Goal: Task Accomplishment & Management: Manage account settings

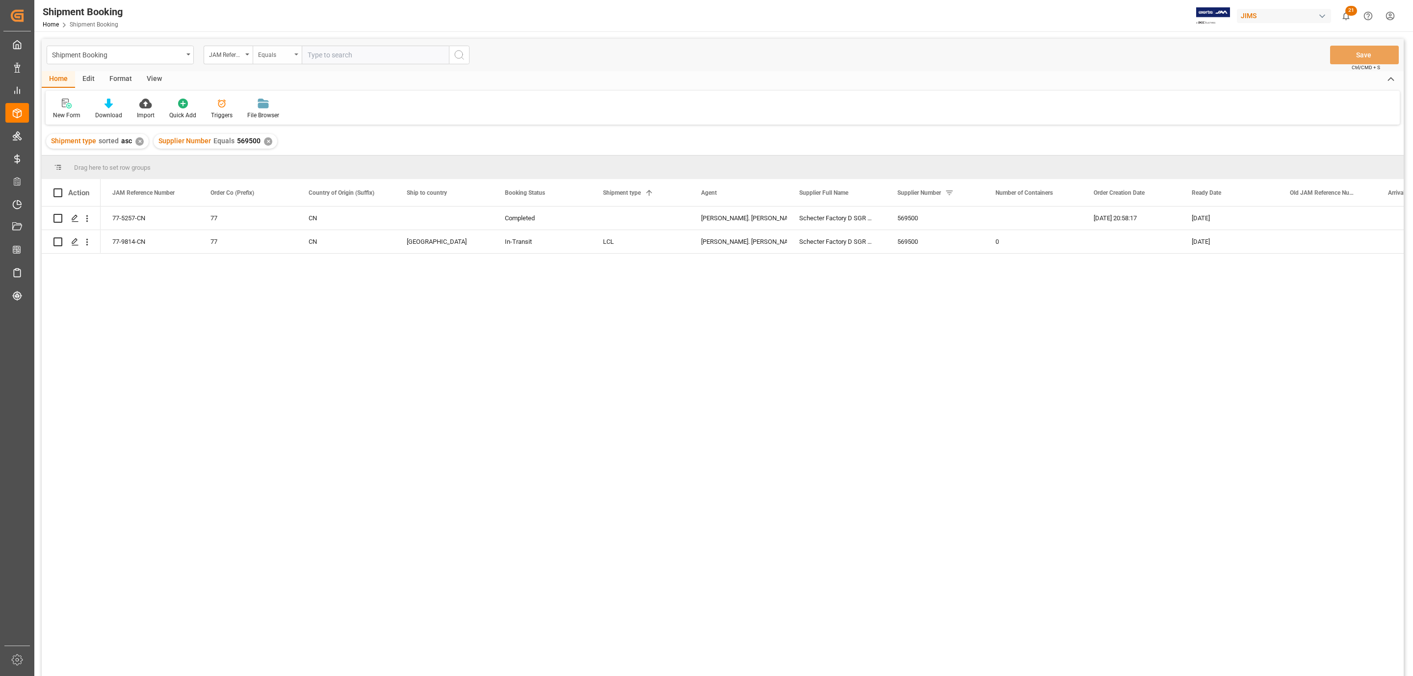
click at [295, 51] on div "Equals" at bounding box center [277, 55] width 49 height 19
click at [284, 127] on div "Fuzzy search" at bounding box center [326, 120] width 146 height 21
type input "9988"
click at [457, 49] on icon "search button" at bounding box center [459, 55] width 12 height 12
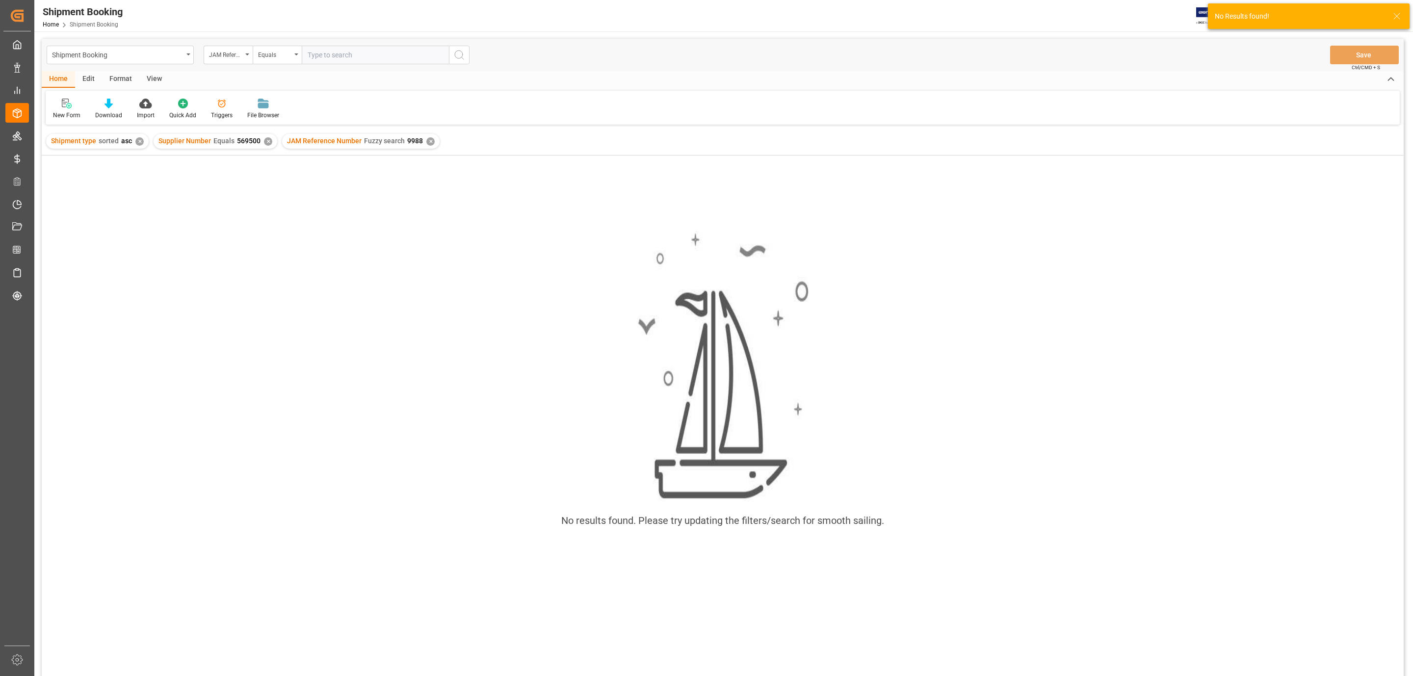
click at [268, 140] on div "✕" at bounding box center [268, 141] width 8 height 8
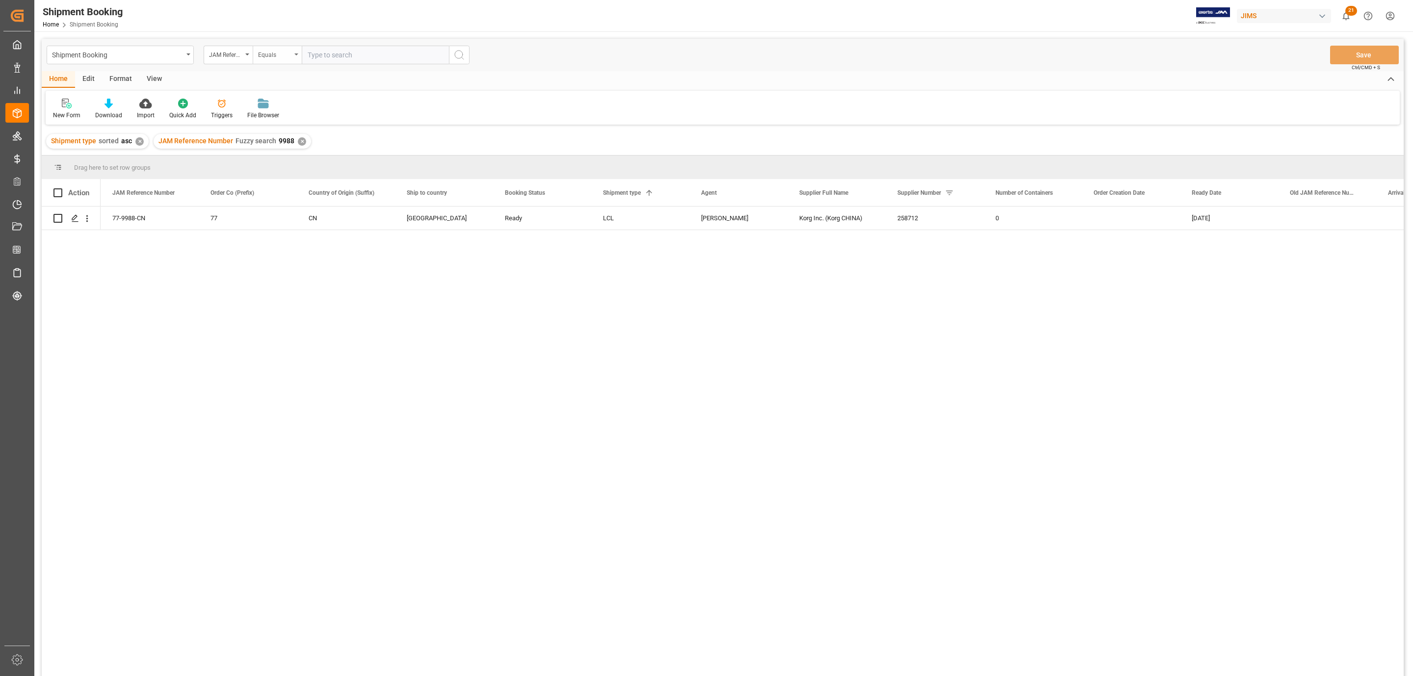
click at [301, 53] on div "Equals" at bounding box center [277, 55] width 49 height 19
click at [415, 305] on div "77-9988-CN 77 CN Canada Ready LCL Sandra Alexander Korg Inc. (Korg CHINA) 25871…" at bounding box center [752, 445] width 1303 height 476
click at [140, 215] on div "77-9988-CN" at bounding box center [150, 218] width 98 height 23
click at [295, 51] on div "Equals" at bounding box center [277, 55] width 49 height 19
click at [284, 118] on div "Fuzzy search" at bounding box center [326, 120] width 146 height 21
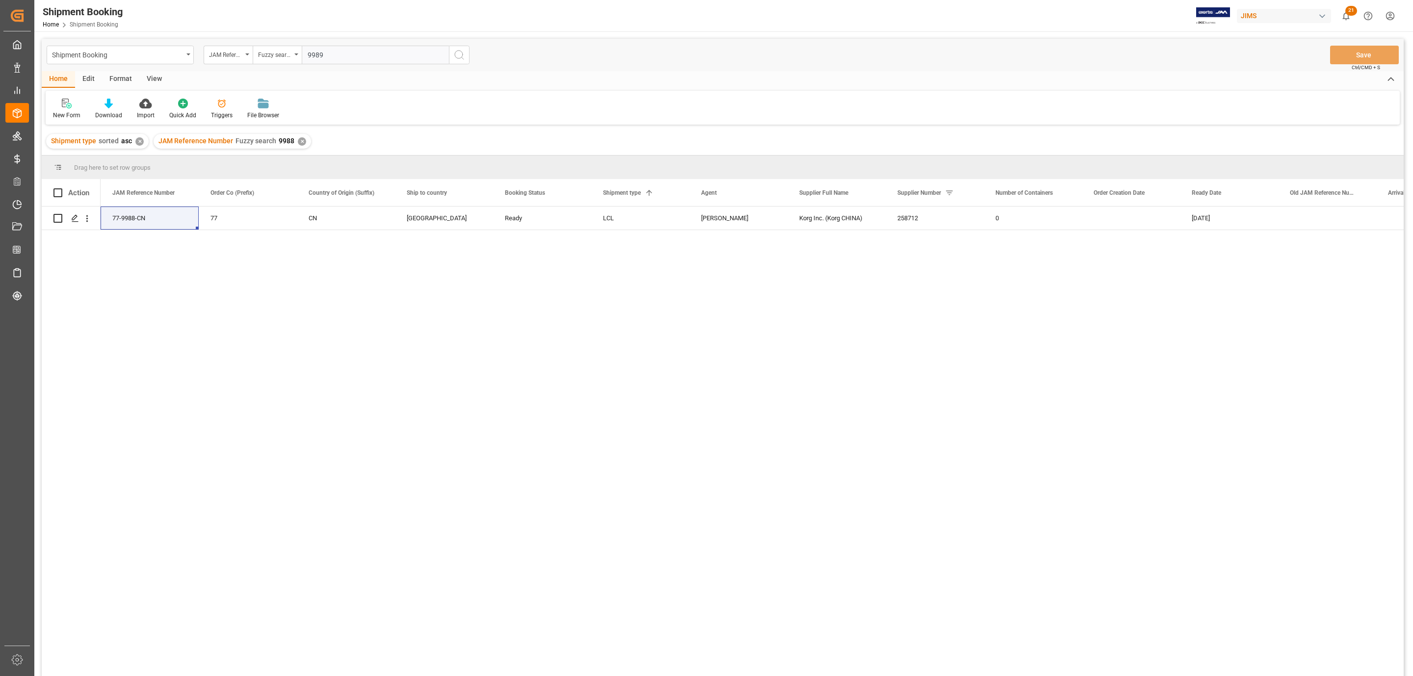
type input "9989"
click at [460, 53] on icon "search button" at bounding box center [459, 55] width 12 height 12
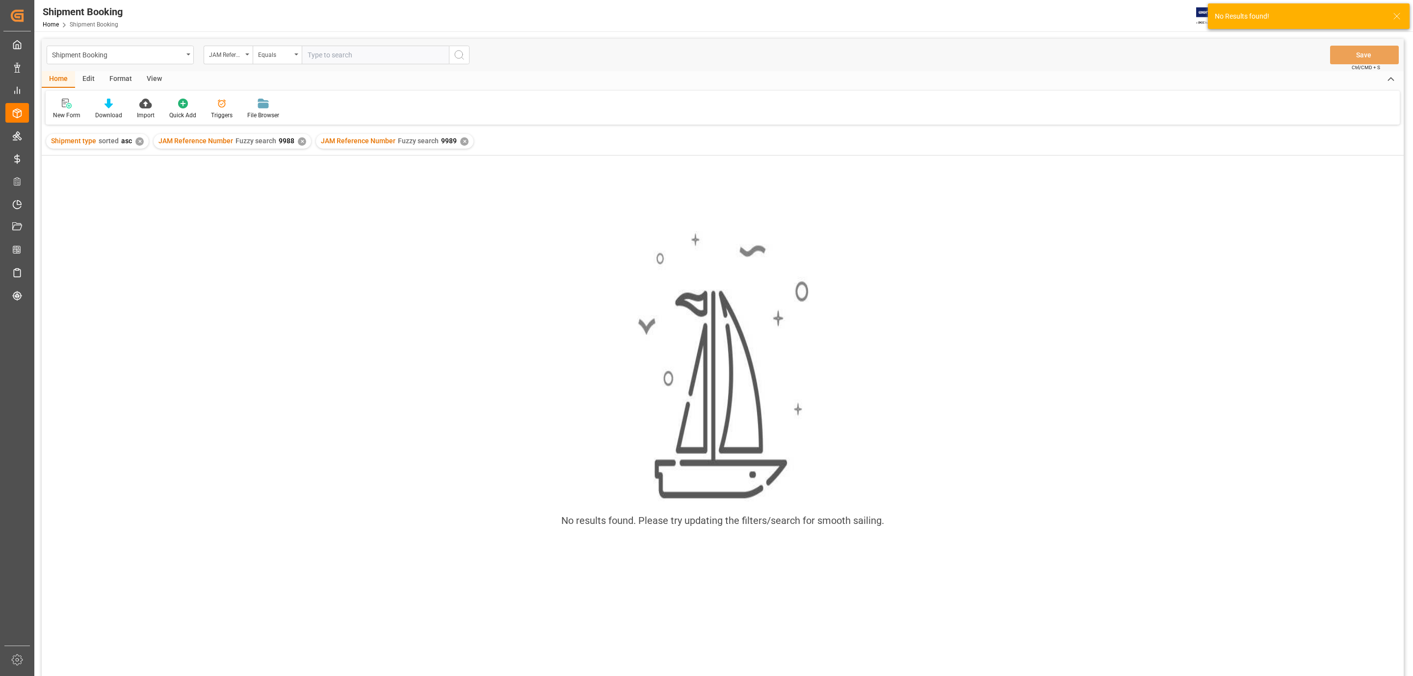
click at [299, 143] on div "✕" at bounding box center [302, 141] width 8 height 8
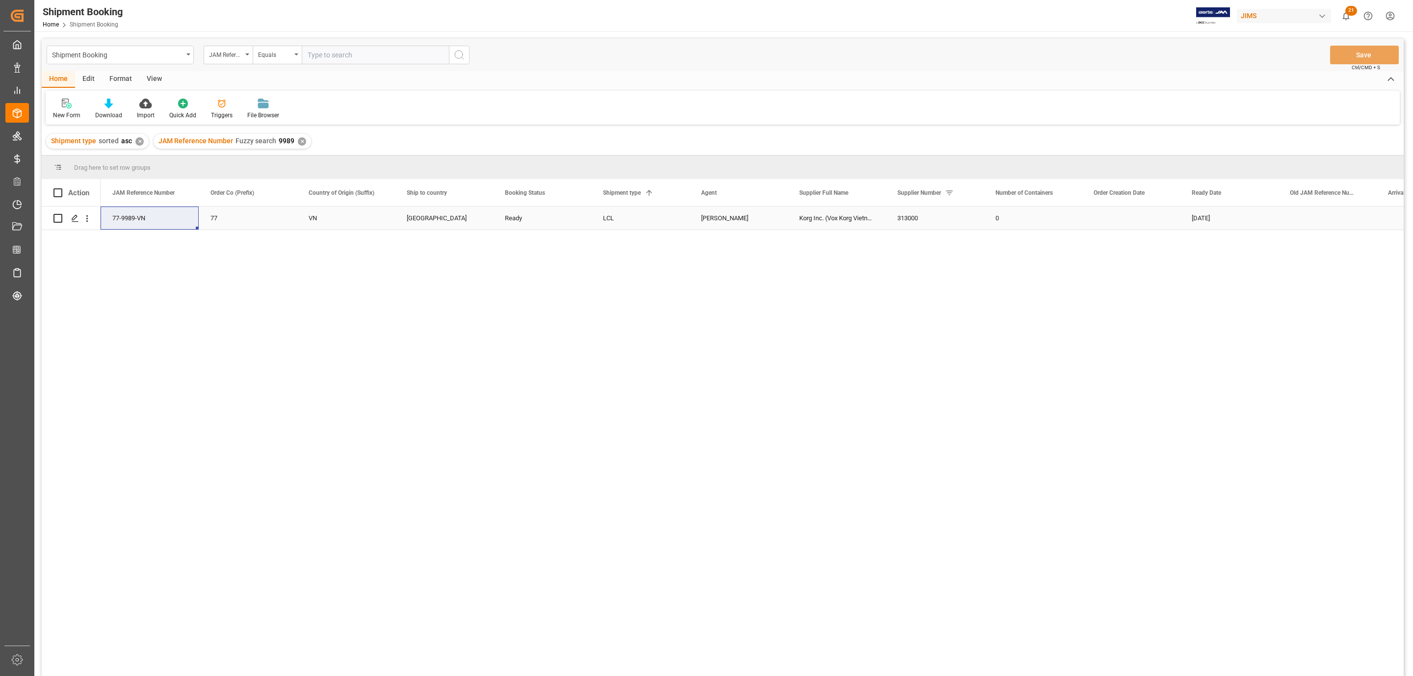
click at [136, 212] on div "77-9989-VN" at bounding box center [150, 218] width 98 height 23
click at [333, 277] on div "77-9989-VN 77 VN Canada Ready LCL Sandra Alexander Korg Inc. (Vox Korg Vietnam)…" at bounding box center [752, 445] width 1303 height 476
click at [293, 56] on div "Equals" at bounding box center [277, 55] width 49 height 19
click at [280, 124] on div "Fuzzy search" at bounding box center [326, 120] width 146 height 21
type input "9941"
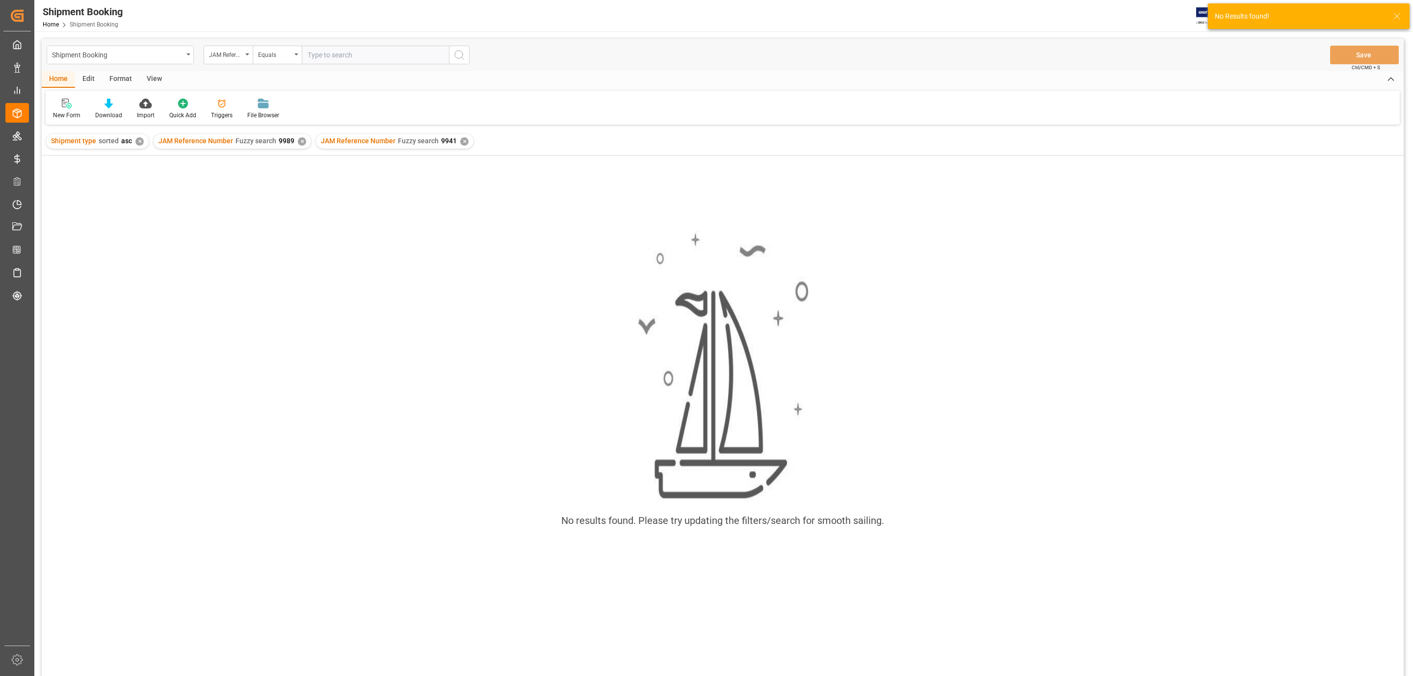
click at [300, 140] on div "✕" at bounding box center [302, 141] width 8 height 8
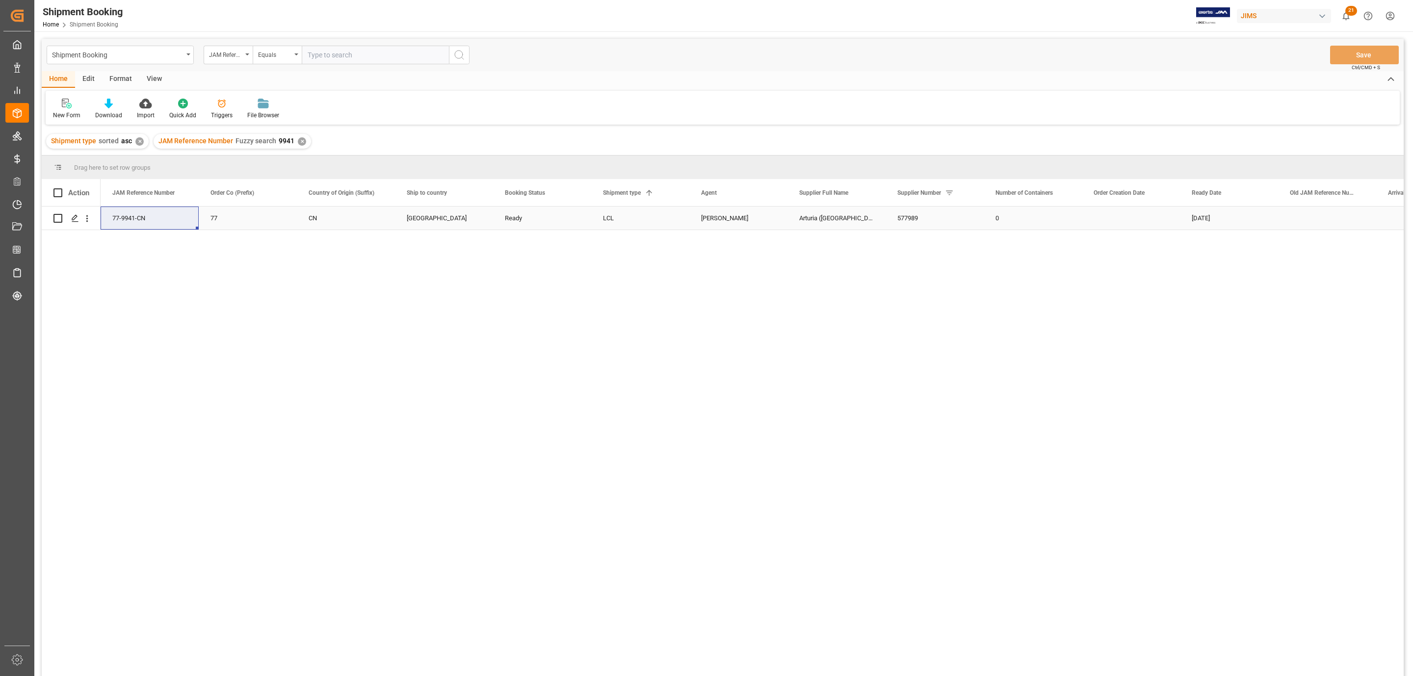
click at [135, 218] on div "77-9941-CN" at bounding box center [150, 218] width 98 height 23
click at [266, 383] on div "77-9941-CN 77 CN Canada Ready LCL Sandra Alexander Arturia (Dongguan) 577989 0 …" at bounding box center [752, 445] width 1303 height 476
click at [339, 52] on input "text" at bounding box center [375, 55] width 147 height 19
paste input "77-10072-CN"
type input "77-10072-CN"
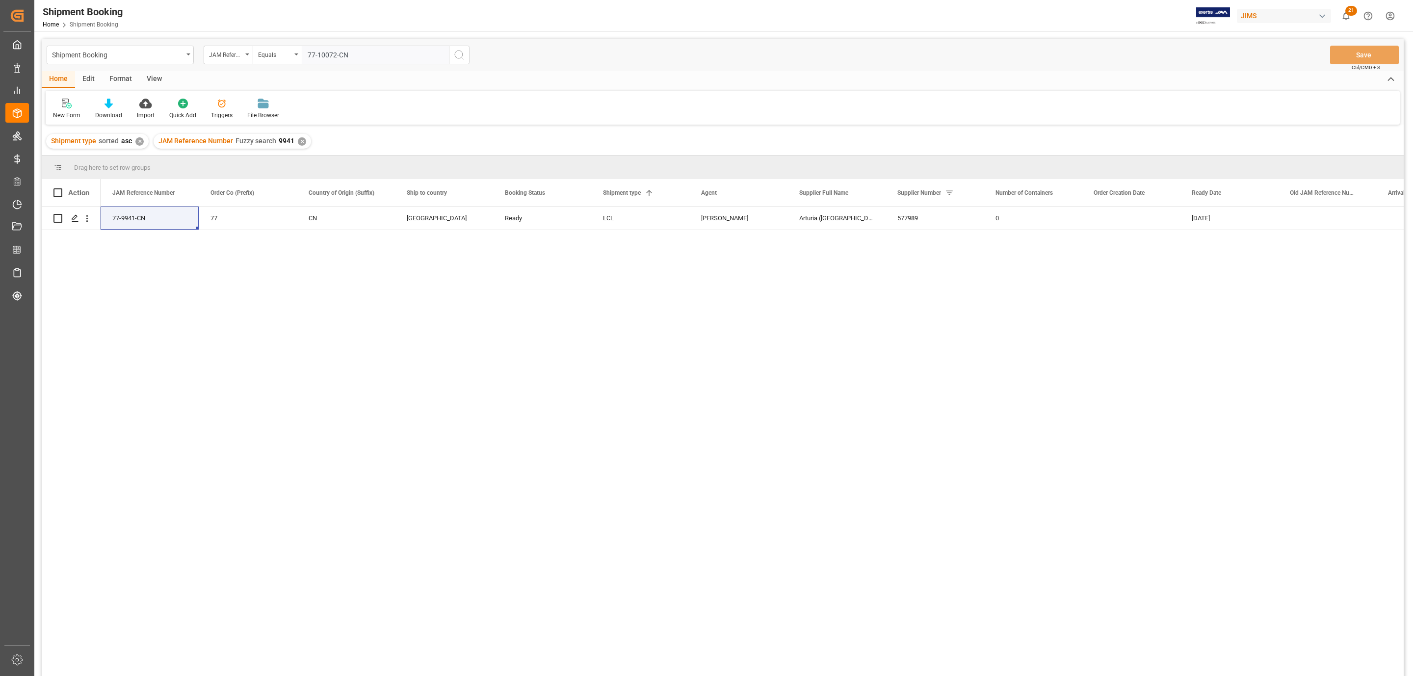
click at [465, 53] on button "search button" at bounding box center [459, 55] width 21 height 19
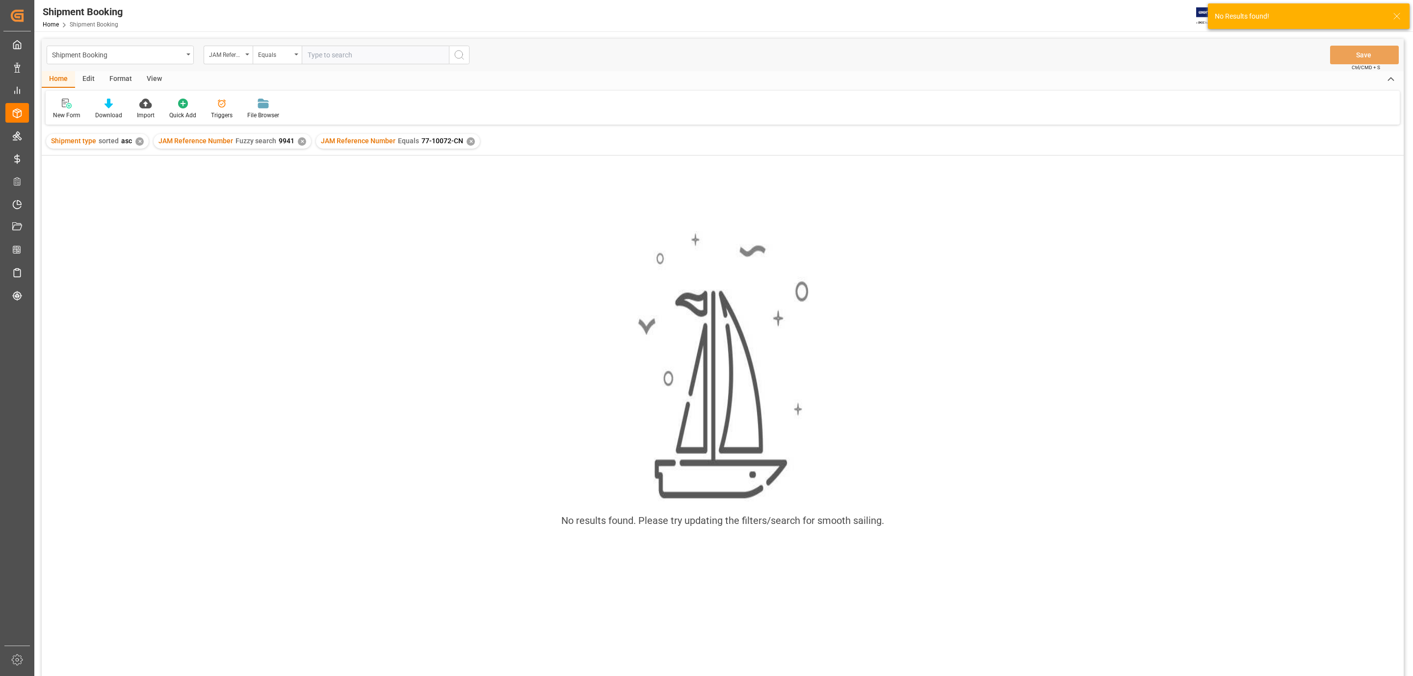
click at [299, 139] on div "✕" at bounding box center [302, 141] width 8 height 8
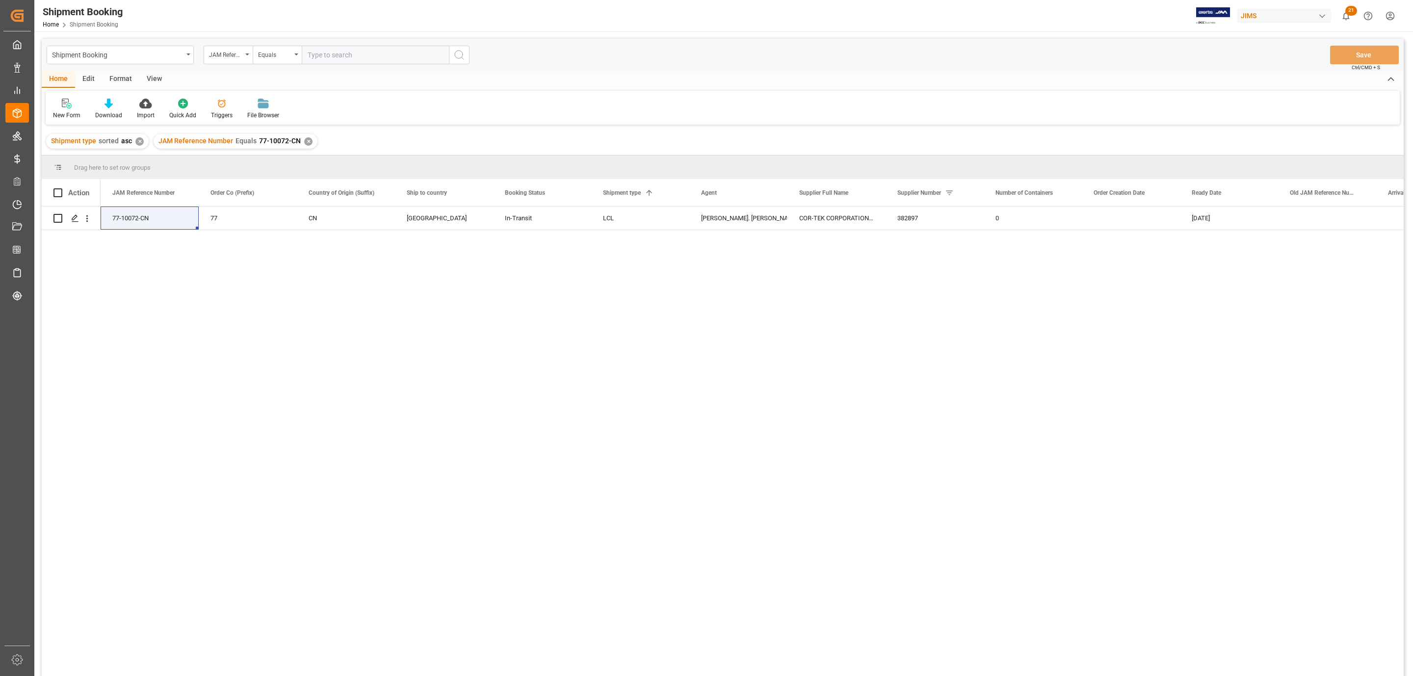
click at [160, 290] on div "77-10072-CN 77 CN Canada In-Transit LCL Lynne St. Jacques COR-TEK CORPORATION -…" at bounding box center [752, 445] width 1303 height 476
click at [77, 218] on icon "Press SPACE to select this row." at bounding box center [75, 218] width 8 height 8
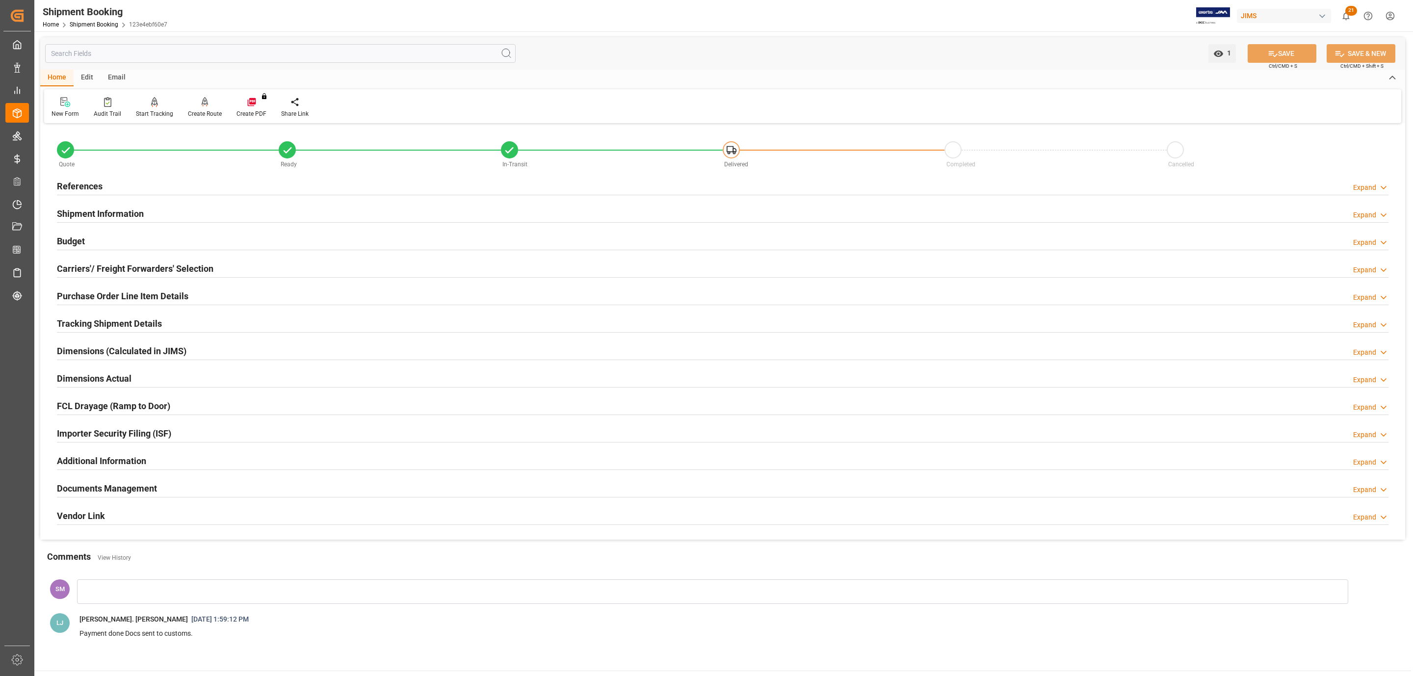
click at [75, 489] on h2 "Documents Management" at bounding box center [107, 488] width 100 height 13
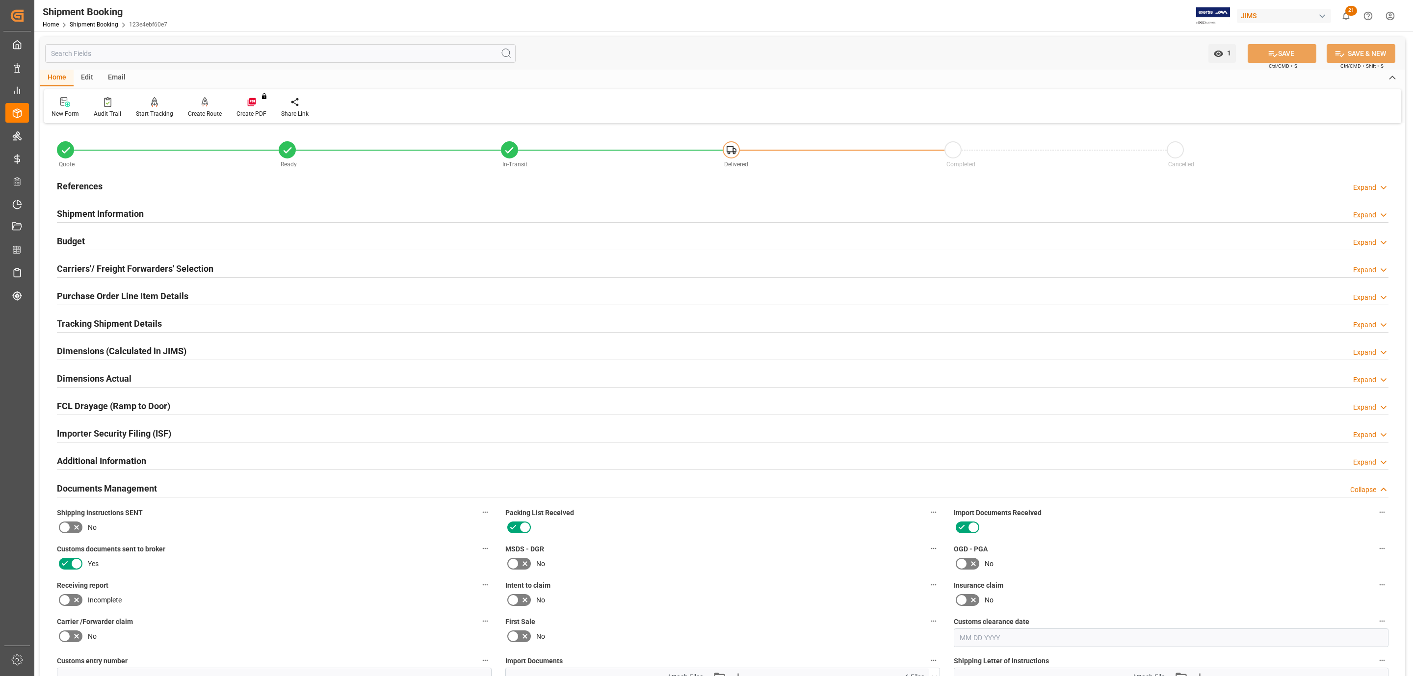
click at [68, 184] on h2 "References" at bounding box center [80, 186] width 46 height 13
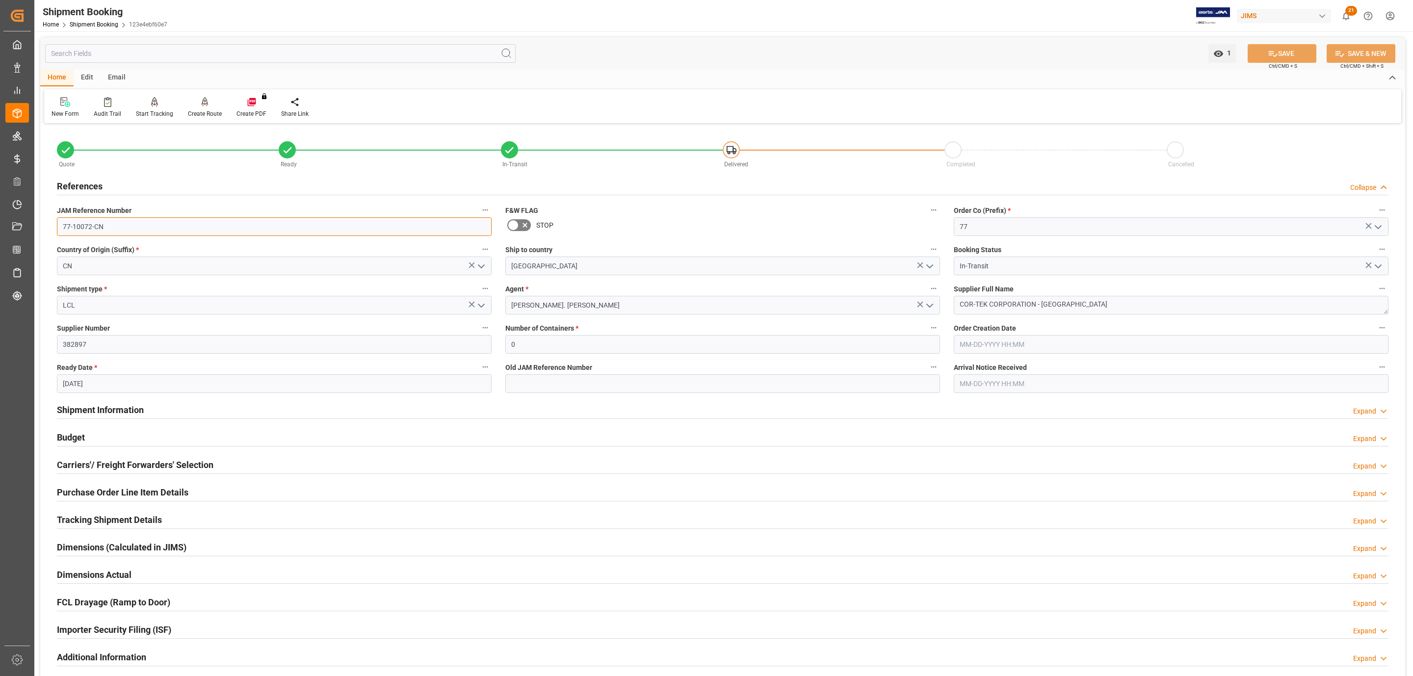
click at [113, 220] on input "77-10072-CN" at bounding box center [274, 226] width 435 height 19
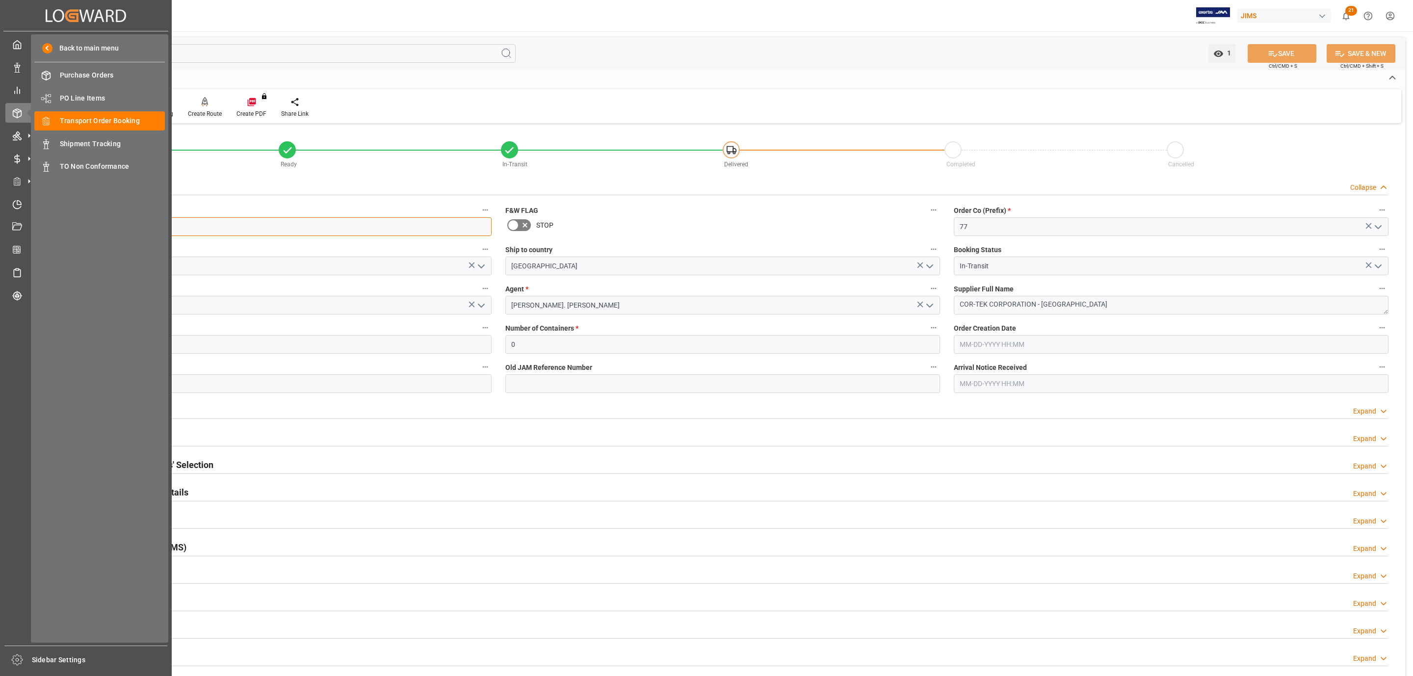
drag, startPoint x: 113, startPoint y: 220, endPoint x: 34, endPoint y: 214, distance: 79.7
click at [34, 214] on div "Created by potrace 1.15, written by Peter Selinger 2001-2017 Created by potrace…" at bounding box center [706, 338] width 1413 height 676
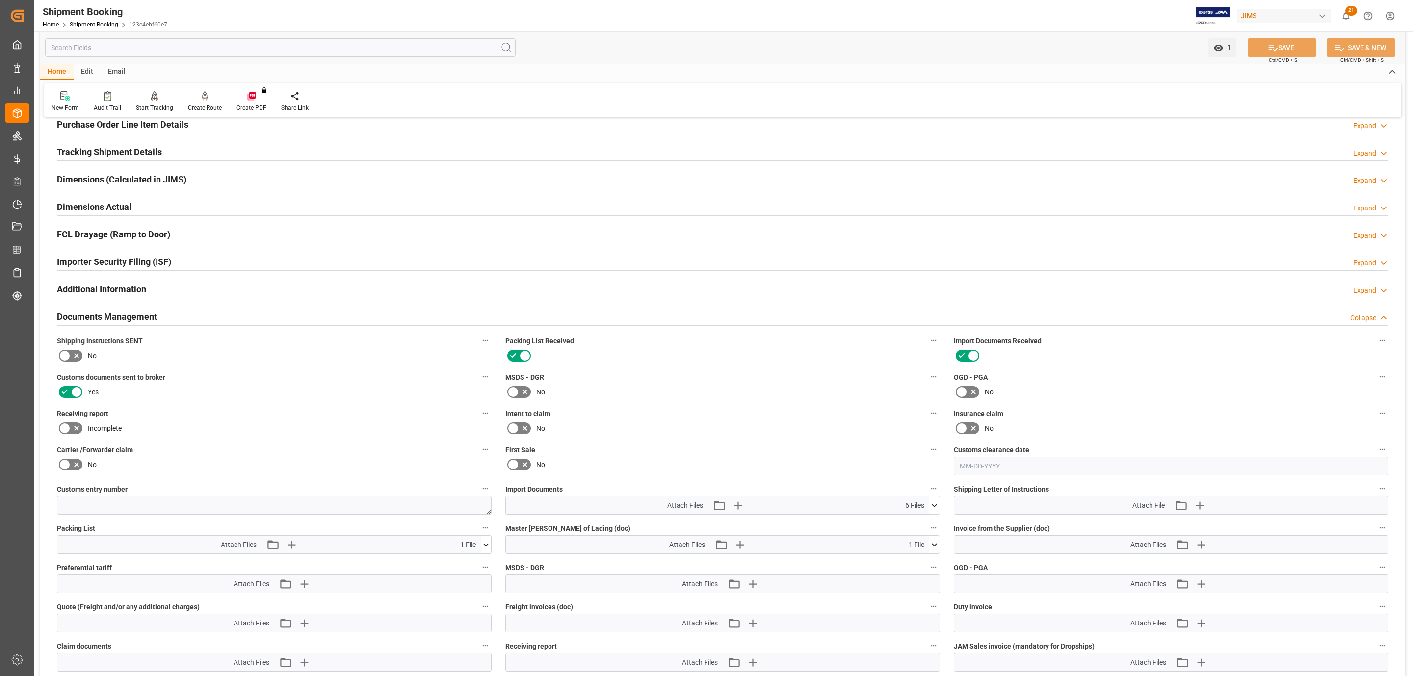
scroll to position [74, 0]
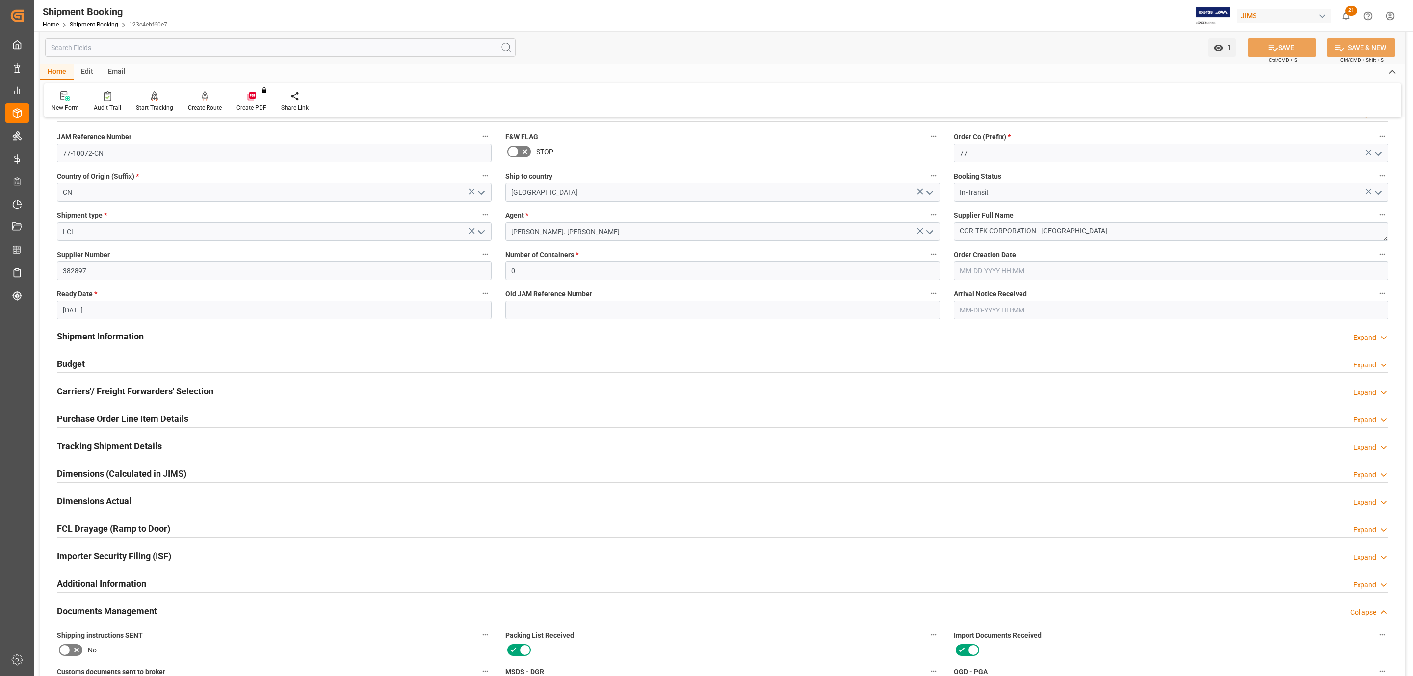
click at [91, 20] on div "Home Shipment Booking 123e4ebf60e7" at bounding box center [105, 24] width 125 height 10
click at [93, 24] on link "Shipment Booking" at bounding box center [94, 24] width 49 height 7
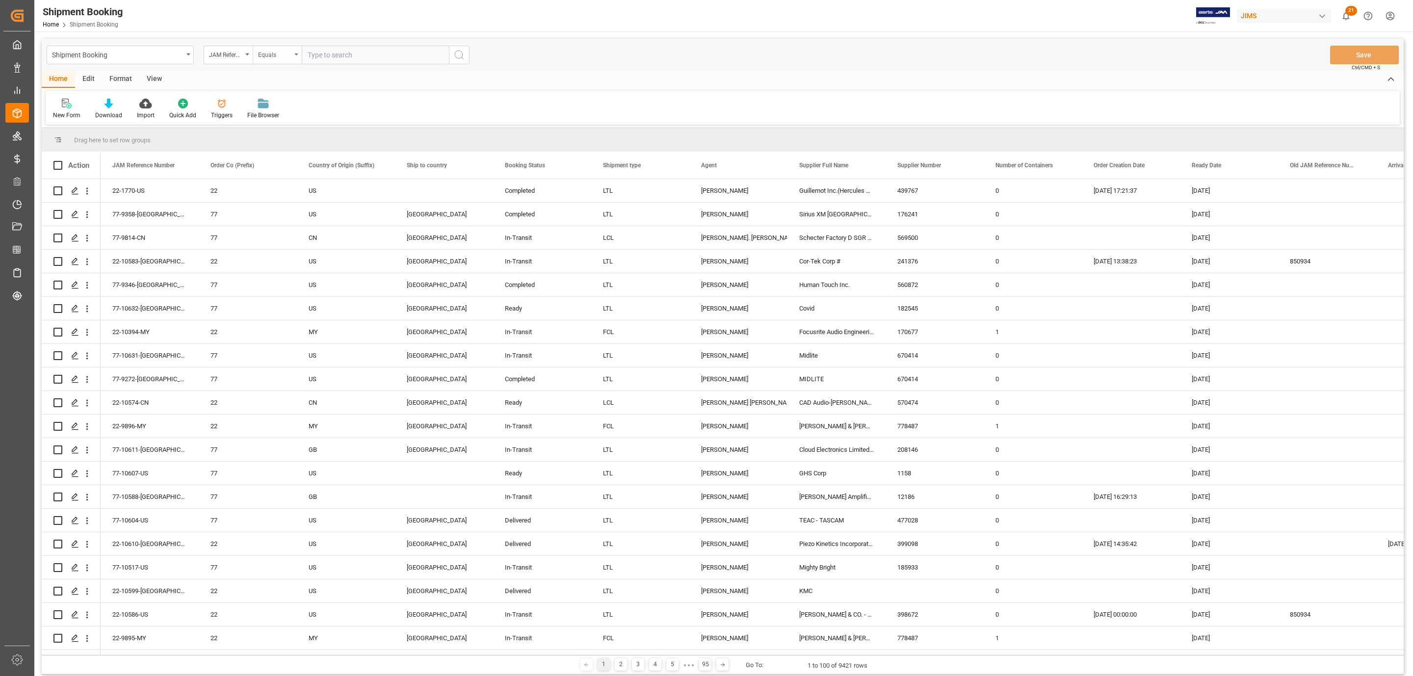
click at [294, 56] on div "Equals" at bounding box center [277, 55] width 49 height 19
click at [288, 123] on div "Fuzzy search" at bounding box center [326, 120] width 146 height 21
type input "10179"
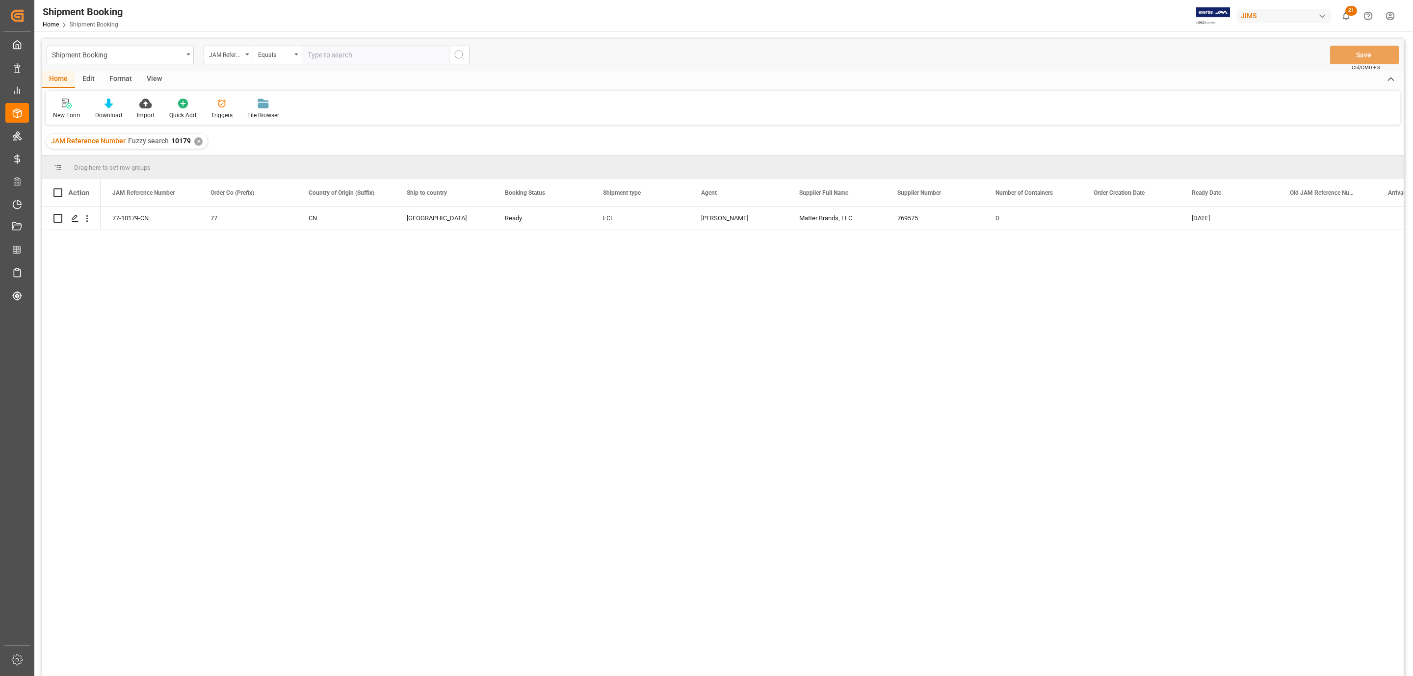
click at [199, 143] on div "✕" at bounding box center [198, 141] width 8 height 8
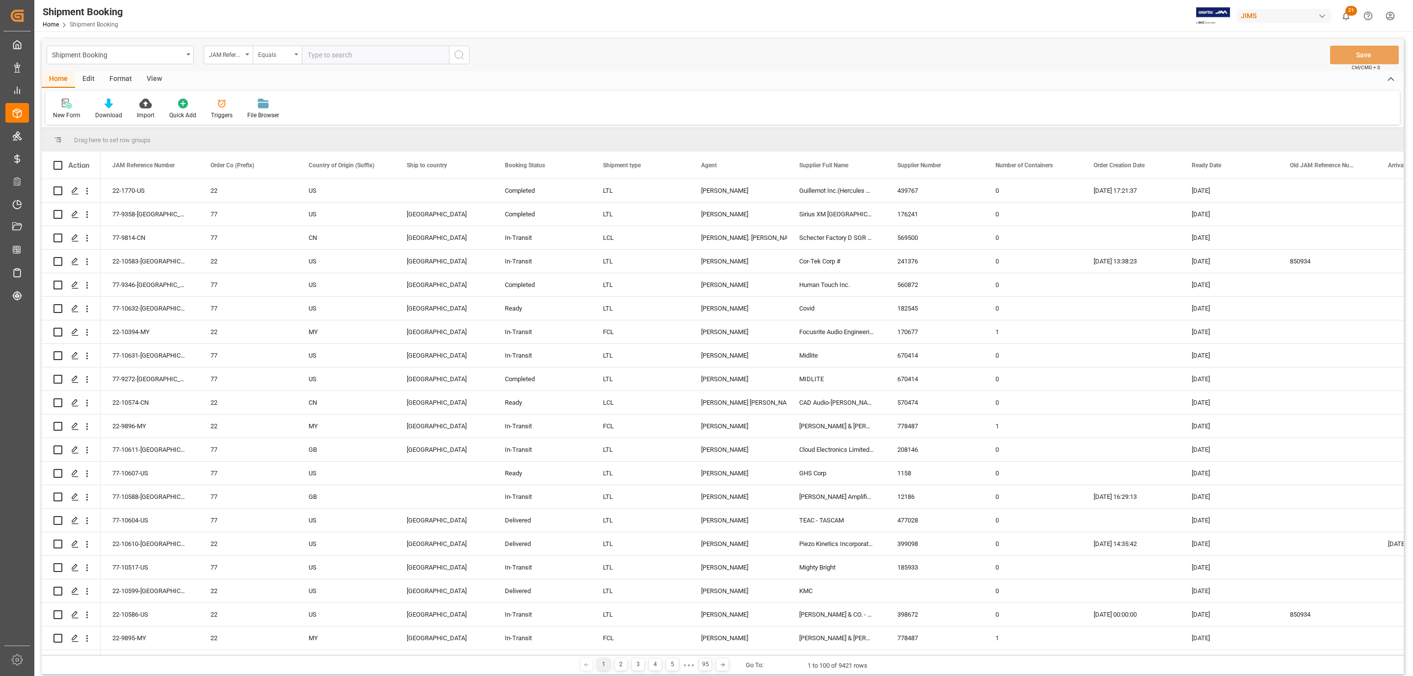
click at [298, 59] on div "Equals" at bounding box center [277, 55] width 49 height 19
click at [286, 122] on div "Fuzzy search" at bounding box center [326, 120] width 146 height 21
type input "10175"
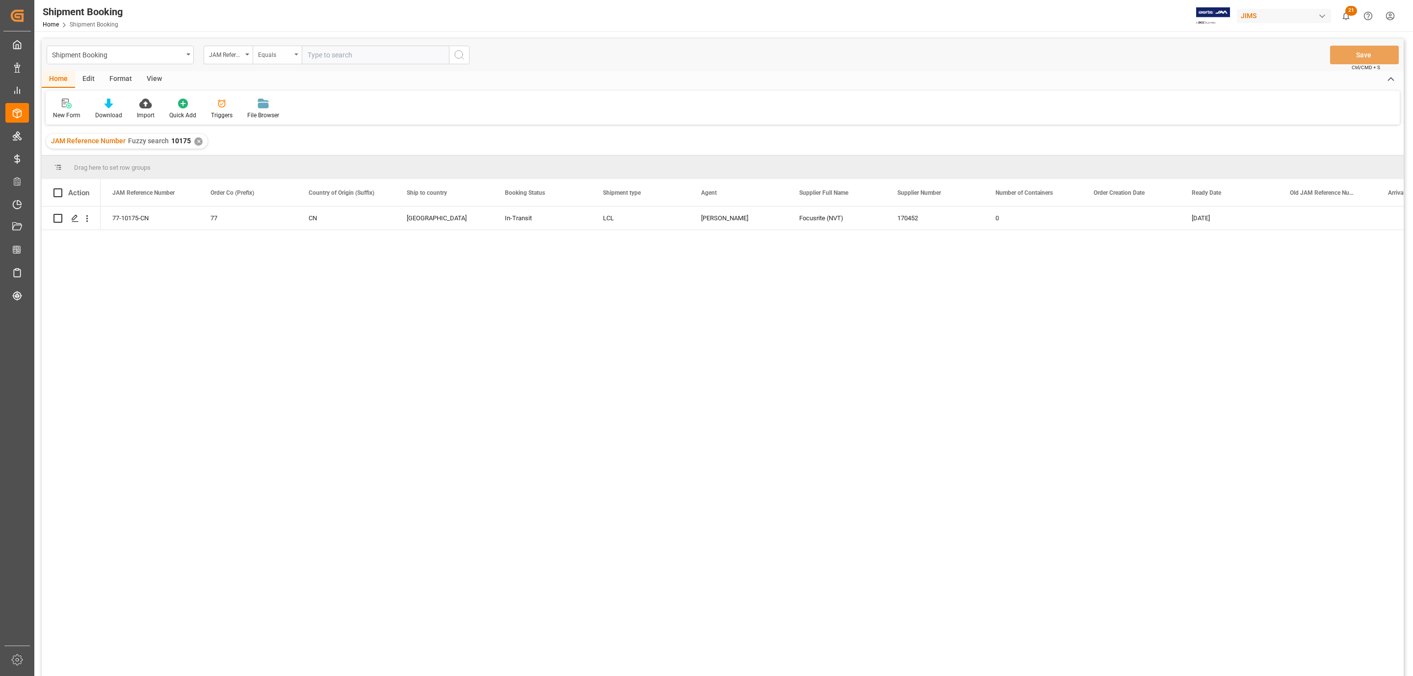
click at [296, 53] on div "Equals" at bounding box center [277, 55] width 49 height 19
click at [283, 116] on div "Fuzzy search" at bounding box center [326, 120] width 146 height 21
type input "10311"
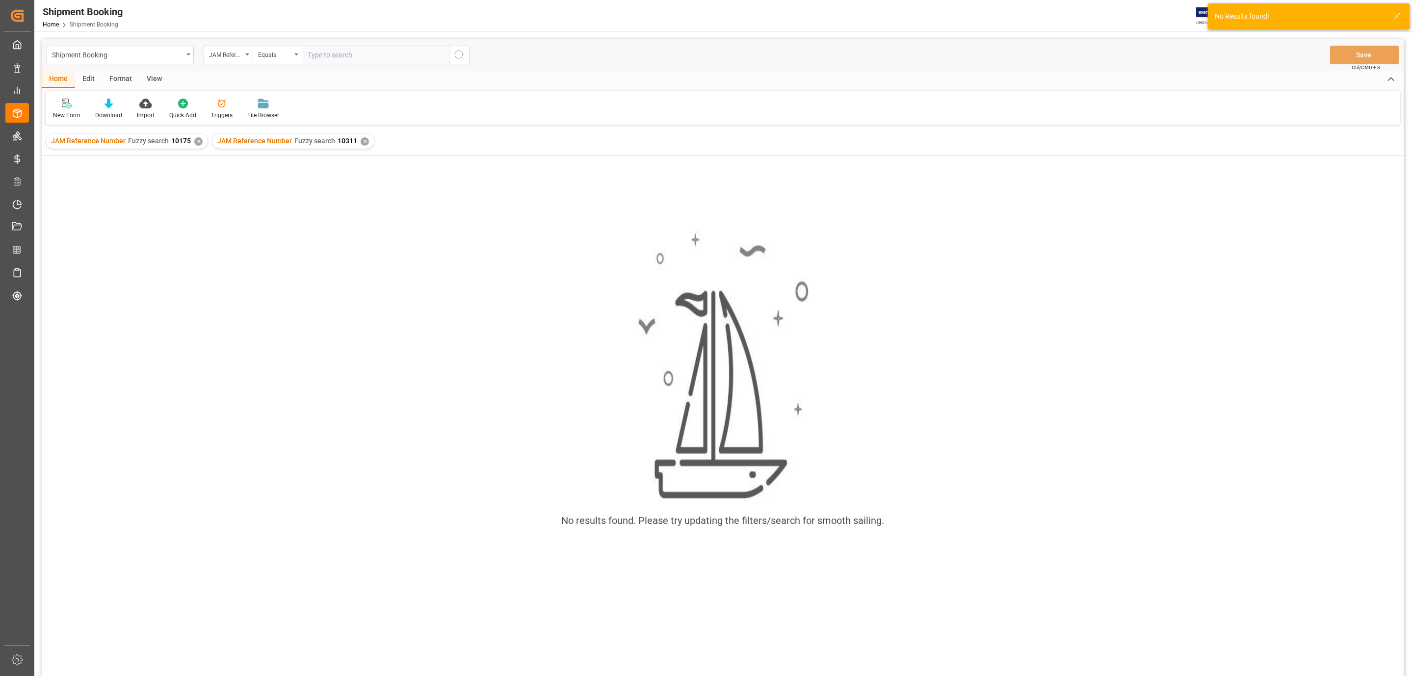
click at [196, 140] on div "✕" at bounding box center [198, 141] width 8 height 8
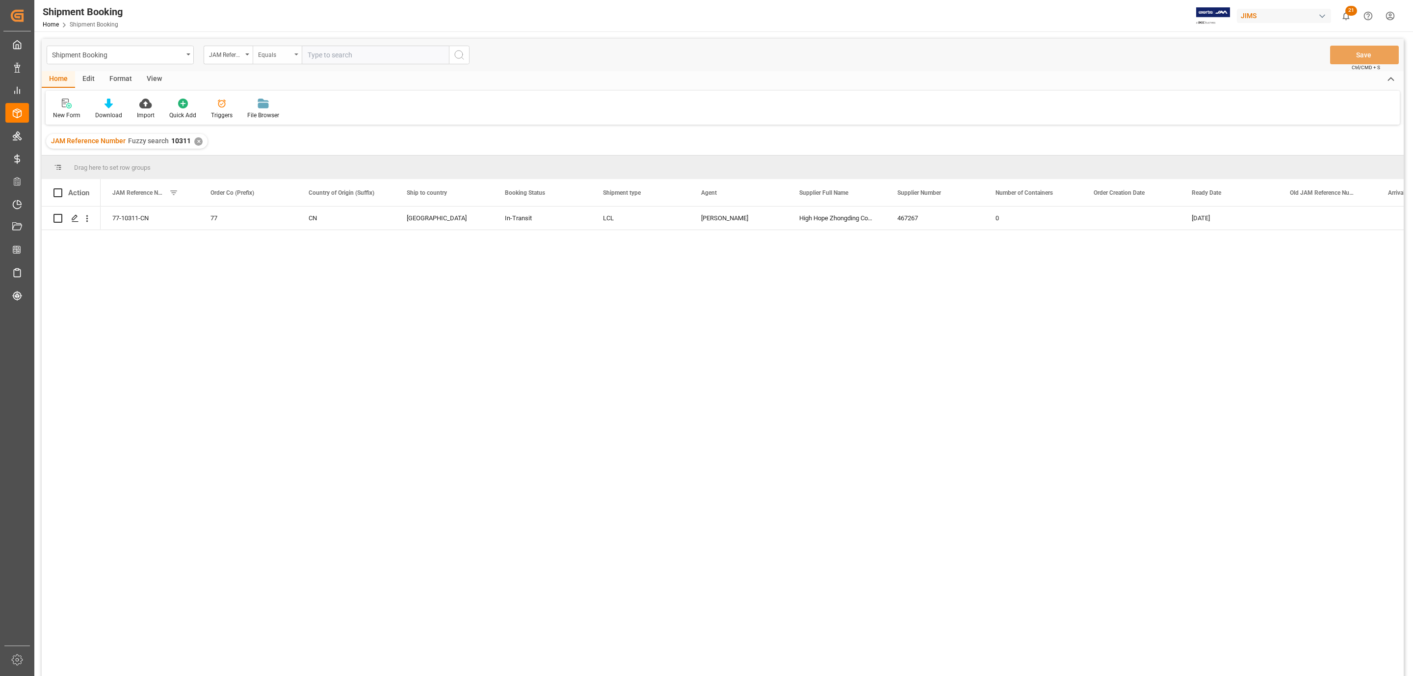
click at [295, 56] on div "Equals" at bounding box center [277, 55] width 49 height 19
click at [289, 118] on div "Fuzzy search" at bounding box center [326, 120] width 146 height 21
type input "10012"
click at [460, 56] on icon "search button" at bounding box center [459, 55] width 12 height 12
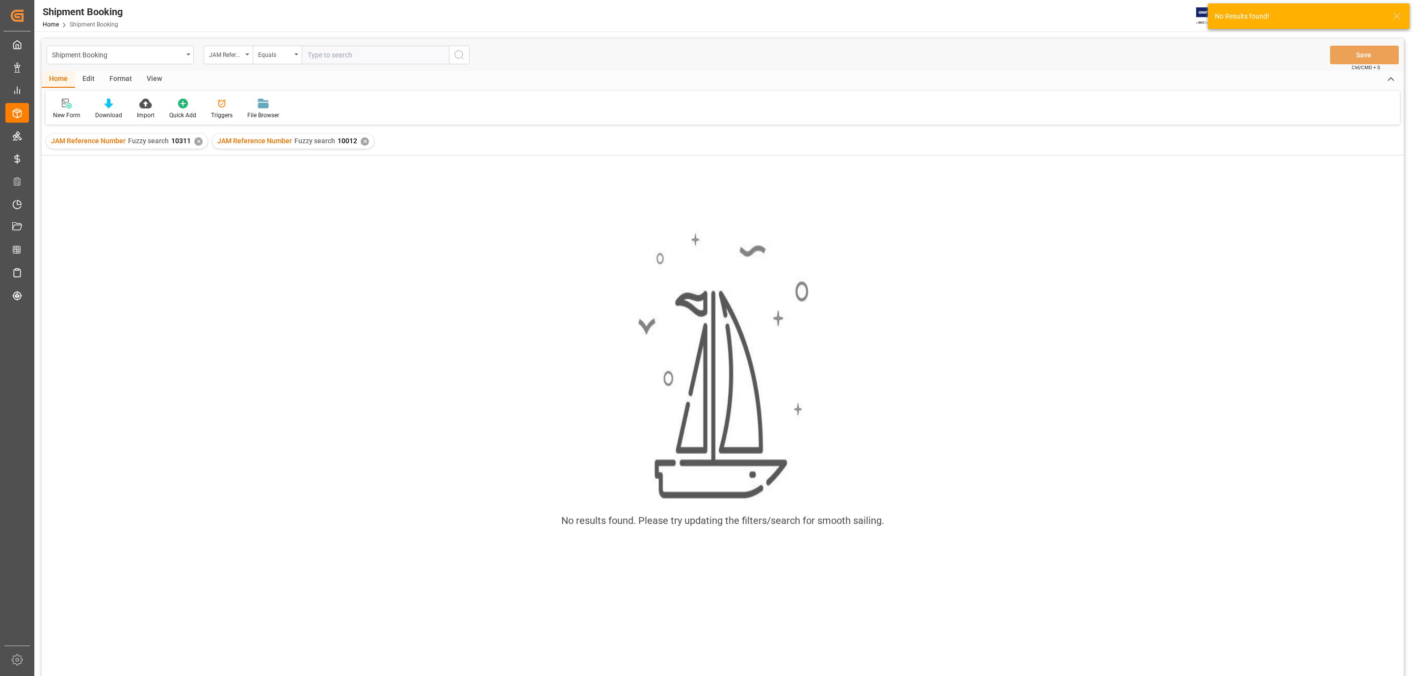
click at [196, 140] on div "✕" at bounding box center [198, 141] width 8 height 8
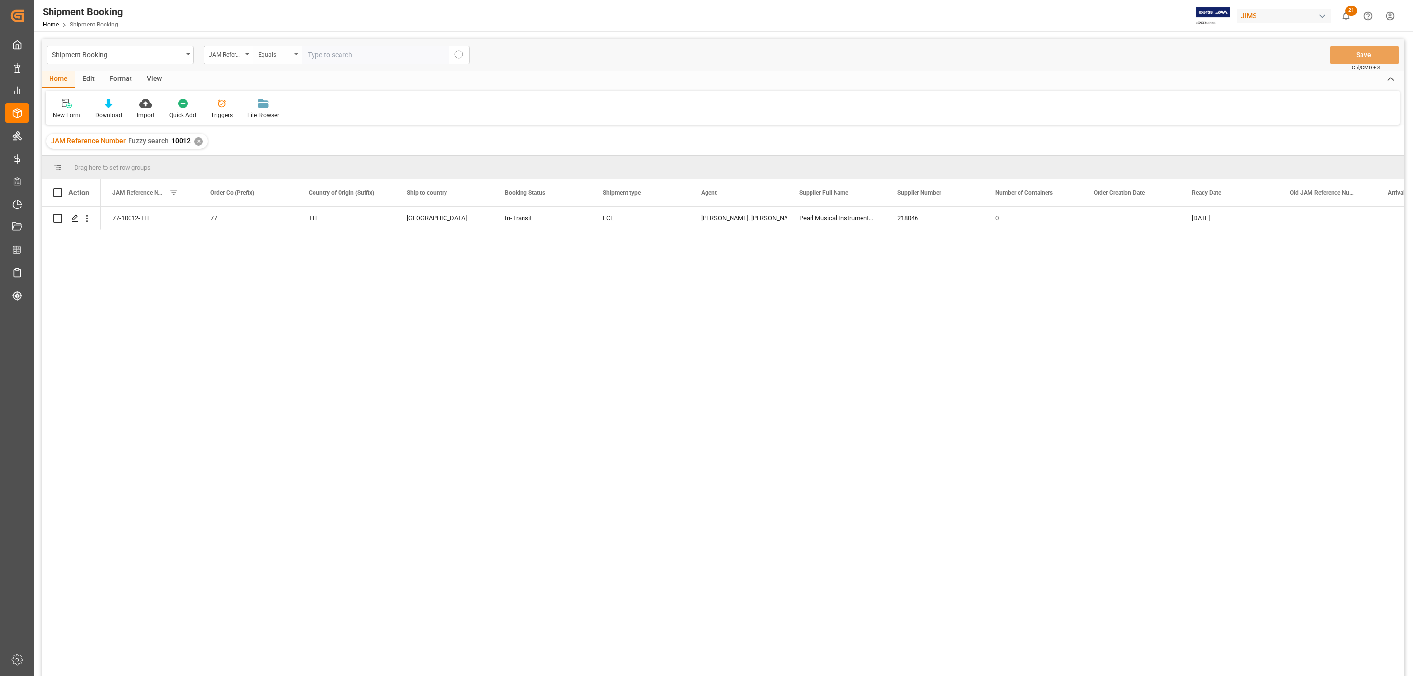
click at [298, 53] on icon "open menu" at bounding box center [296, 54] width 4 height 2
click at [293, 123] on div "Fuzzy search" at bounding box center [326, 120] width 146 height 21
type input "9100"
click at [200, 140] on div "✕" at bounding box center [198, 141] width 8 height 8
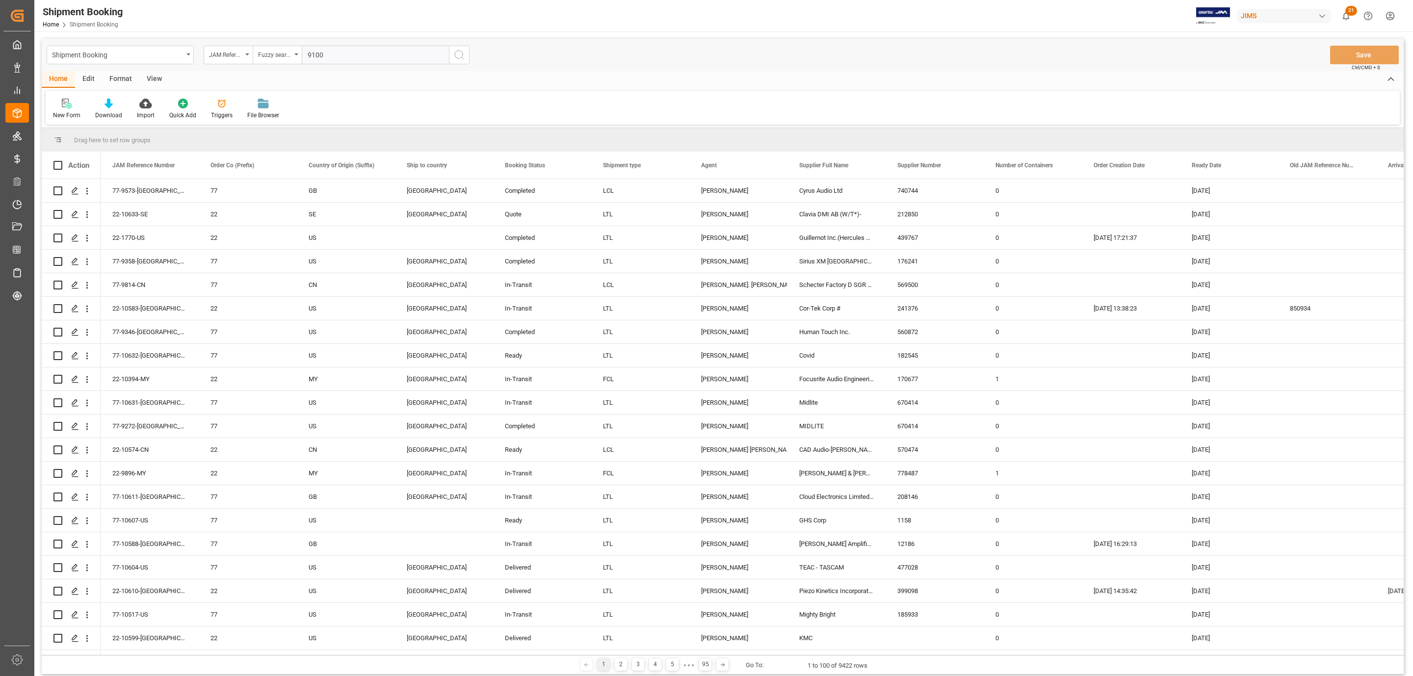
click at [456, 53] on icon "search button" at bounding box center [459, 55] width 12 height 12
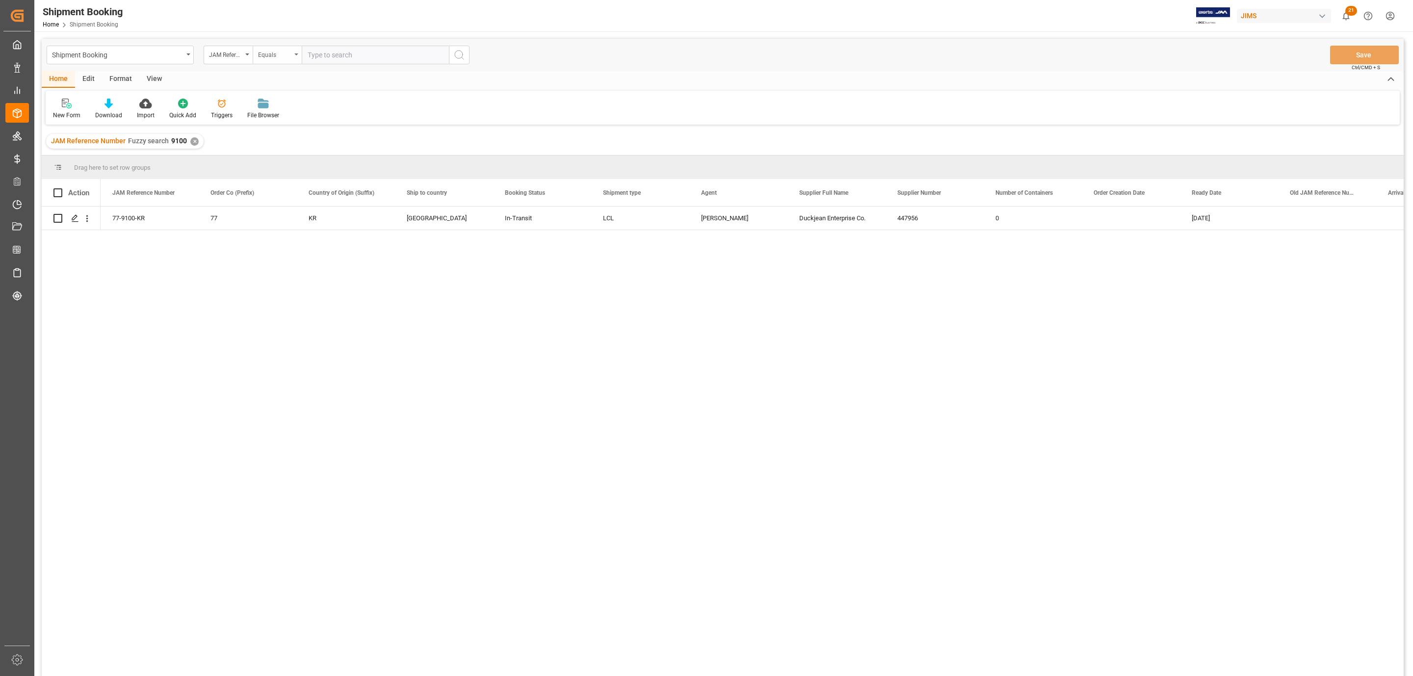
click at [295, 56] on div "Equals" at bounding box center [277, 55] width 49 height 19
click at [267, 159] on div "Starts with" at bounding box center [326, 162] width 146 height 21
type input "10082"
click at [461, 52] on icon "search button" at bounding box center [459, 55] width 12 height 12
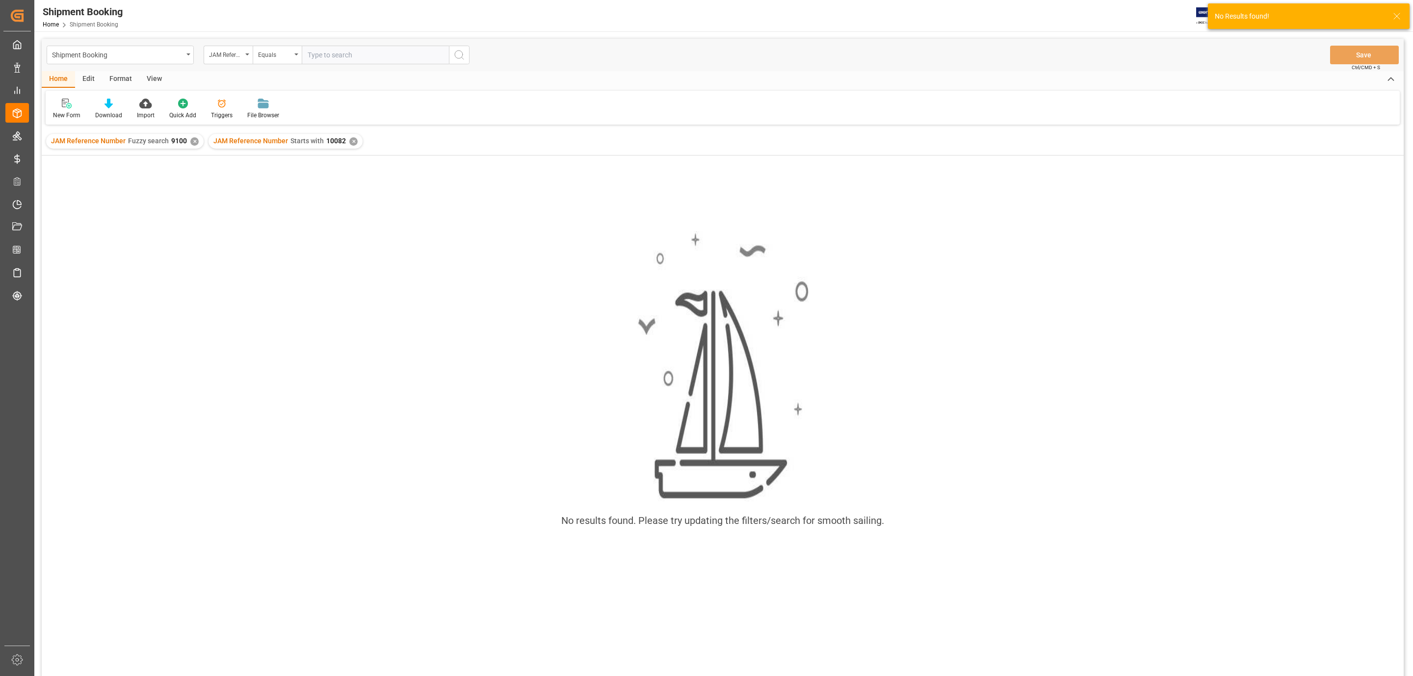
click at [190, 140] on div "✕" at bounding box center [194, 141] width 8 height 8
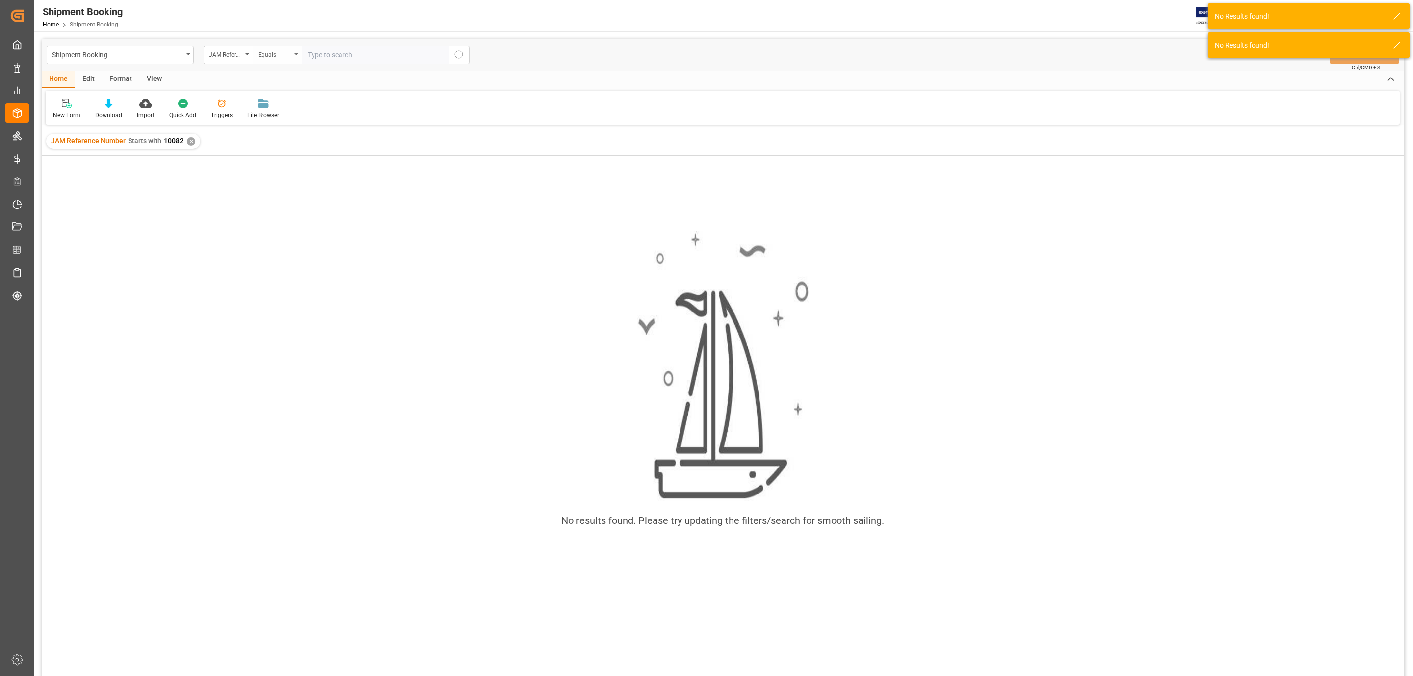
click at [299, 53] on div "Equals" at bounding box center [277, 55] width 49 height 19
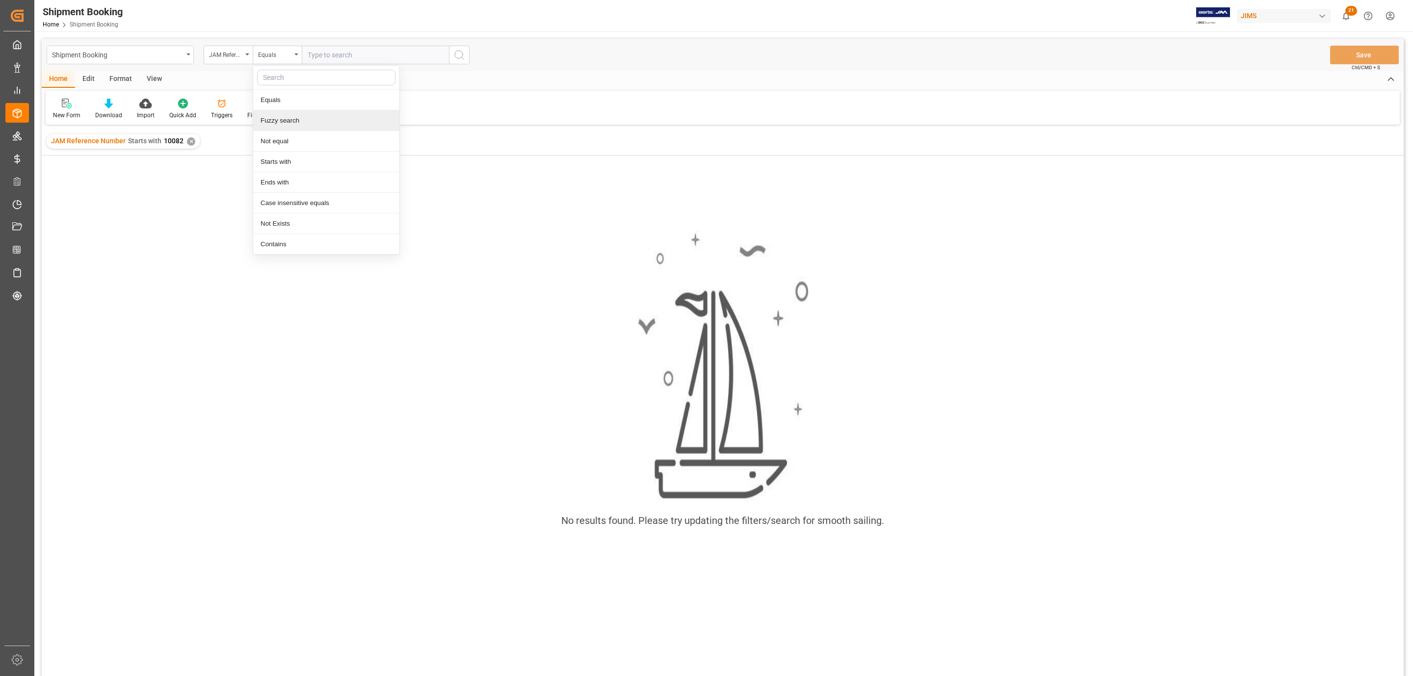
click at [284, 125] on div "Fuzzy search" at bounding box center [326, 120] width 146 height 21
type input "10082"
click at [455, 58] on icon "search button" at bounding box center [459, 55] width 12 height 12
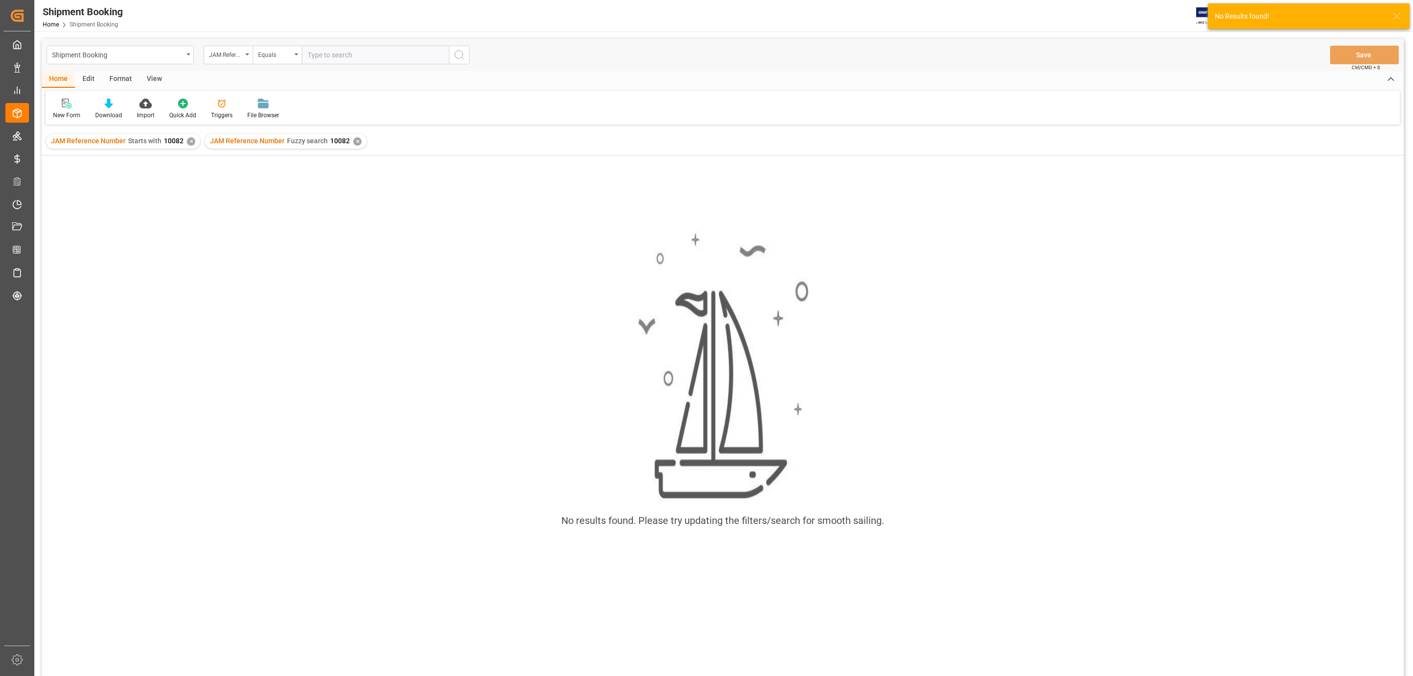
click at [190, 140] on div "✕" at bounding box center [191, 141] width 8 height 8
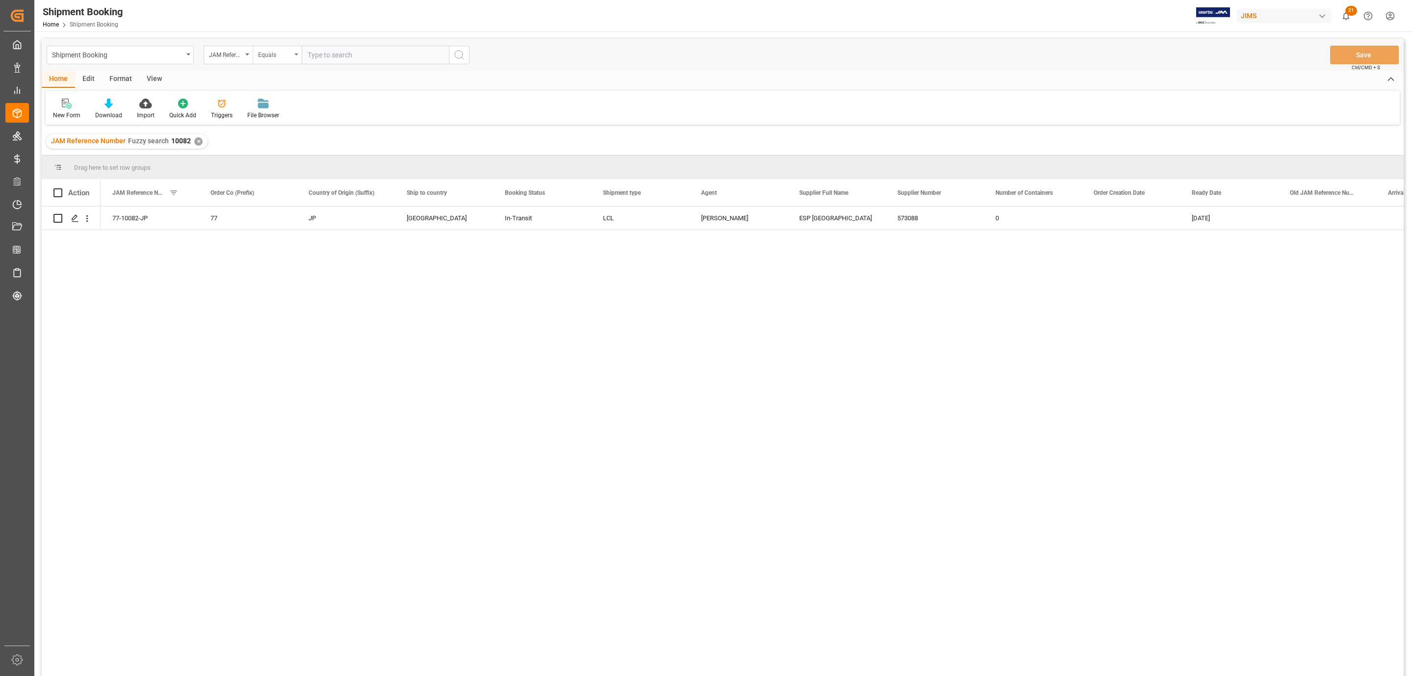
click at [296, 50] on div "Equals" at bounding box center [277, 55] width 49 height 19
click at [302, 121] on div "Fuzzy search" at bounding box center [326, 120] width 146 height 21
type input "10185"
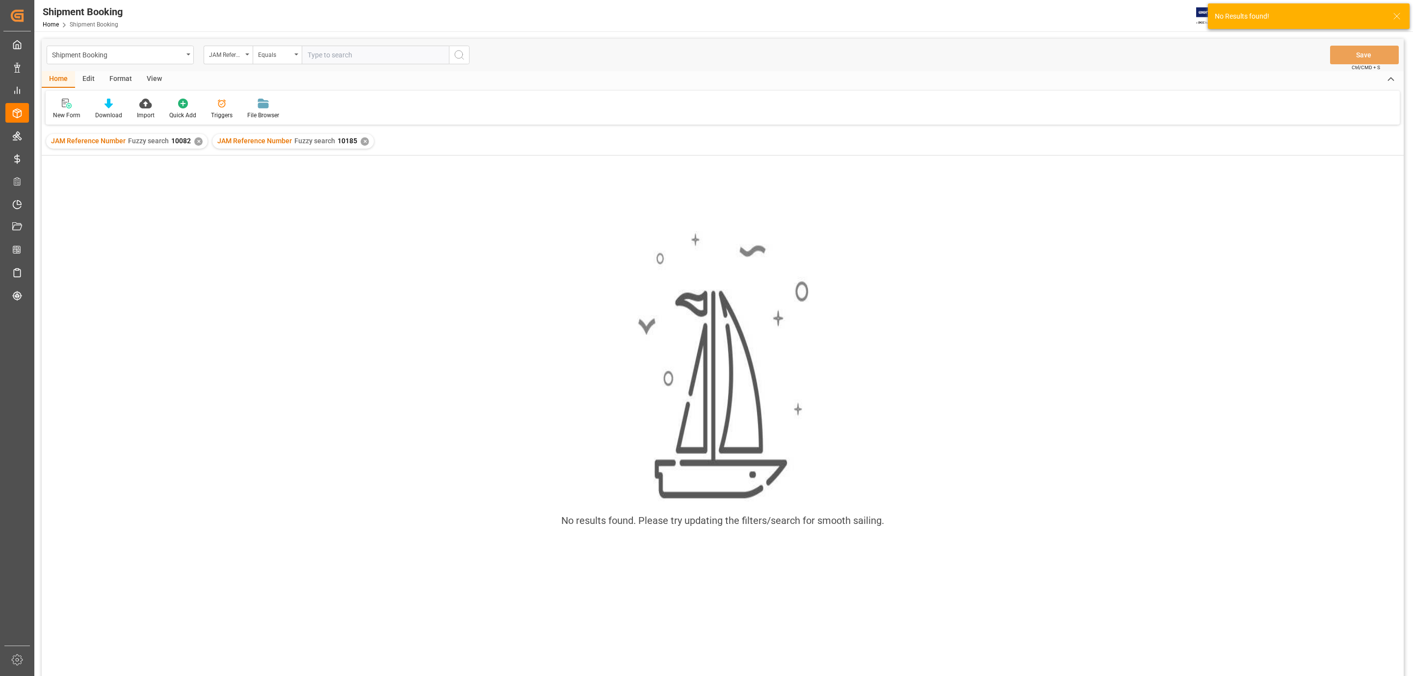
click at [196, 138] on div "✕" at bounding box center [198, 141] width 8 height 8
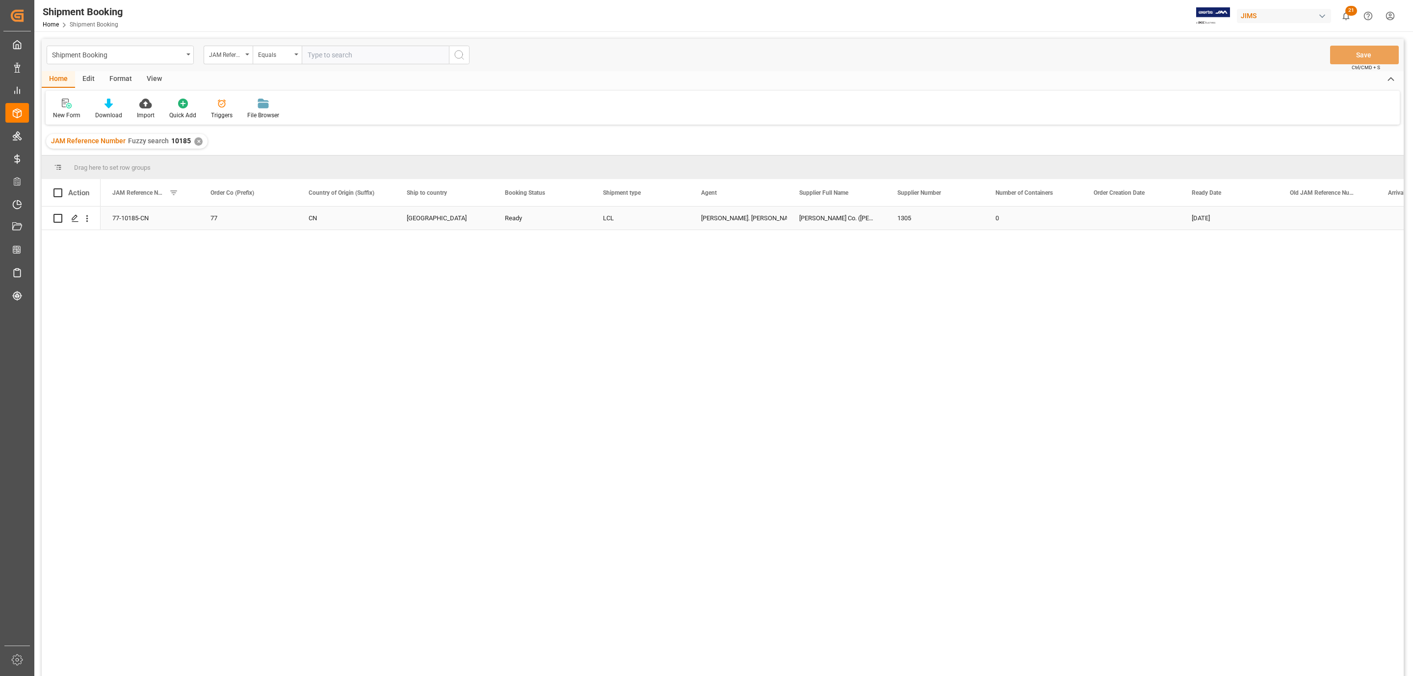
click at [134, 215] on div "77-10185-CN" at bounding box center [150, 218] width 98 height 23
click at [222, 290] on div "77-10185-CN 77 CN Canada Ready LCL Lynne St. Jacques Avedis Zildjian Co. (Vic F…" at bounding box center [752, 445] width 1303 height 476
click at [152, 76] on div "View" at bounding box center [154, 79] width 30 height 17
click at [63, 109] on div "Default" at bounding box center [63, 109] width 34 height 22
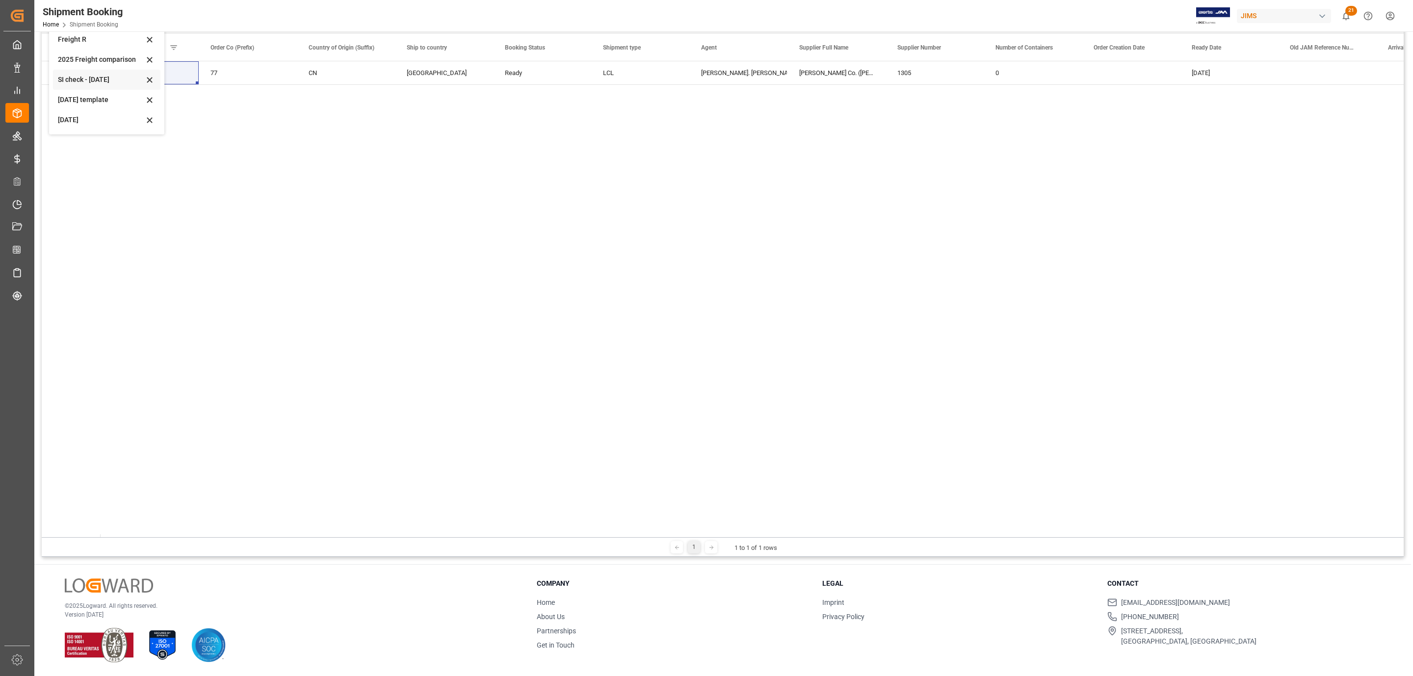
scroll to position [53, 0]
click at [85, 97] on div "[DATE]" at bounding box center [101, 101] width 86 height 10
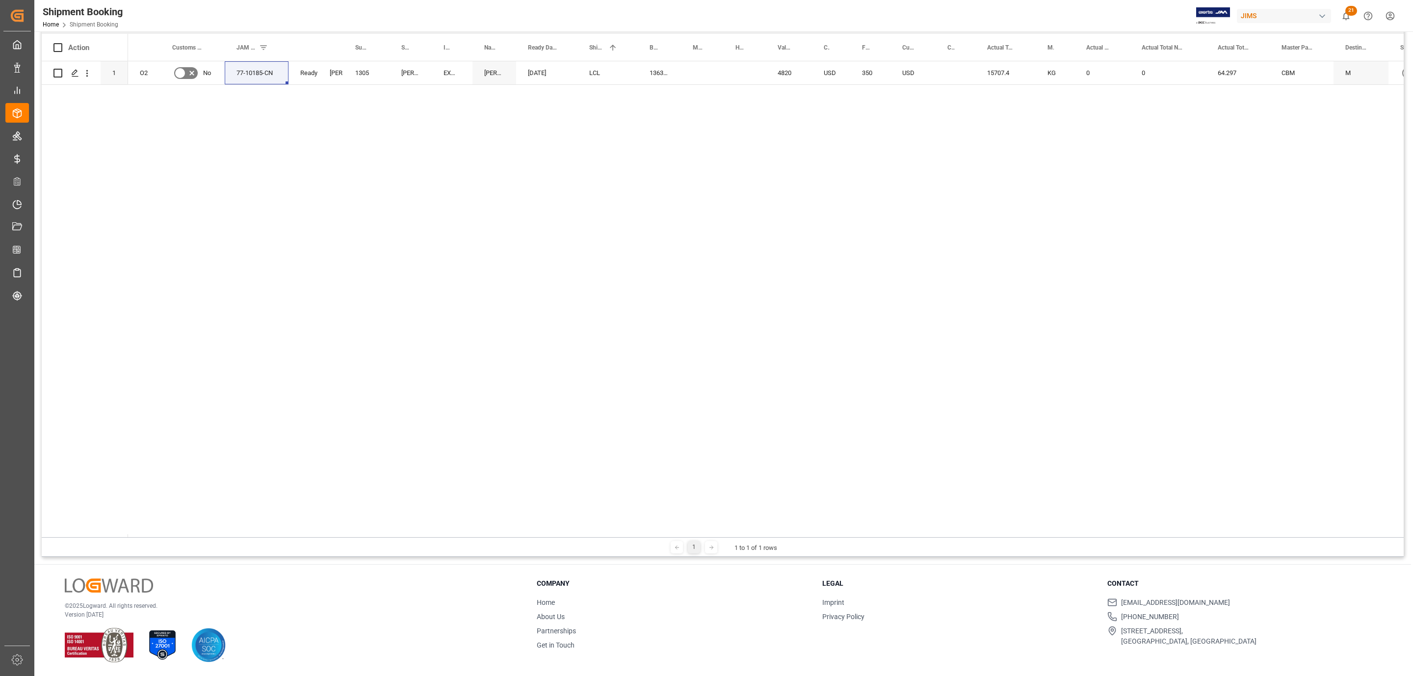
click at [317, 140] on div "O2 No 77-10185-CN Ready Lynne St. Jacques 1305 Avedis Zildjian Co. (Vic Firth) …" at bounding box center [766, 299] width 1276 height 476
click at [656, 68] on div "13631665" at bounding box center [659, 72] width 43 height 23
drag, startPoint x: 679, startPoint y: 77, endPoint x: 714, endPoint y: 81, distance: 35.2
click at [714, 81] on div "O2 No 77-10185-CN Ready Lynne St. Jacques 1305 Avedis Zildjian Co. (Vic Firth) …" at bounding box center [1333, 73] width 2410 height 24
click at [660, 71] on div "13631665" at bounding box center [659, 72] width 43 height 23
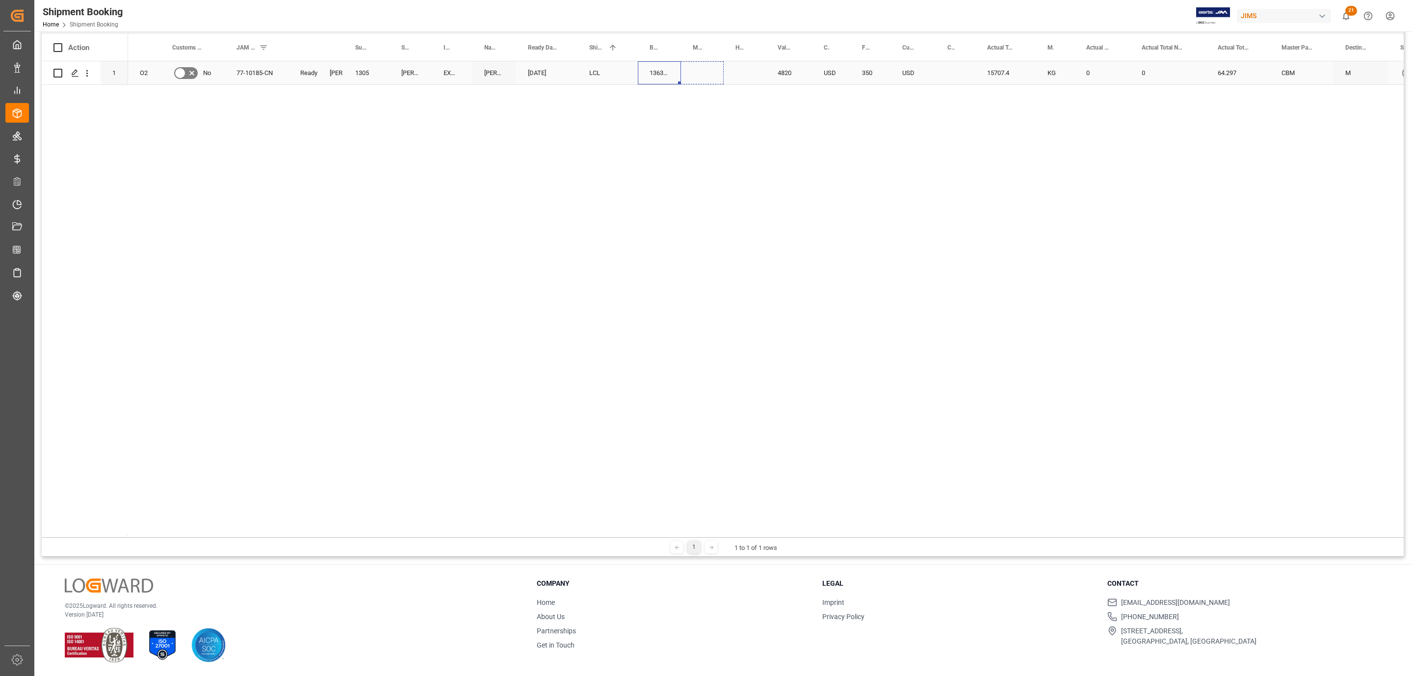
drag, startPoint x: 678, startPoint y: 83, endPoint x: 717, endPoint y: 75, distance: 40.5
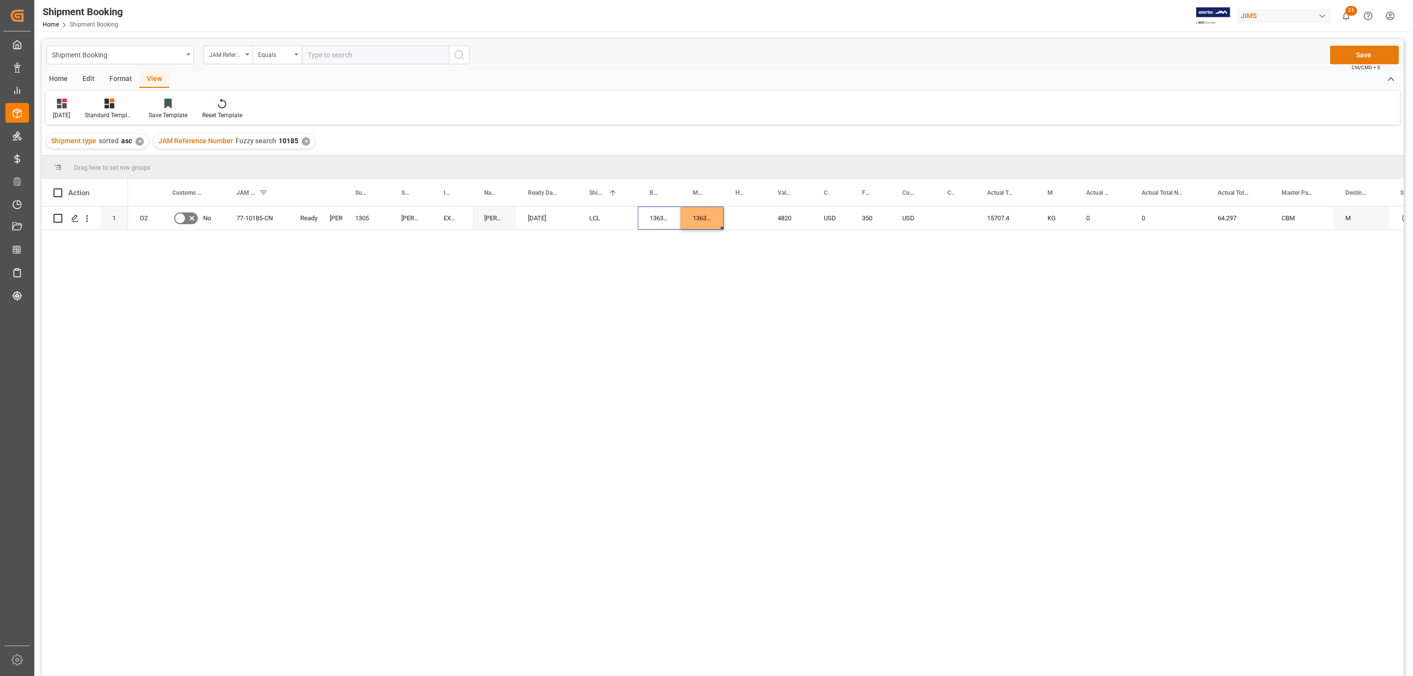
click at [1344, 50] on button "Save" at bounding box center [1364, 55] width 69 height 19
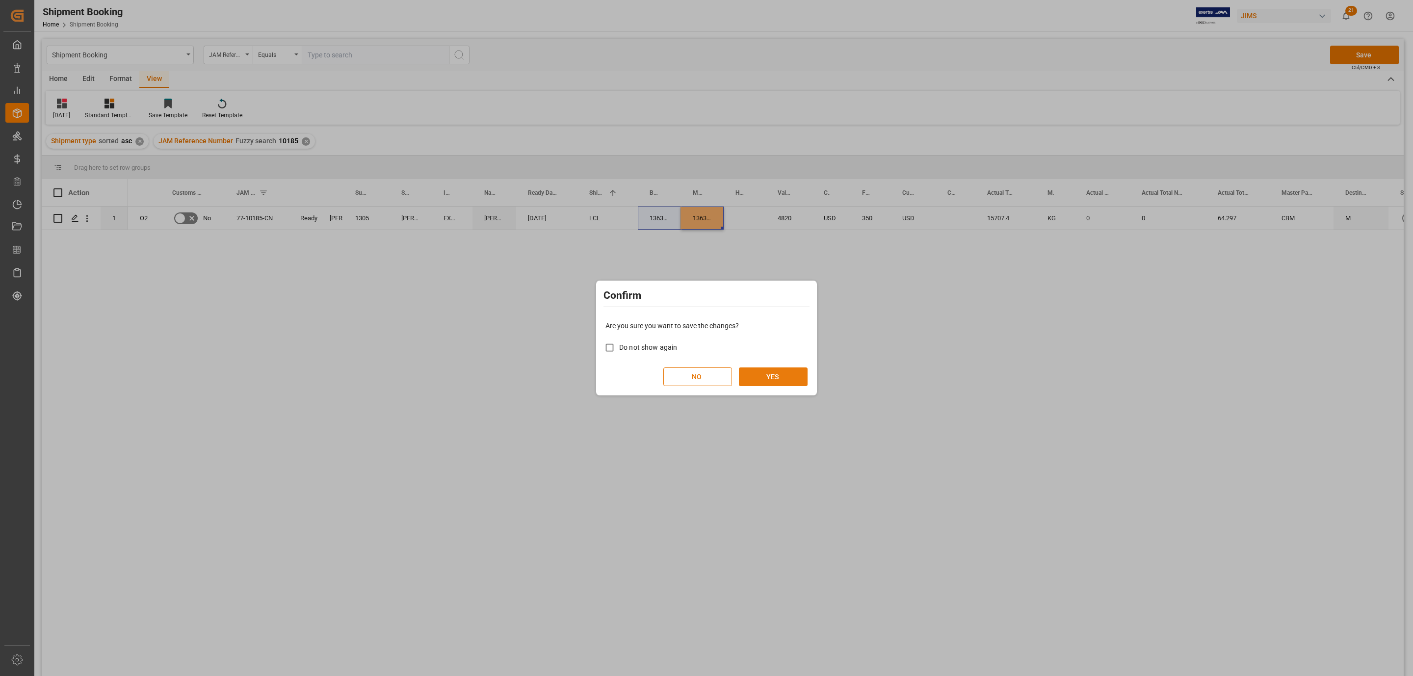
click at [764, 378] on button "YES" at bounding box center [773, 376] width 69 height 19
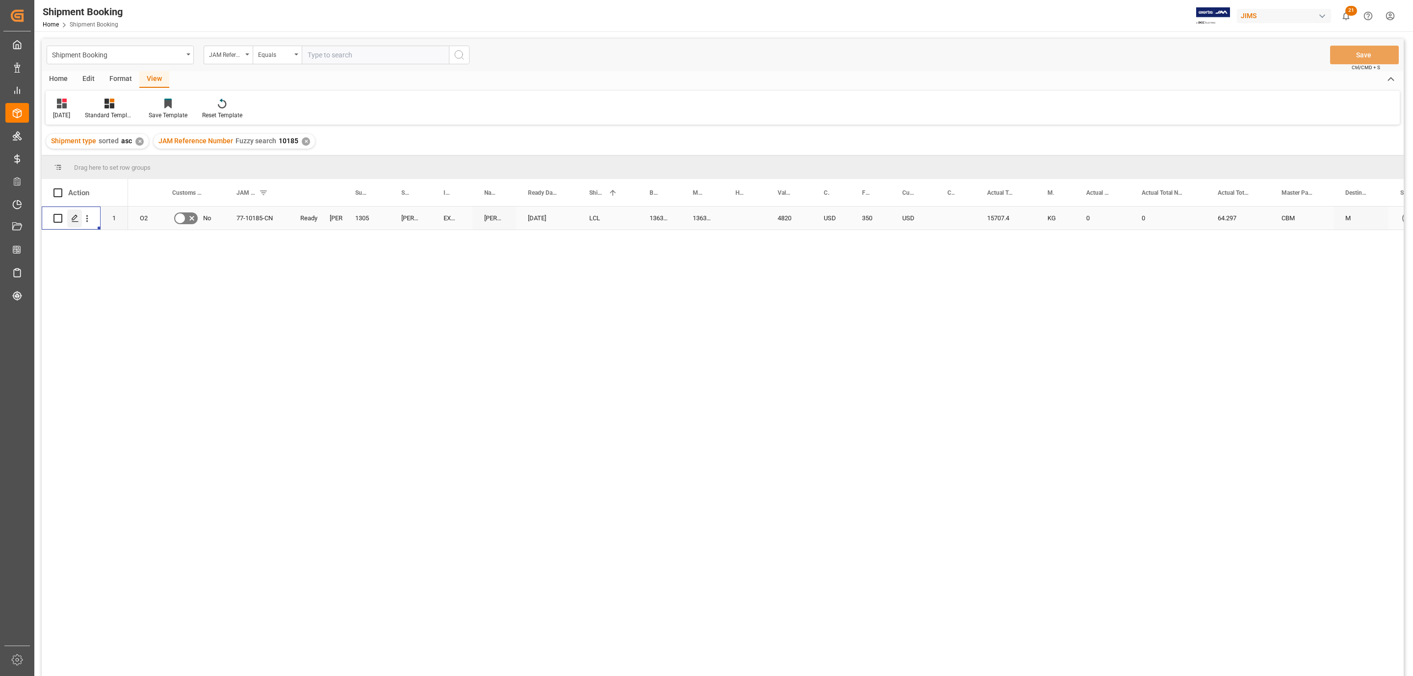
click at [74, 219] on icon "Press SPACE to select this row." at bounding box center [75, 218] width 8 height 8
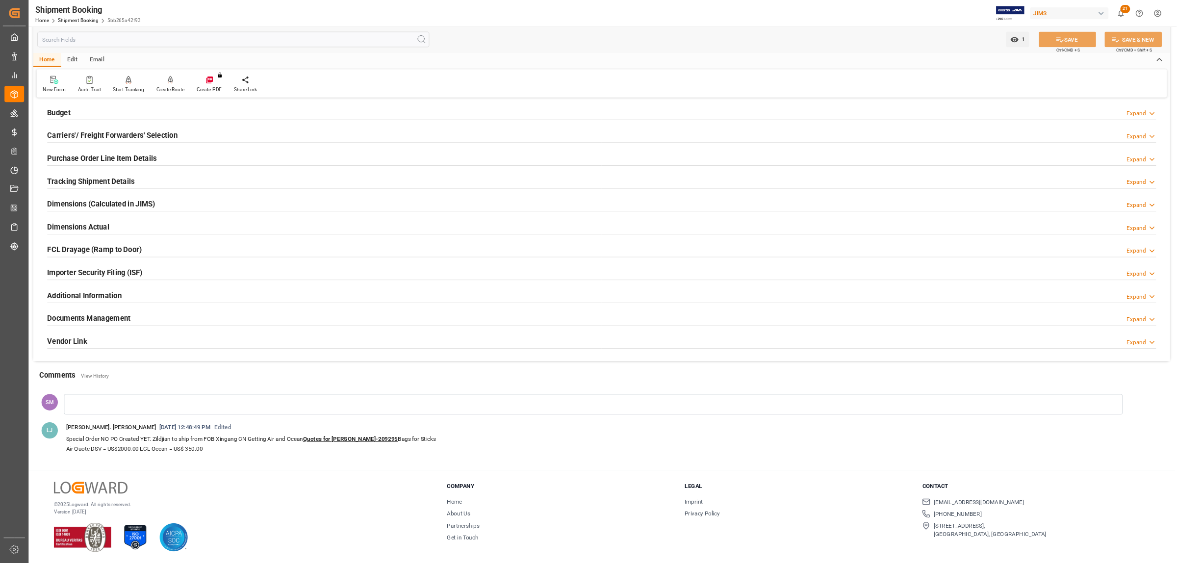
scroll to position [35, 0]
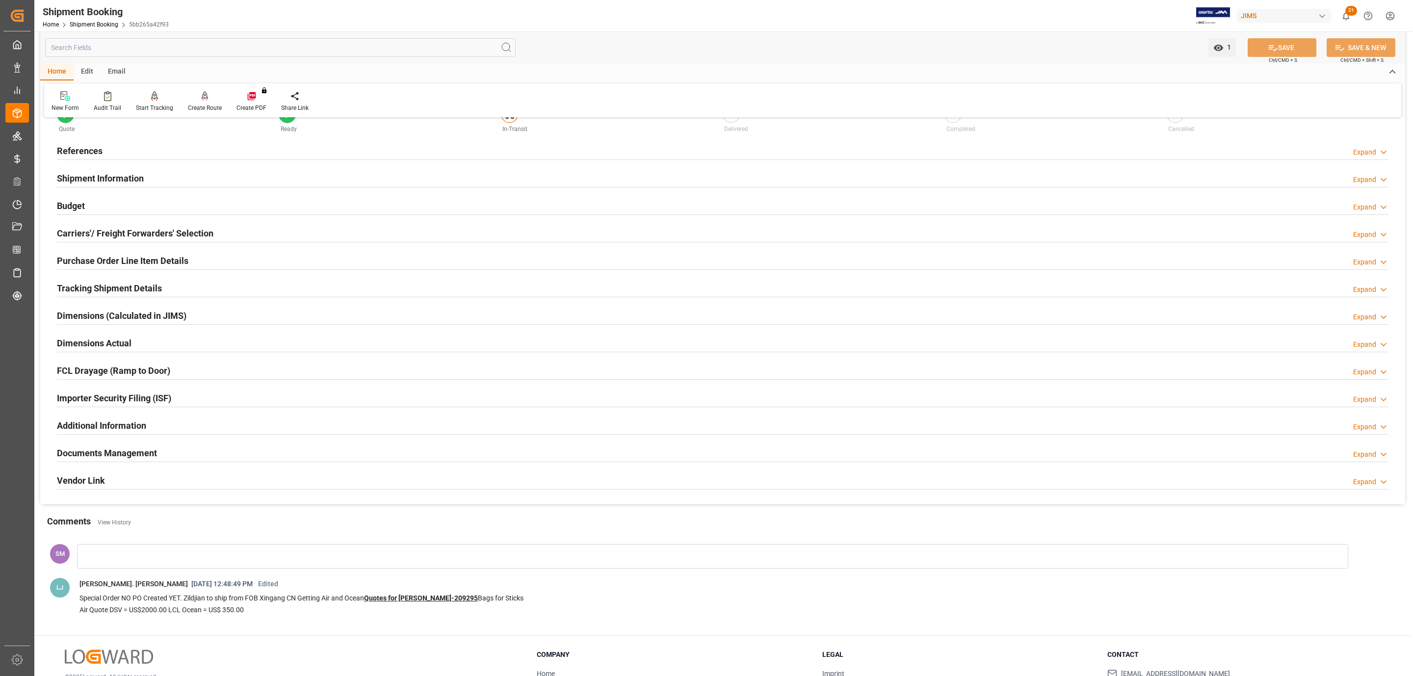
click at [109, 289] on h2 "Tracking Shipment Details" at bounding box center [109, 288] width 105 height 13
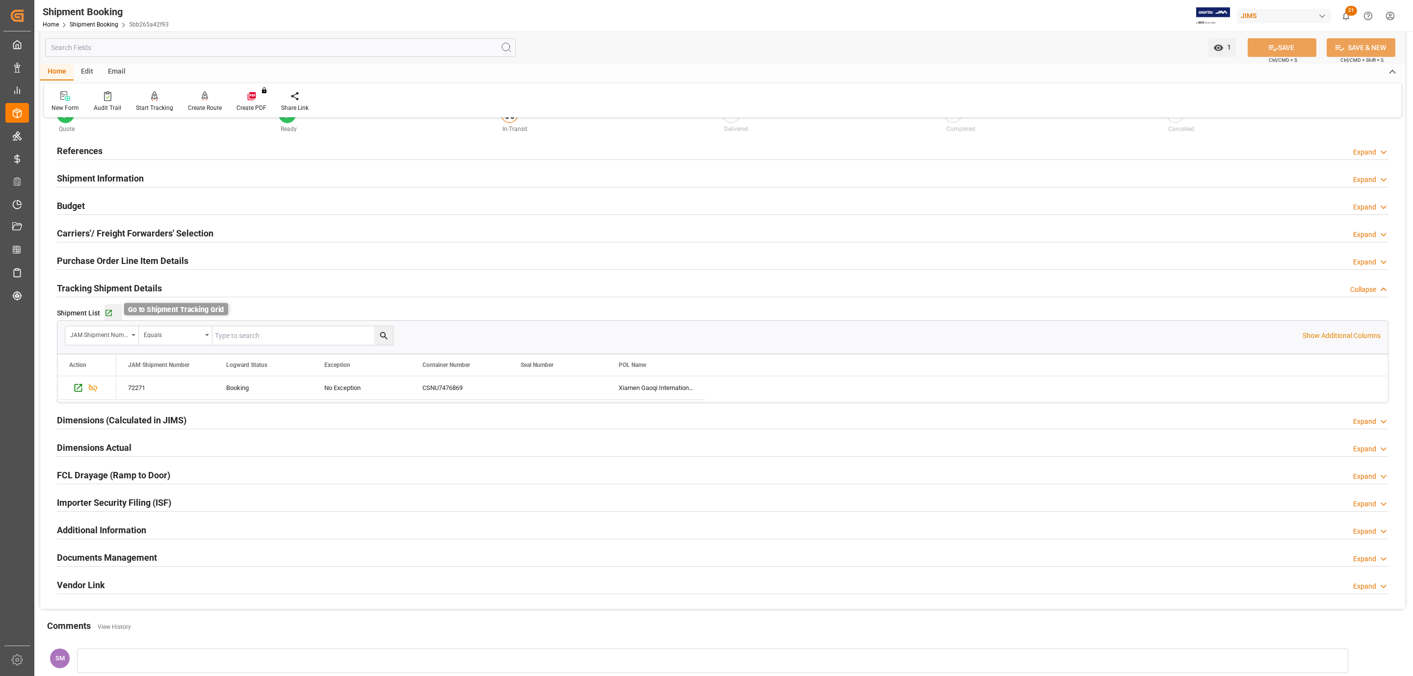
click at [109, 315] on icon "button" at bounding box center [109, 313] width 8 height 8
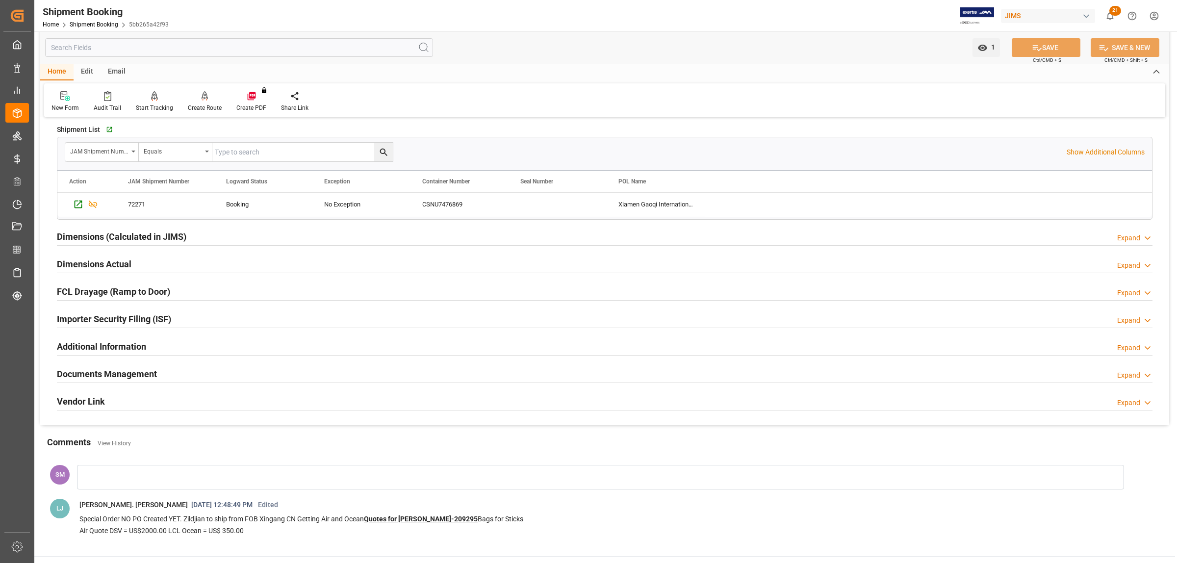
scroll to position [219, 0]
click at [126, 374] on h2 "Documents Management" at bounding box center [107, 373] width 100 height 13
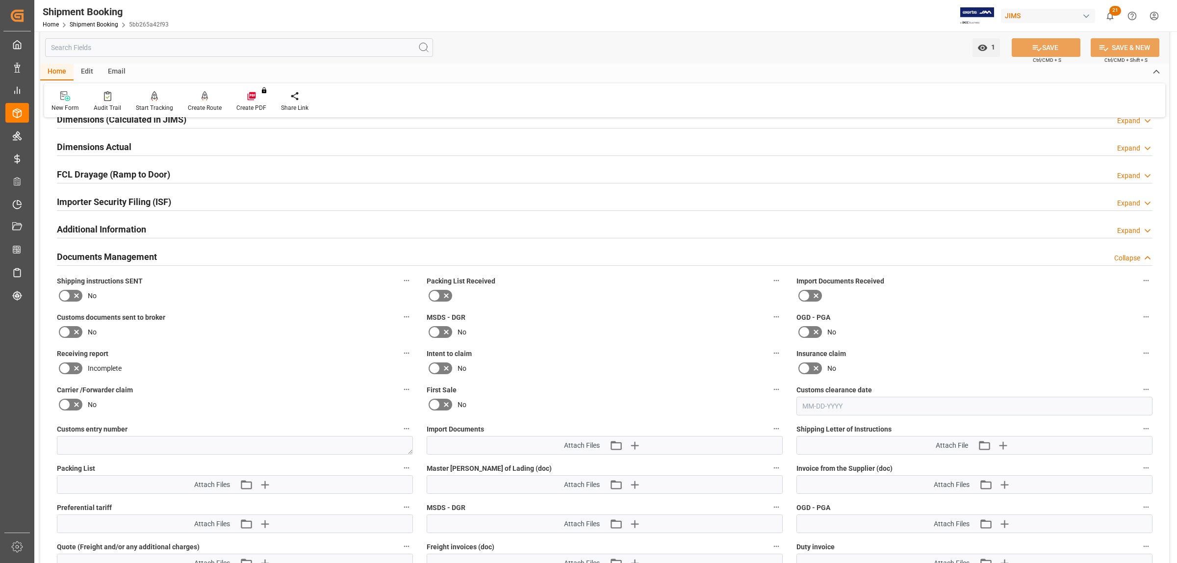
scroll to position [403, 0]
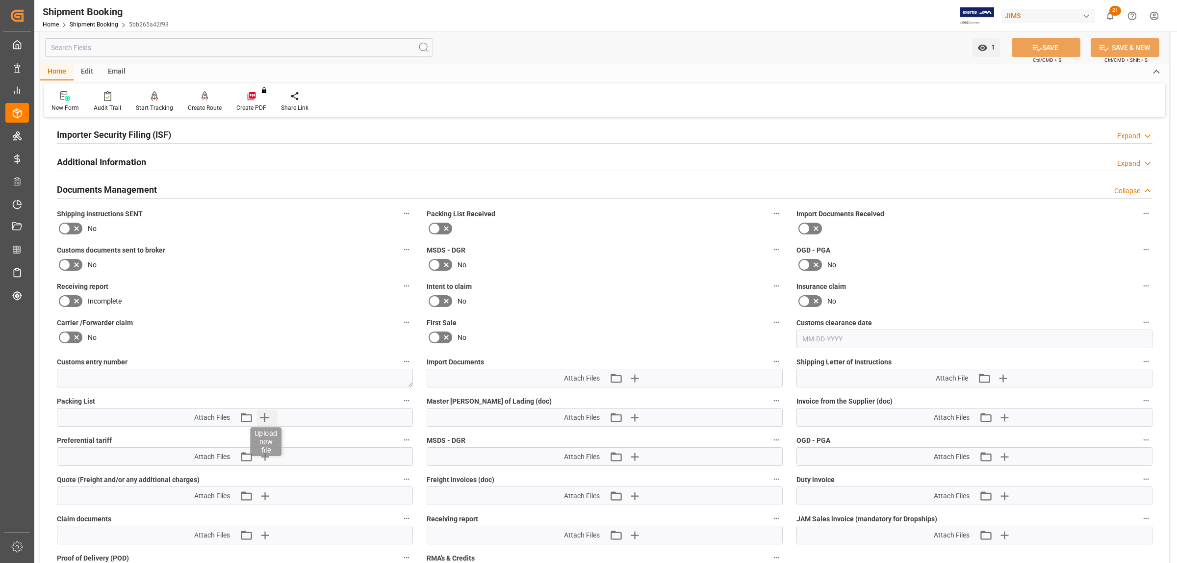
click at [259, 420] on icon "button" at bounding box center [265, 418] width 16 height 16
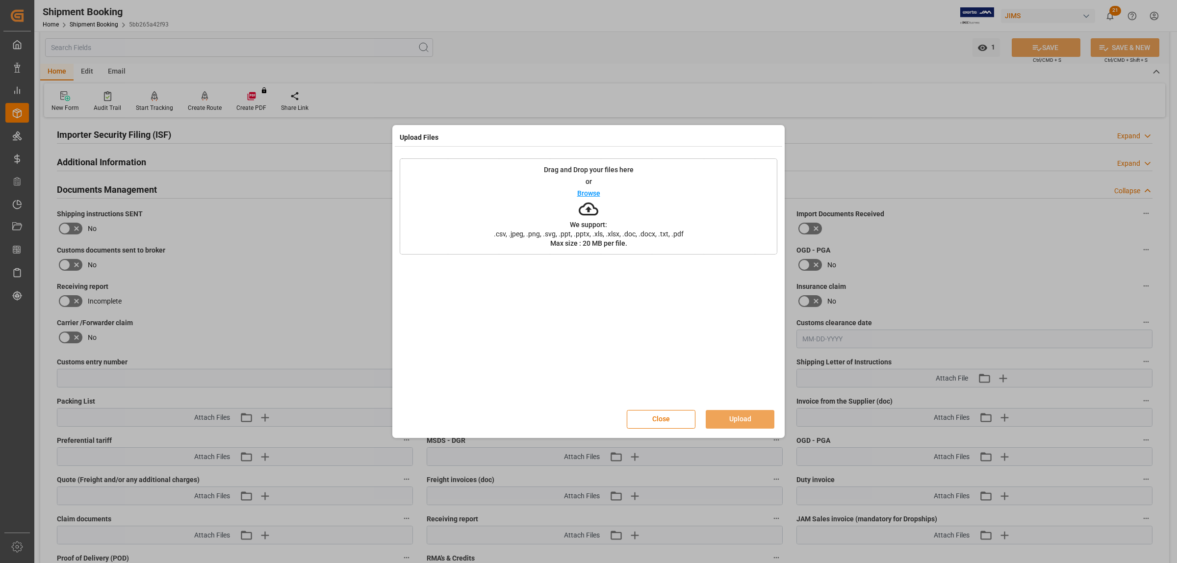
click at [590, 190] on p "Browse" at bounding box center [588, 193] width 23 height 7
click at [747, 417] on button "Upload" at bounding box center [740, 419] width 69 height 19
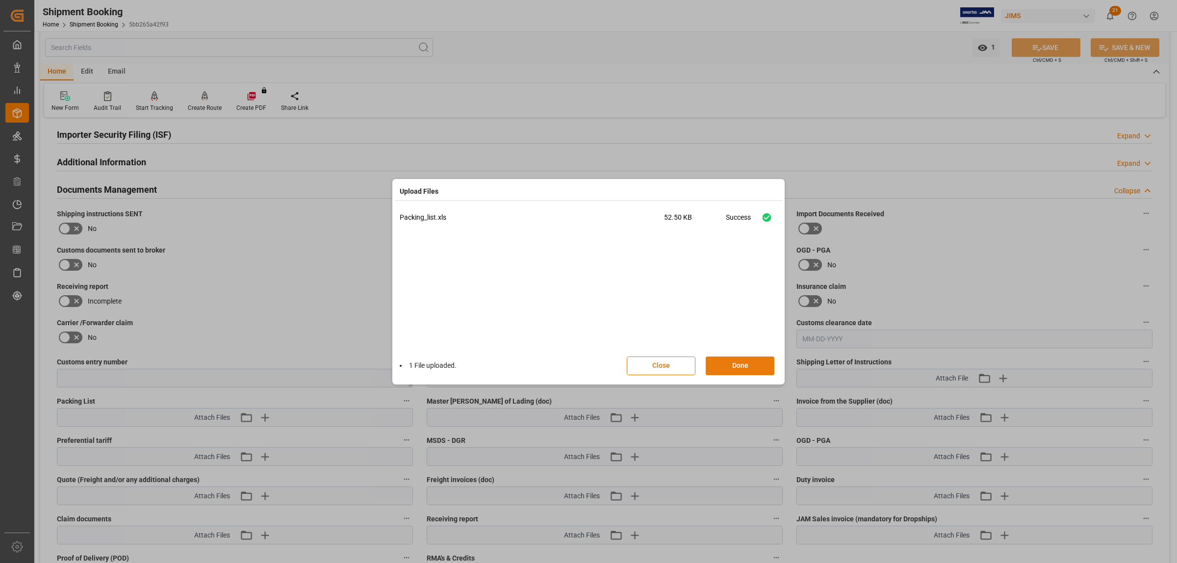
click at [736, 364] on button "Done" at bounding box center [740, 366] width 69 height 19
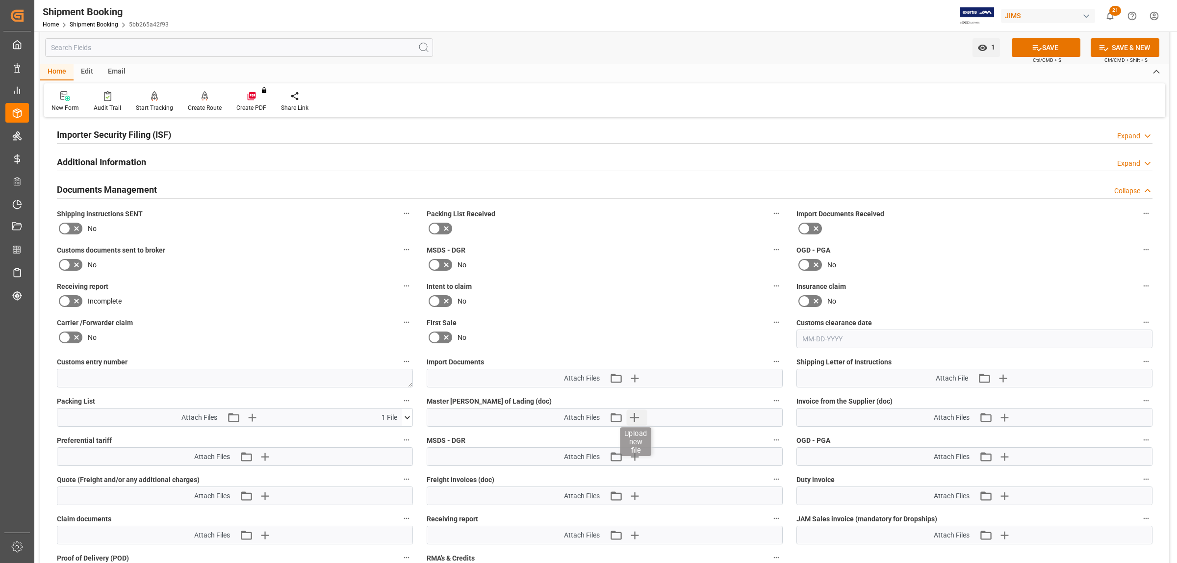
click at [629, 416] on icon "button" at bounding box center [635, 418] width 16 height 16
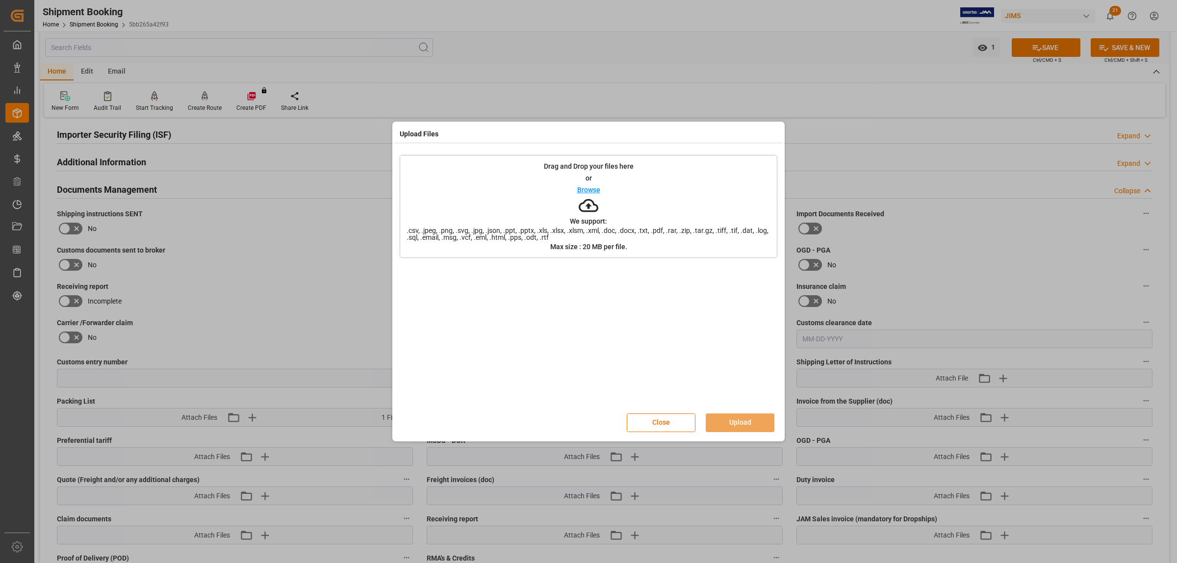
click at [587, 189] on p "Browse" at bounding box center [588, 189] width 23 height 7
click at [737, 421] on button "Upload" at bounding box center [740, 423] width 69 height 19
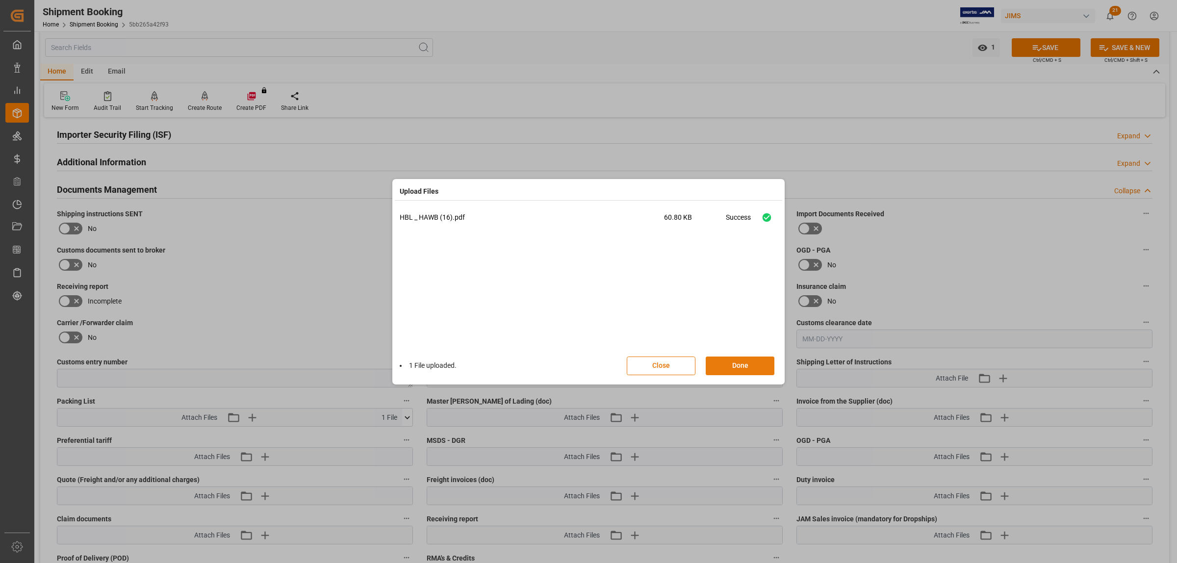
click at [743, 361] on button "Done" at bounding box center [740, 366] width 69 height 19
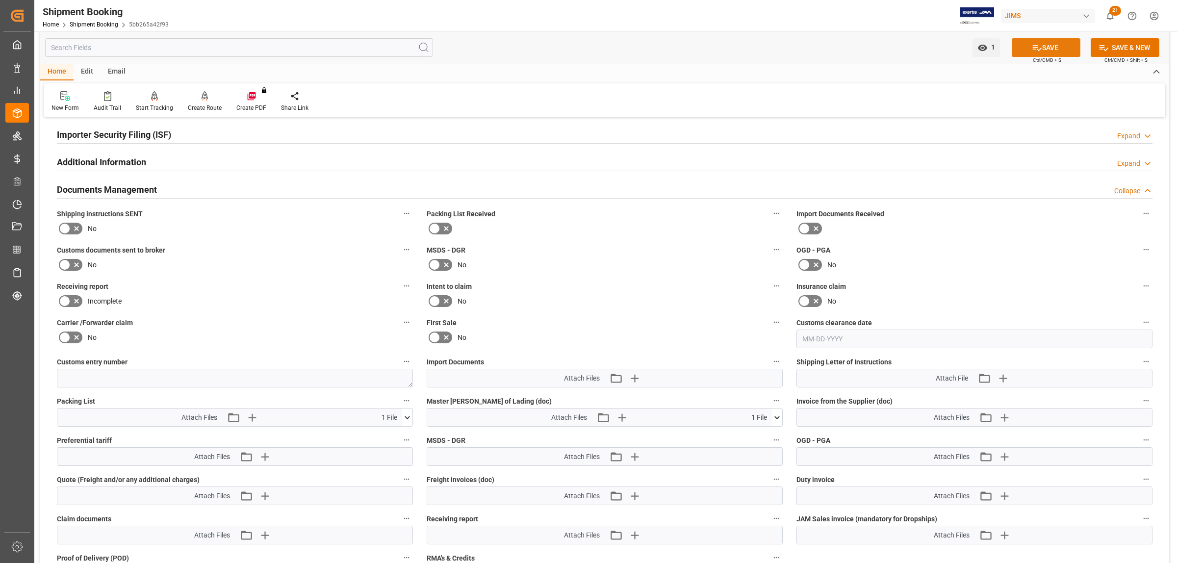
click at [1065, 46] on button "SAVE" at bounding box center [1046, 47] width 69 height 19
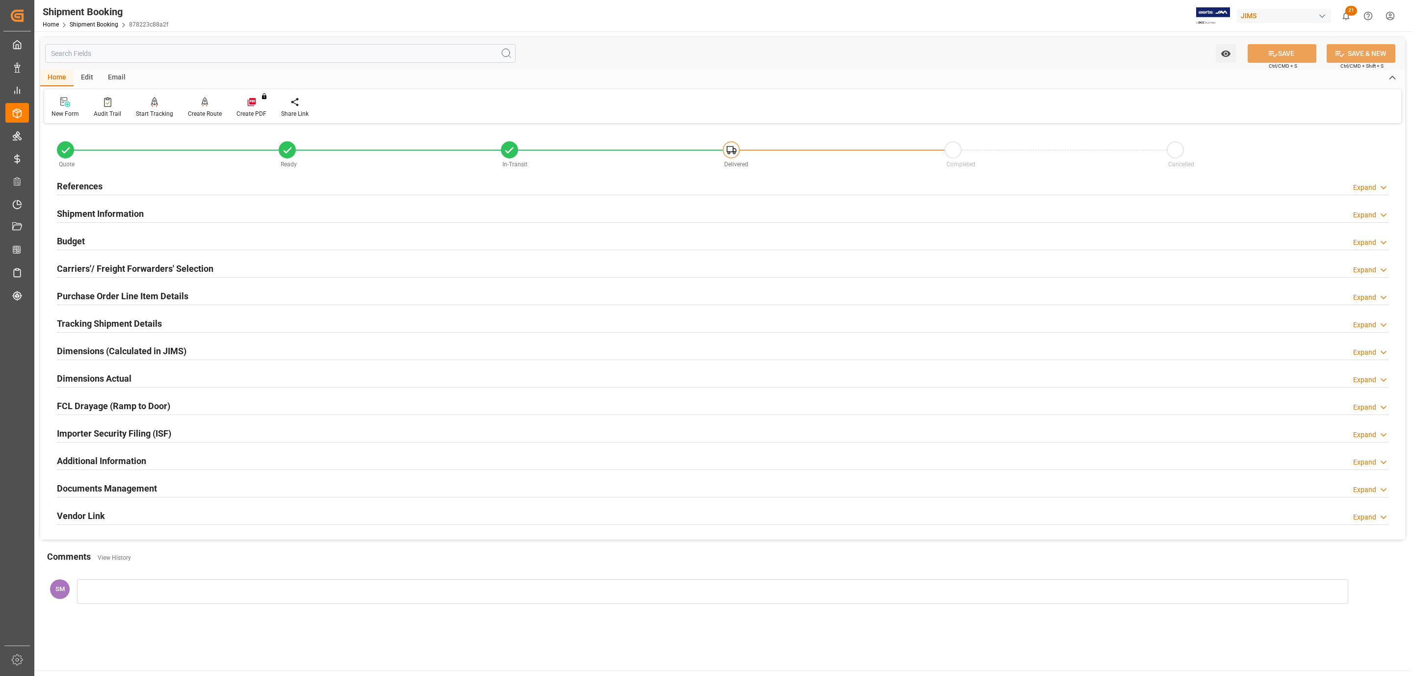
click at [99, 492] on h2 "Documents Management" at bounding box center [107, 488] width 100 height 13
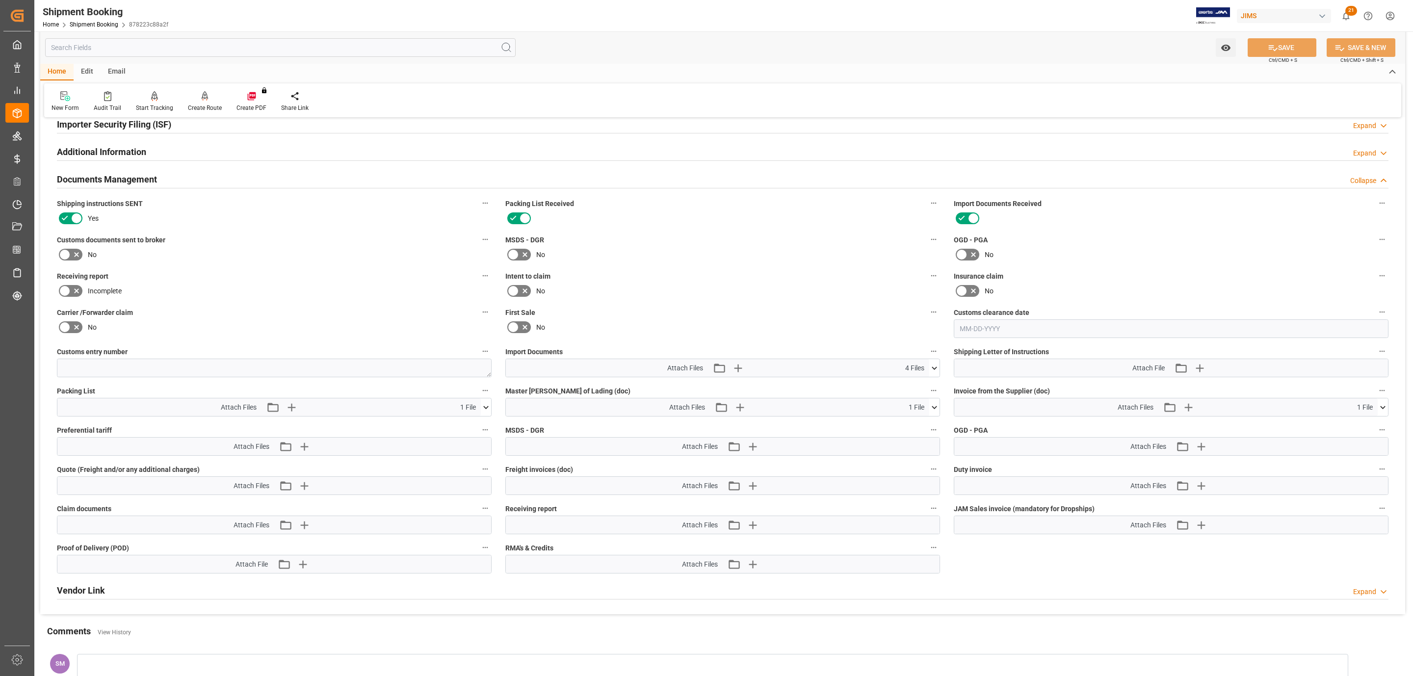
scroll to position [442, 0]
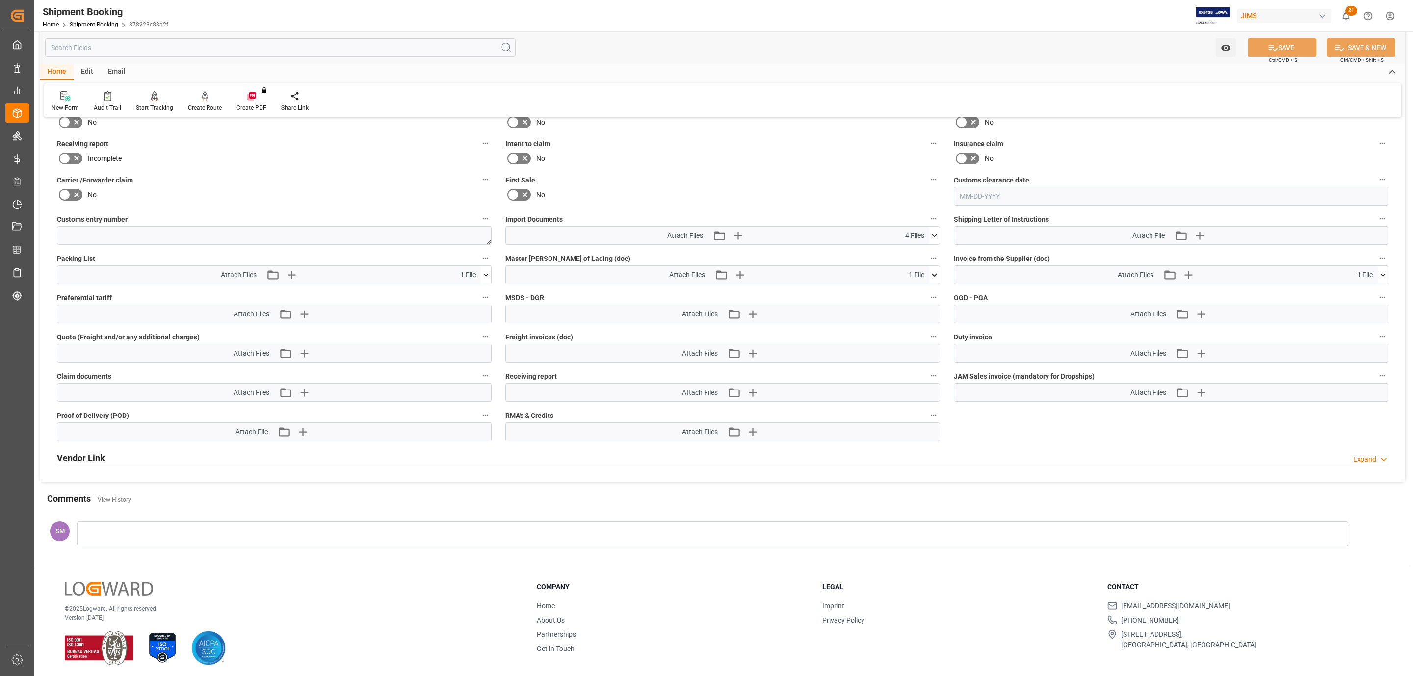
click at [932, 233] on icon at bounding box center [934, 236] width 10 height 10
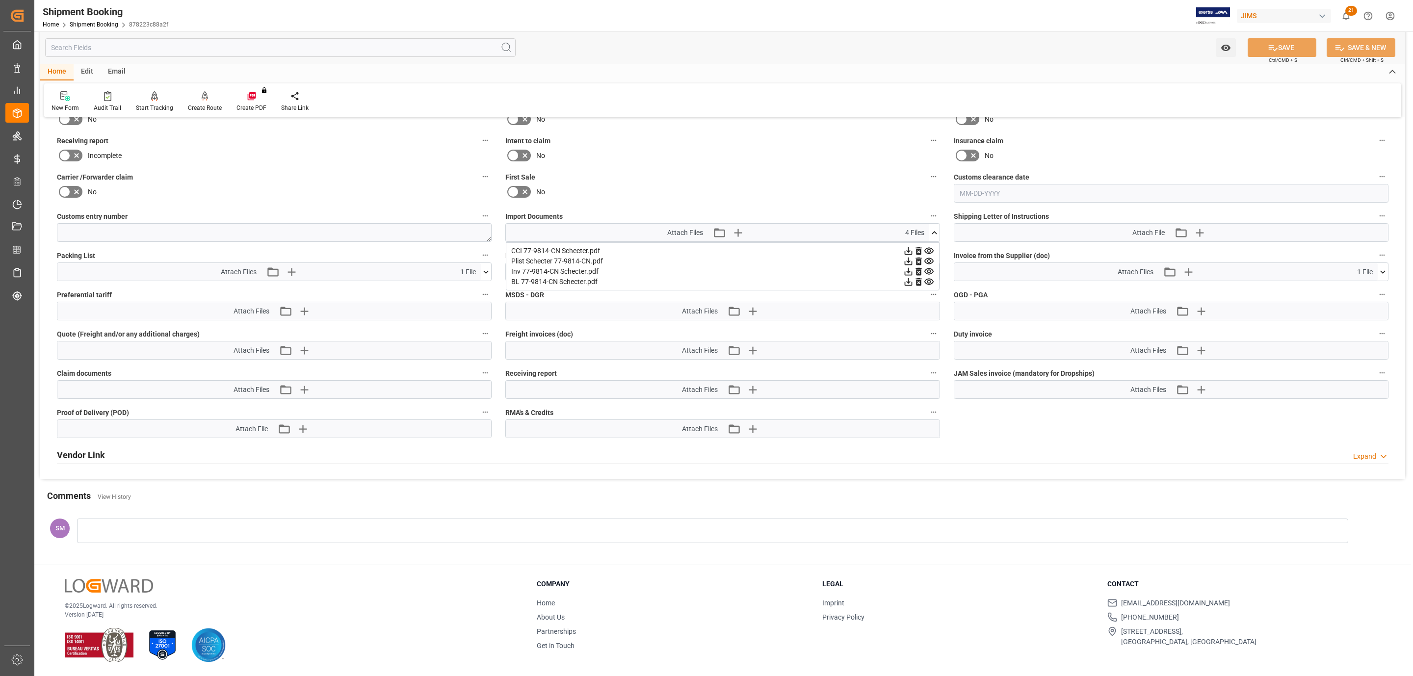
click at [901, 366] on label "Receiving report" at bounding box center [722, 373] width 435 height 14
click at [927, 366] on button "Receiving report" at bounding box center [933, 372] width 13 height 13
click at [316, 189] on div at bounding box center [706, 338] width 1413 height 676
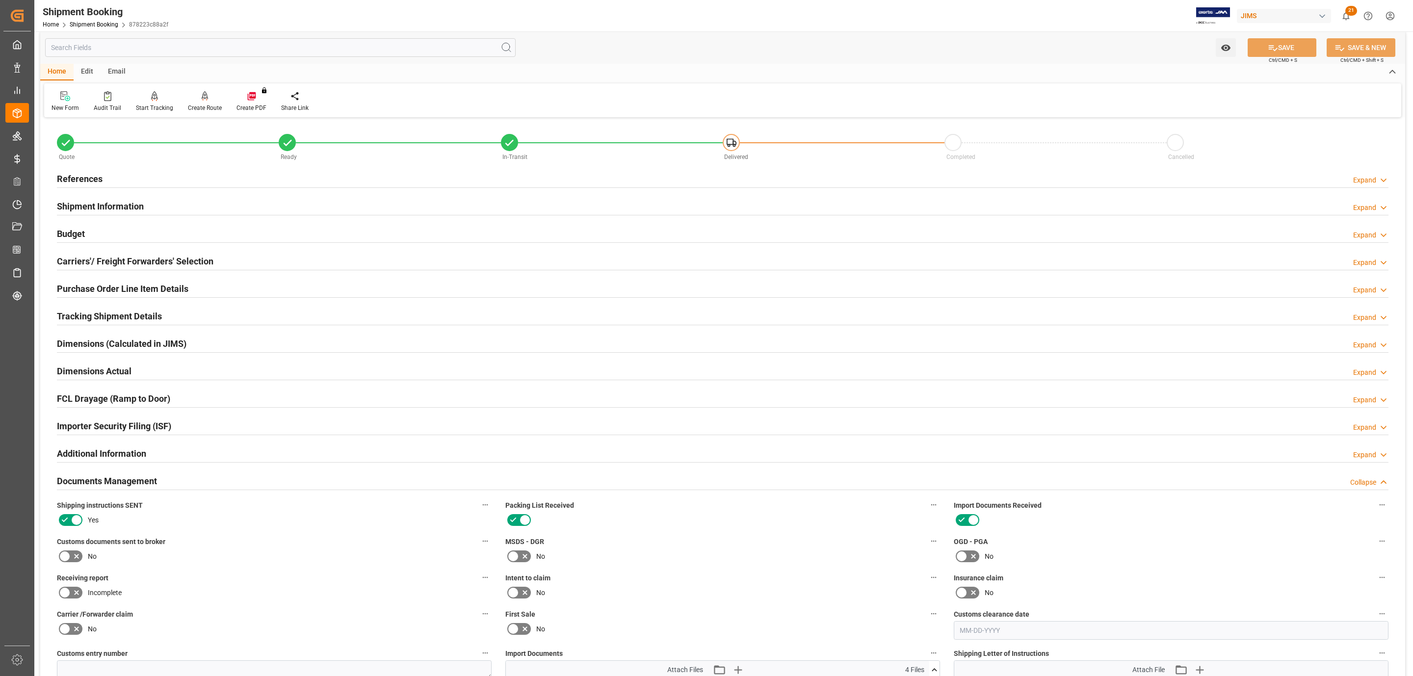
scroll to position [155, 0]
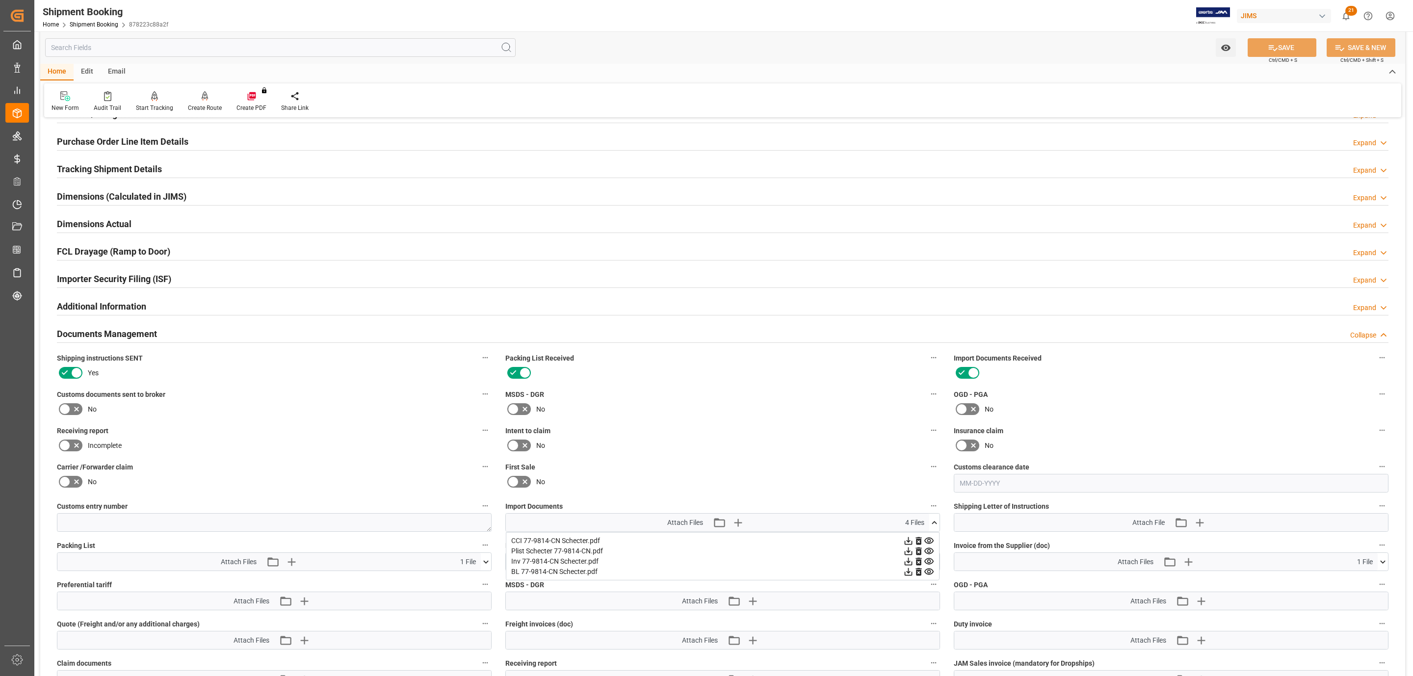
click at [64, 411] on icon at bounding box center [65, 409] width 6 height 4
click at [0, 0] on input "checkbox" at bounding box center [0, 0] width 0 height 0
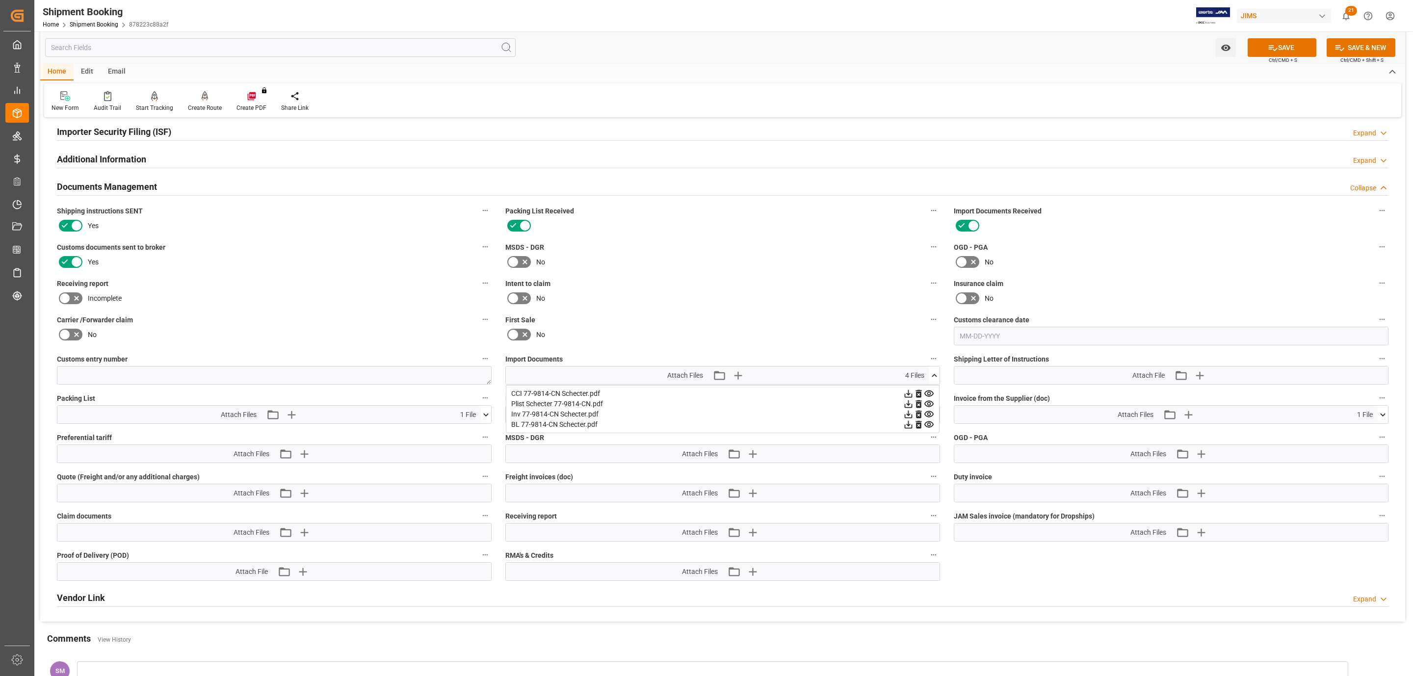
scroll to position [7, 0]
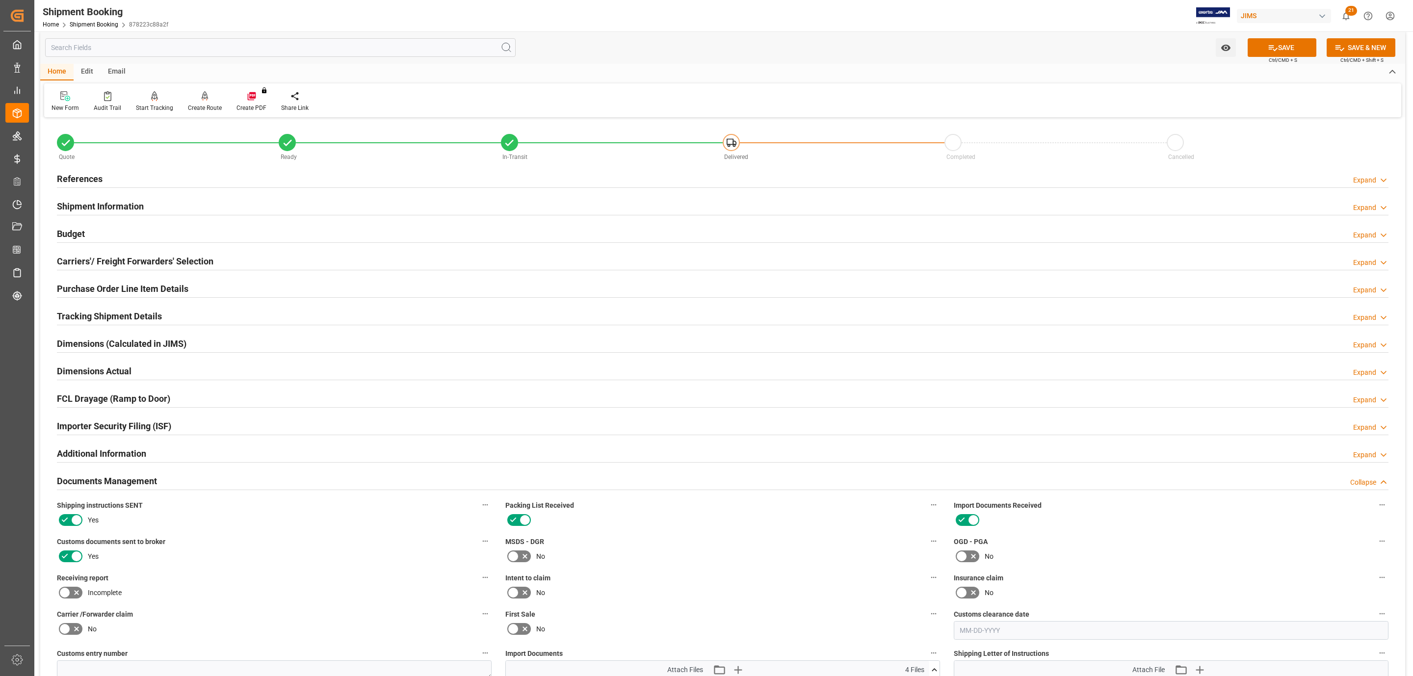
click at [90, 261] on h2 "Carriers'/ Freight Forwarders' Selection" at bounding box center [135, 261] width 157 height 13
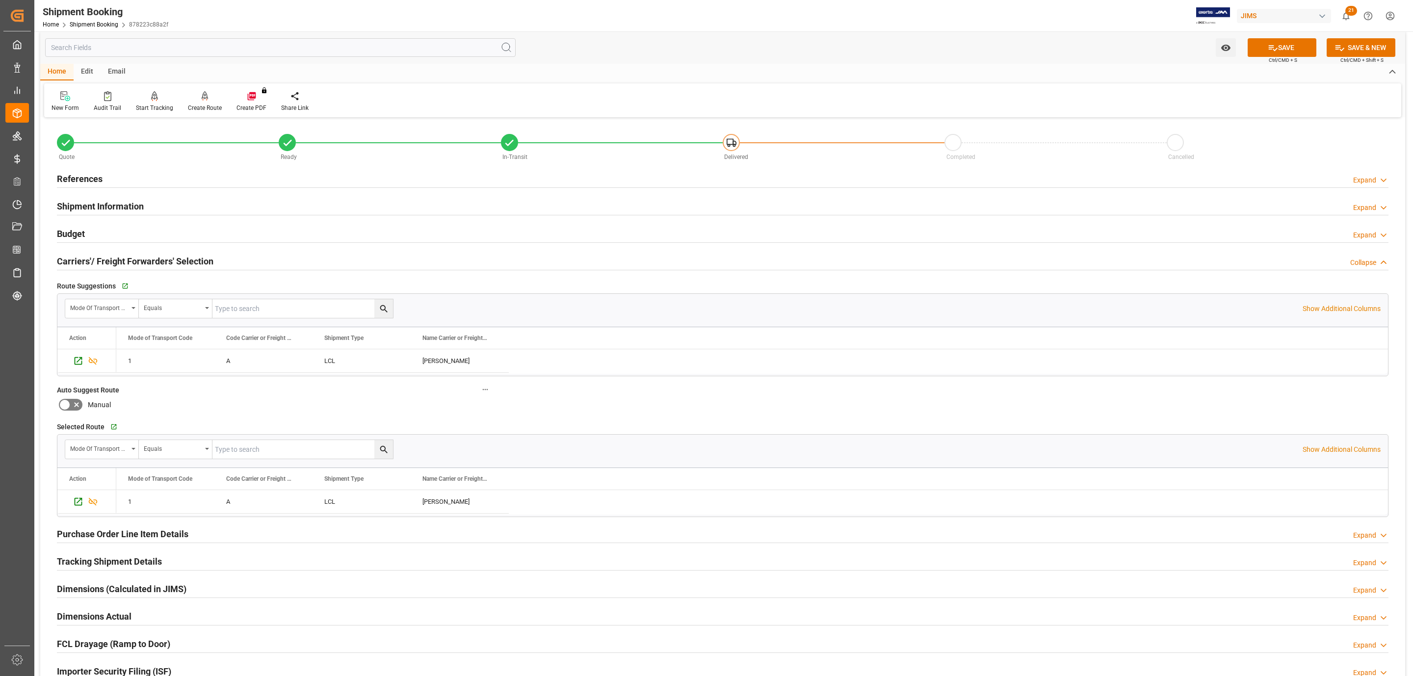
click at [90, 261] on h2 "Carriers'/ Freight Forwarders' Selection" at bounding box center [135, 261] width 157 height 13
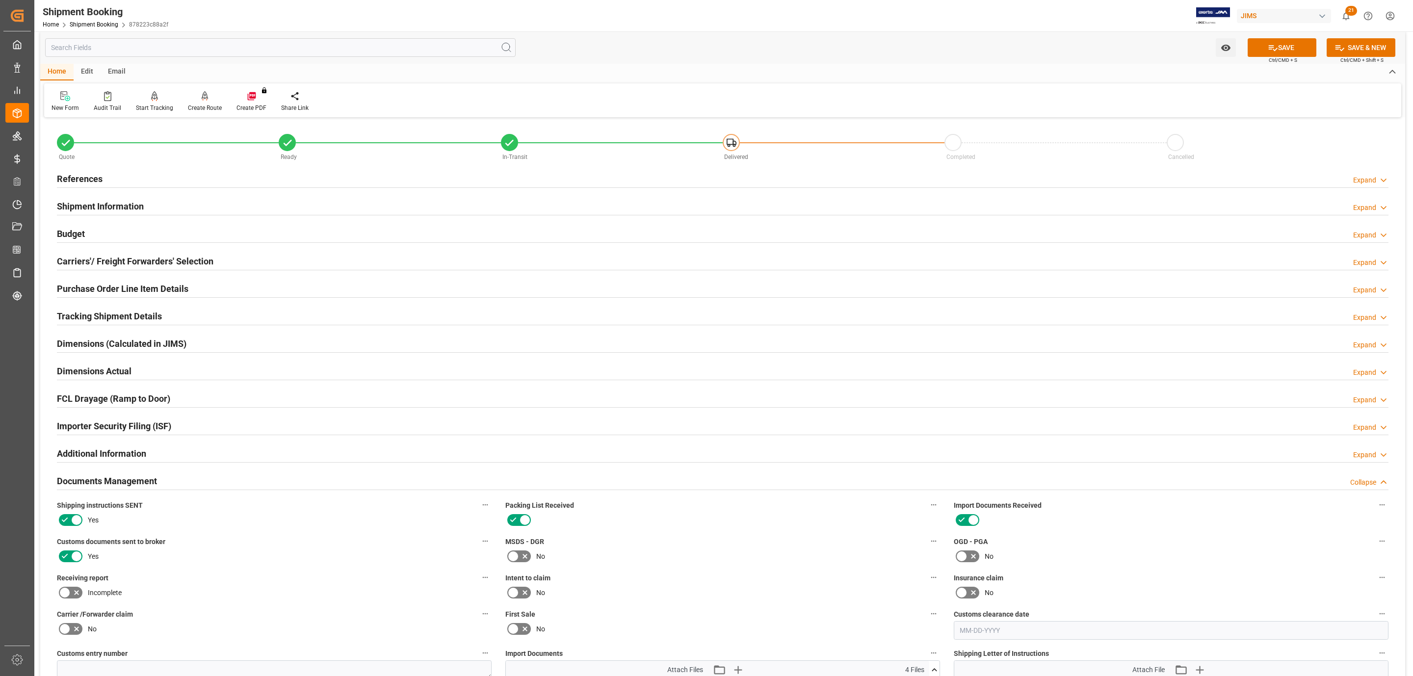
click at [93, 205] on h2 "Shipment Information" at bounding box center [100, 206] width 87 height 13
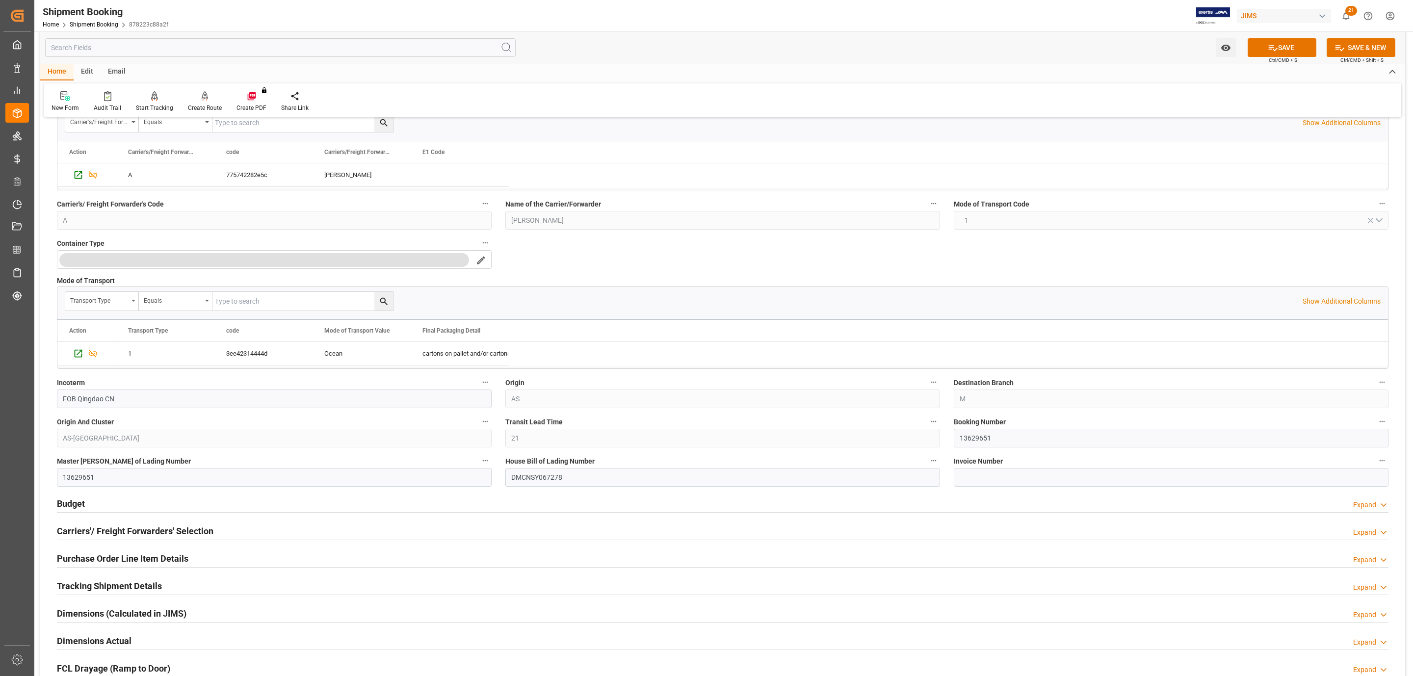
scroll to position [294, 0]
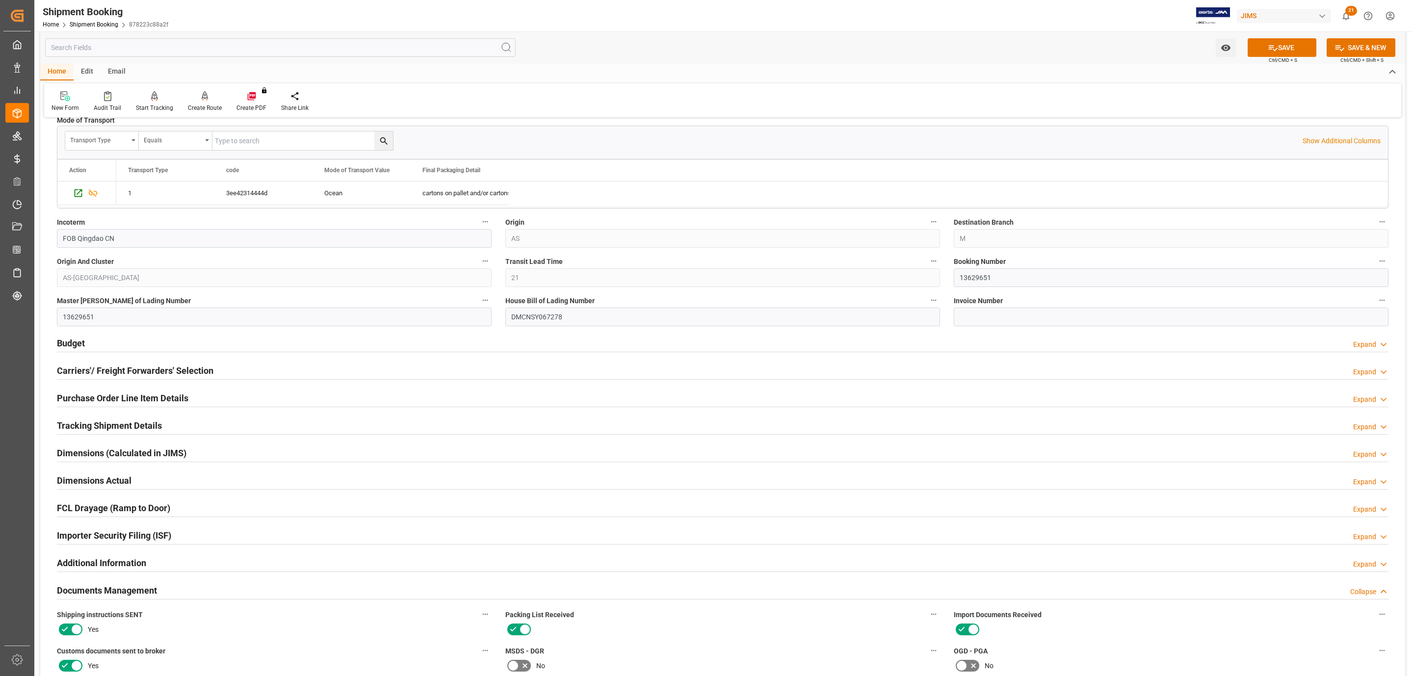
click at [61, 348] on h2 "Budget" at bounding box center [71, 343] width 28 height 13
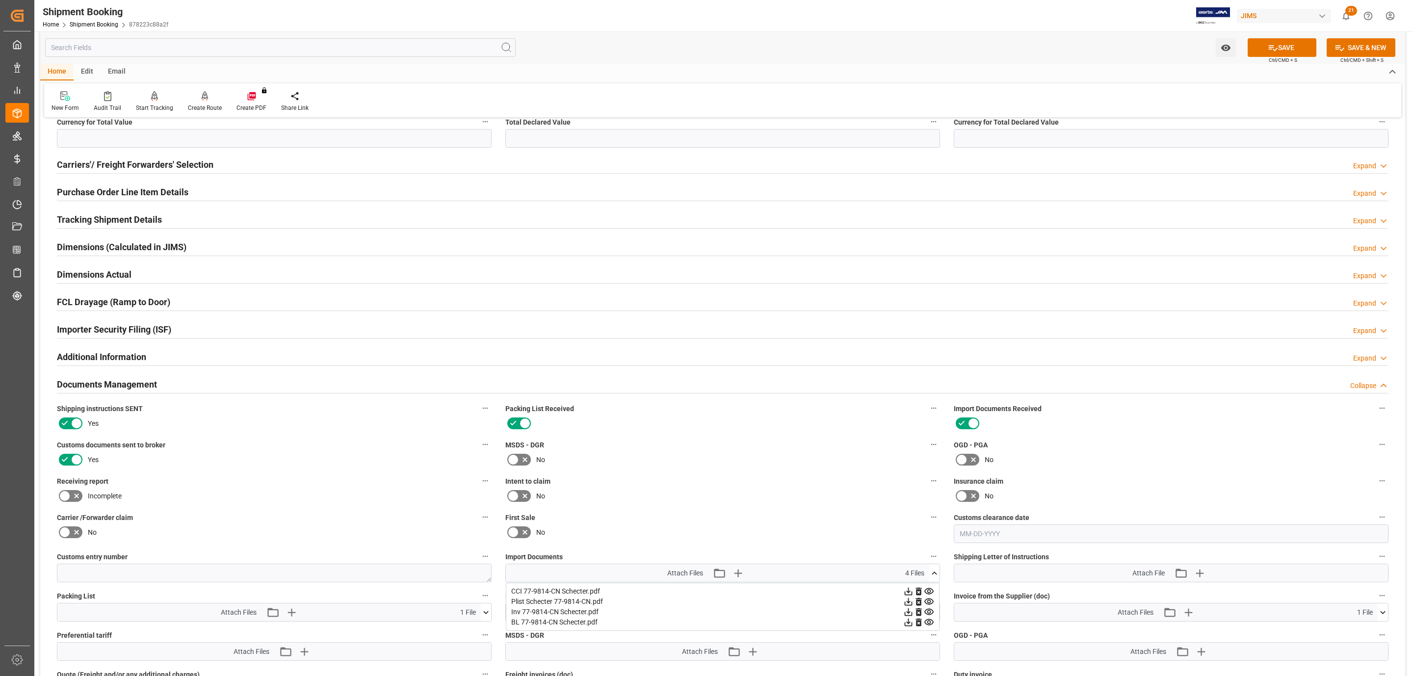
scroll to position [957, 0]
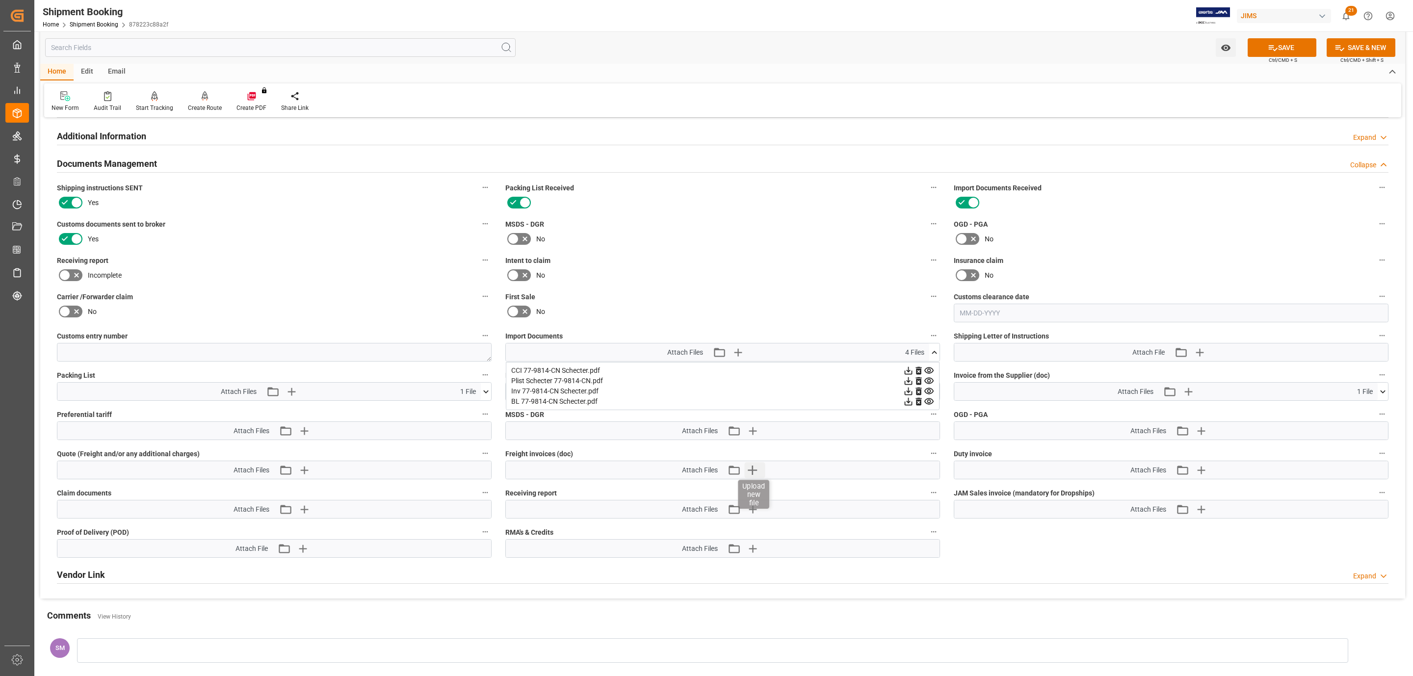
click at [755, 470] on icon "button" at bounding box center [753, 470] width 16 height 16
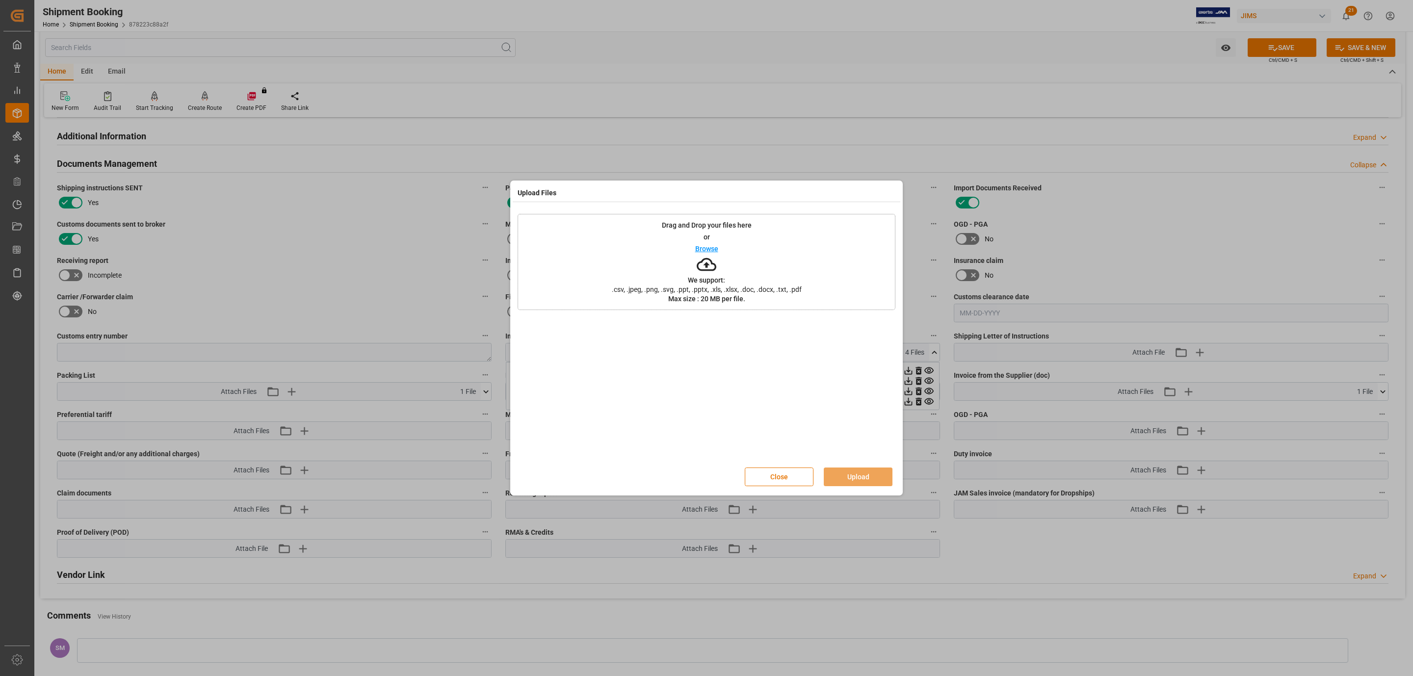
click at [706, 245] on p "Browse" at bounding box center [706, 248] width 23 height 7
click at [861, 476] on button "Upload" at bounding box center [858, 477] width 69 height 19
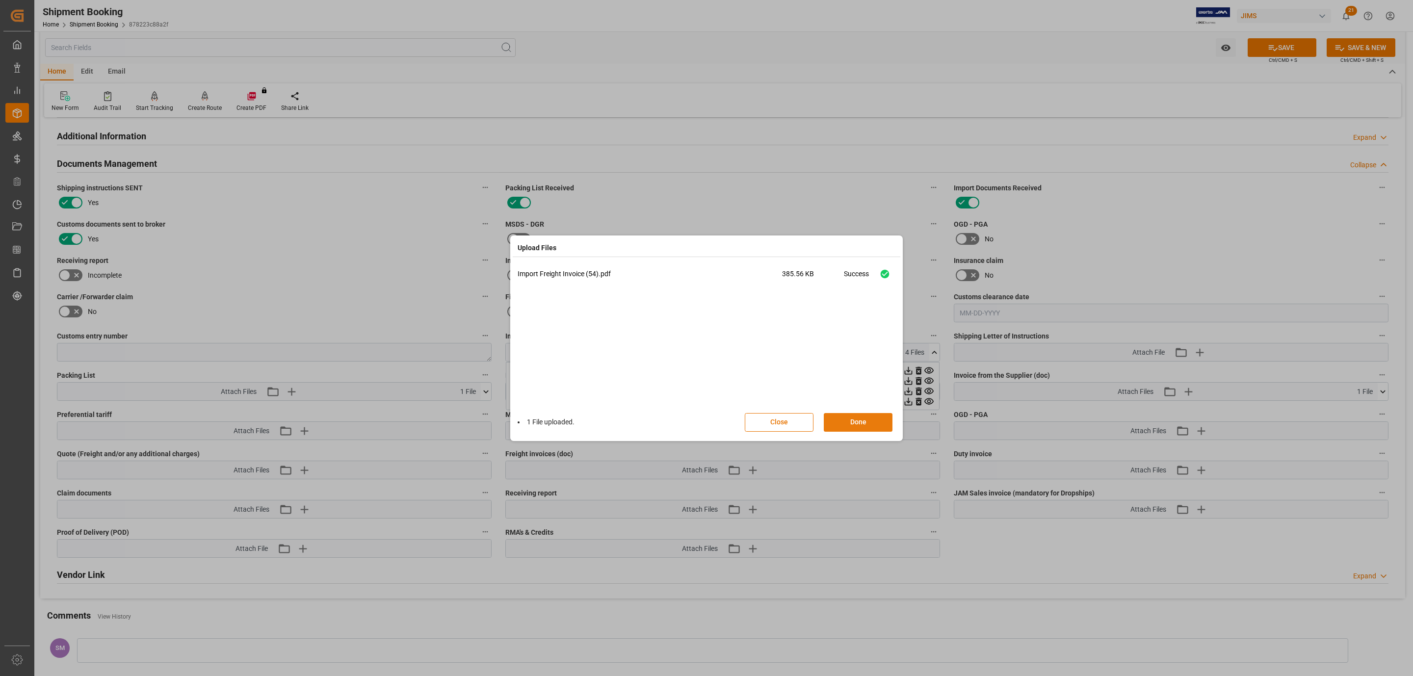
click at [860, 424] on button "Done" at bounding box center [858, 422] width 69 height 19
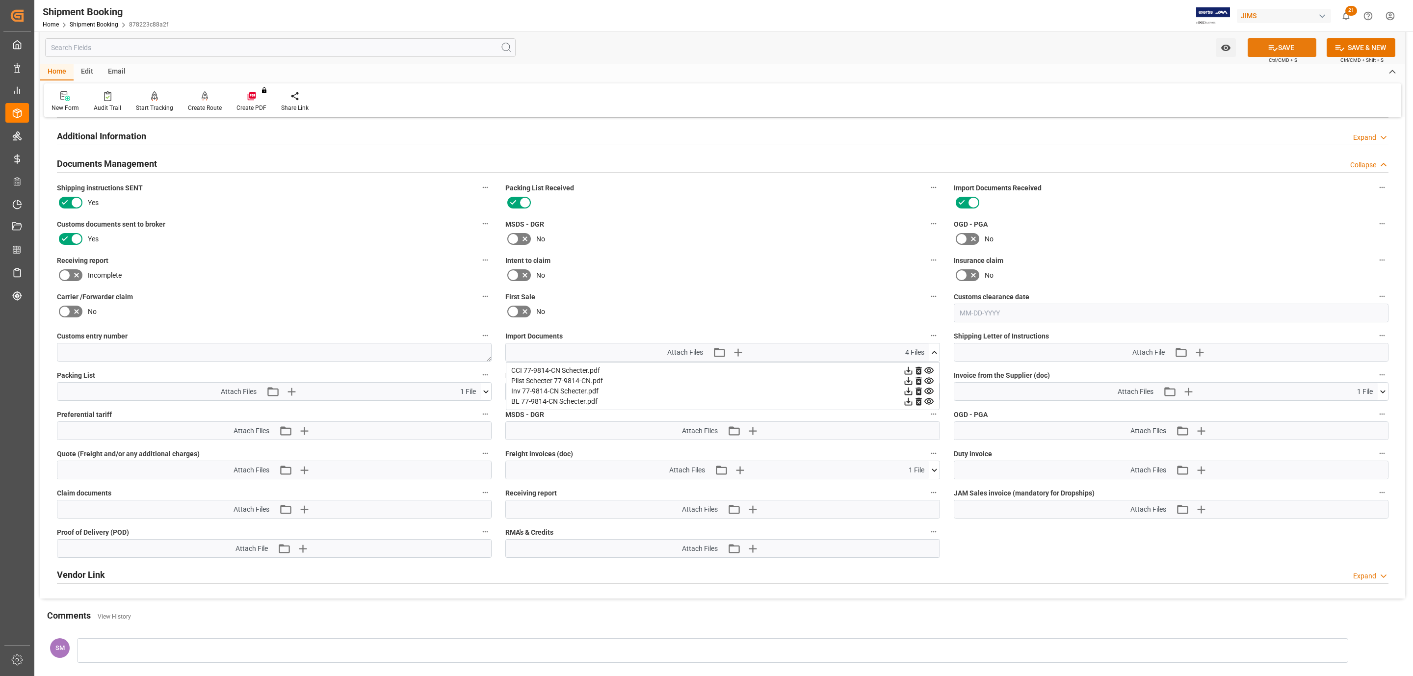
click at [1294, 43] on button "SAVE" at bounding box center [1282, 47] width 69 height 19
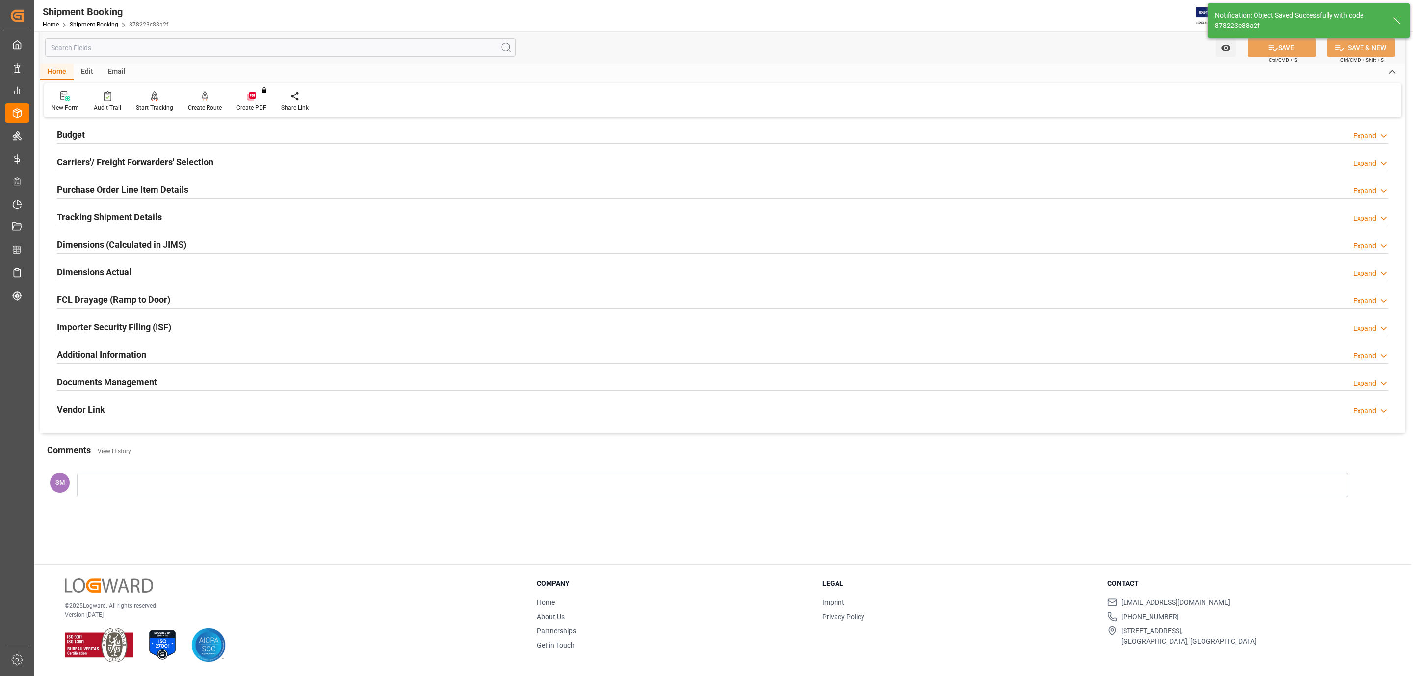
scroll to position [106, 0]
click at [117, 384] on h2 "Documents Management" at bounding box center [107, 381] width 100 height 13
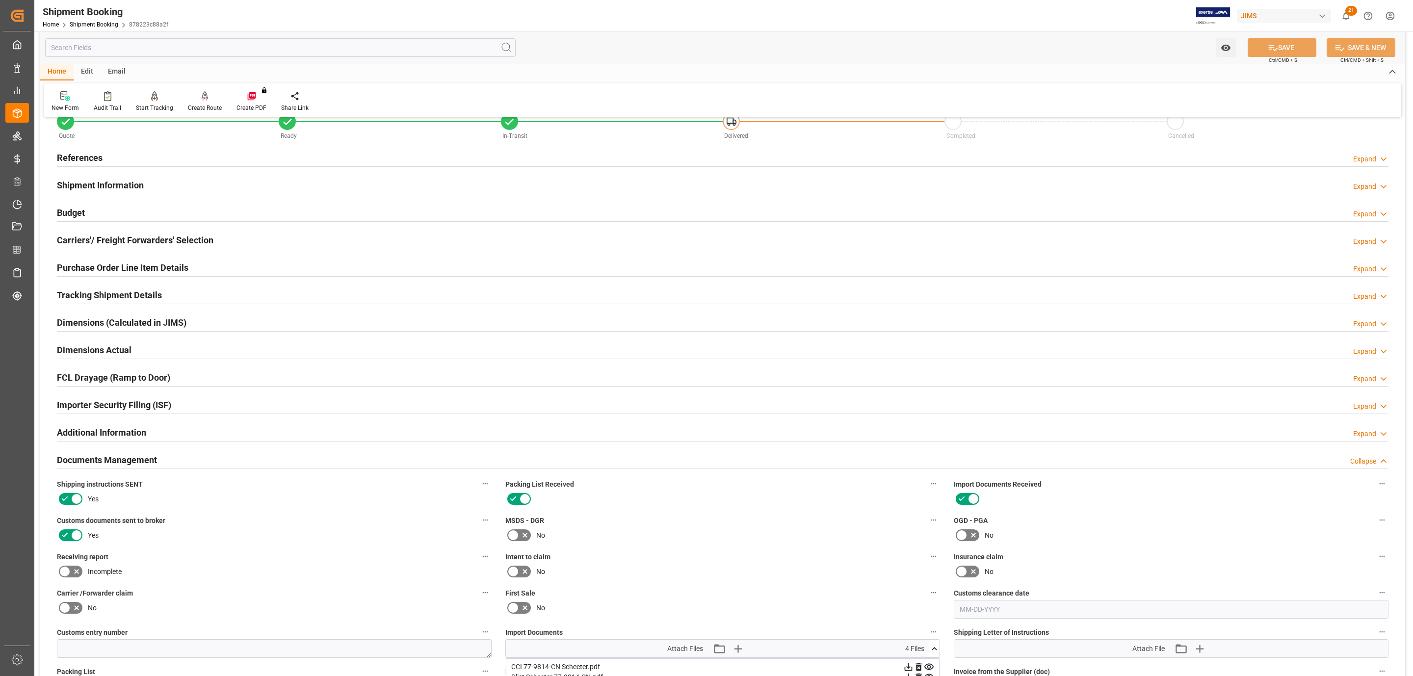
scroll to position [0, 0]
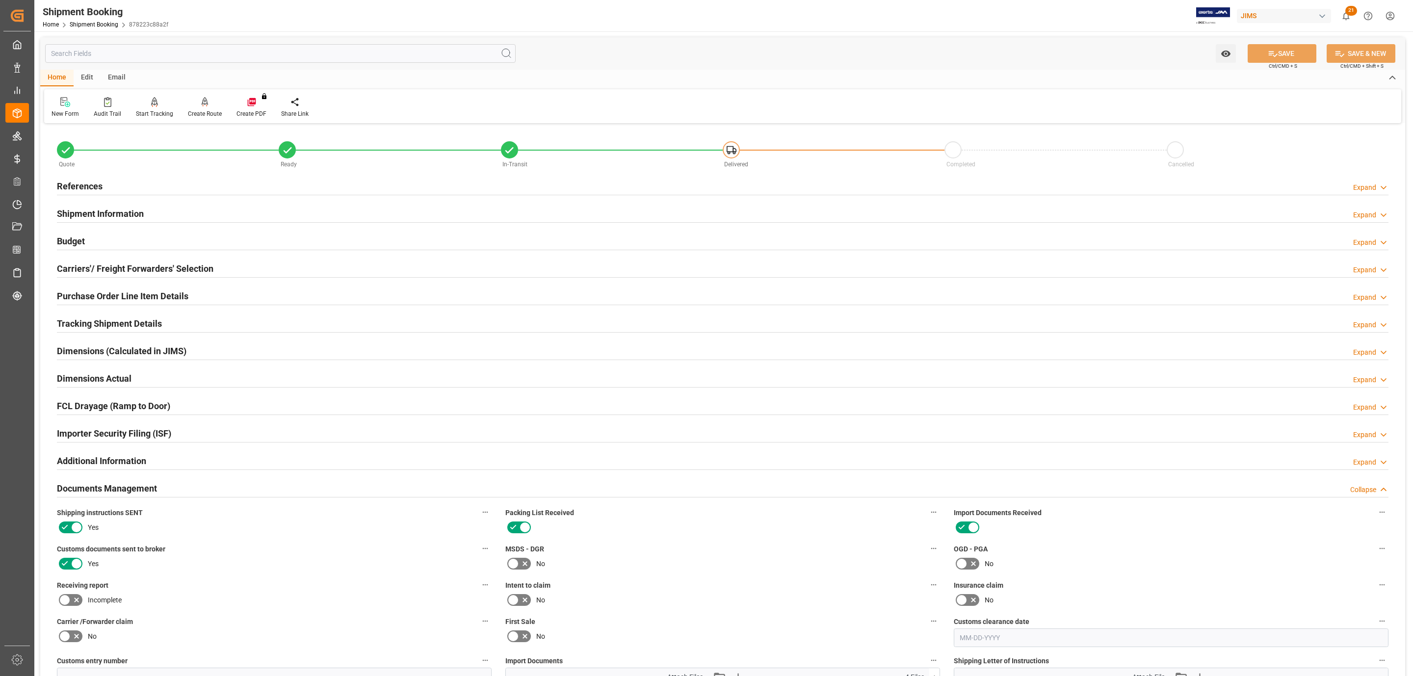
click at [80, 188] on h2 "References" at bounding box center [80, 186] width 46 height 13
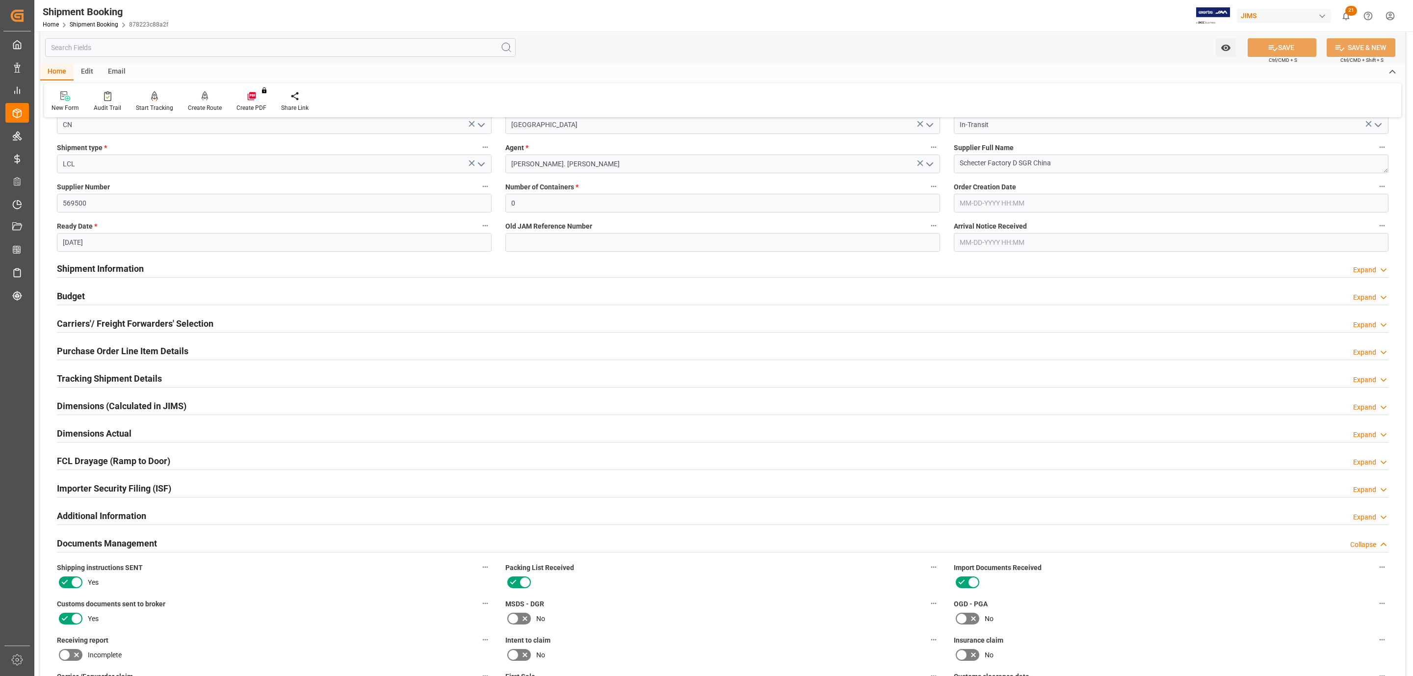
scroll to position [147, 0]
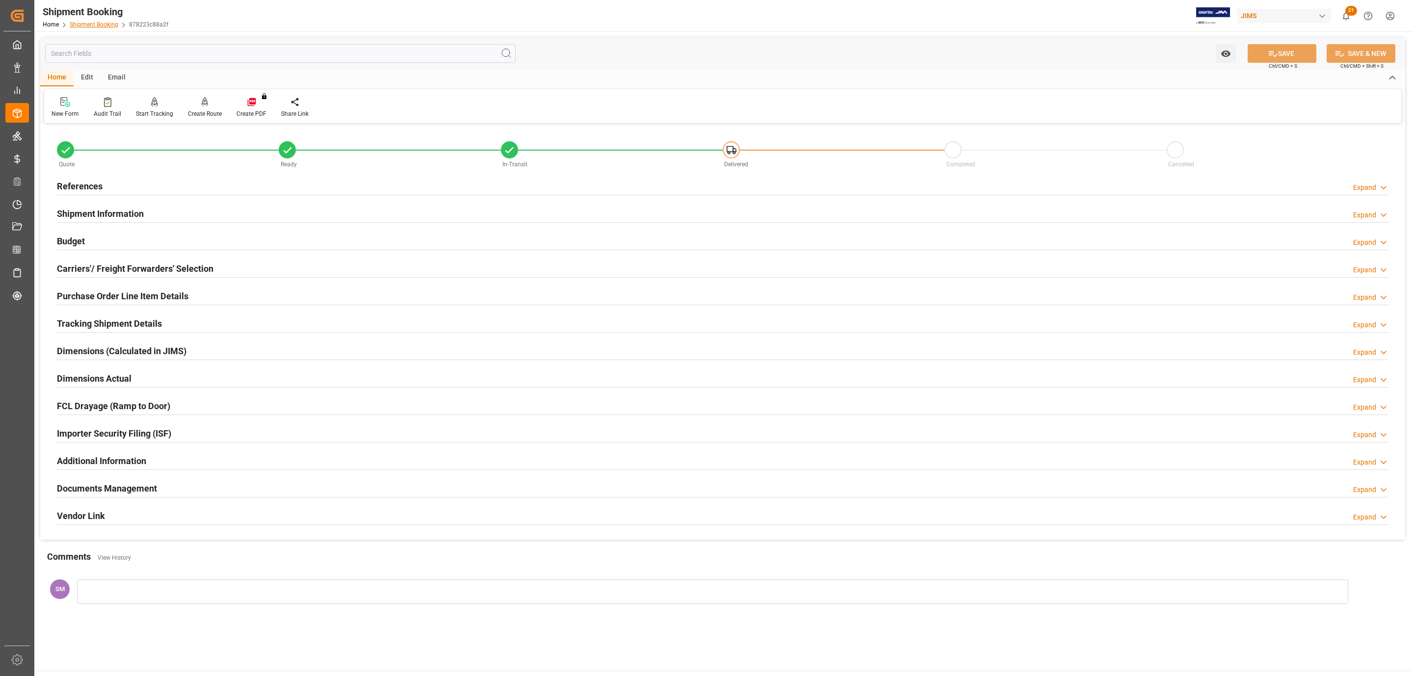
click at [92, 23] on link "Shipment Booking" at bounding box center [94, 24] width 49 height 7
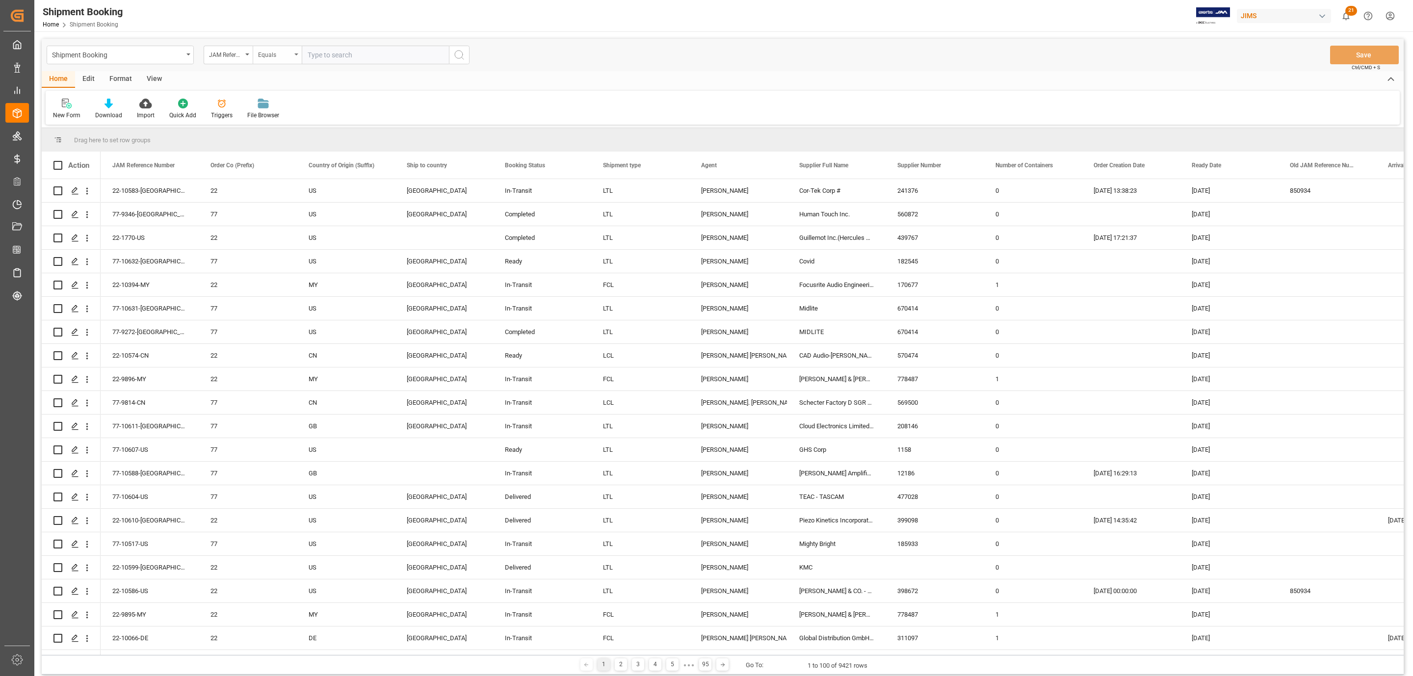
click at [297, 56] on div "Equals" at bounding box center [277, 55] width 49 height 19
click at [299, 120] on div "Fuzzy search" at bounding box center [326, 120] width 146 height 21
paste input "77-9543-ID"
type input "77-9543-ID"
click at [452, 55] on button "search button" at bounding box center [459, 55] width 21 height 19
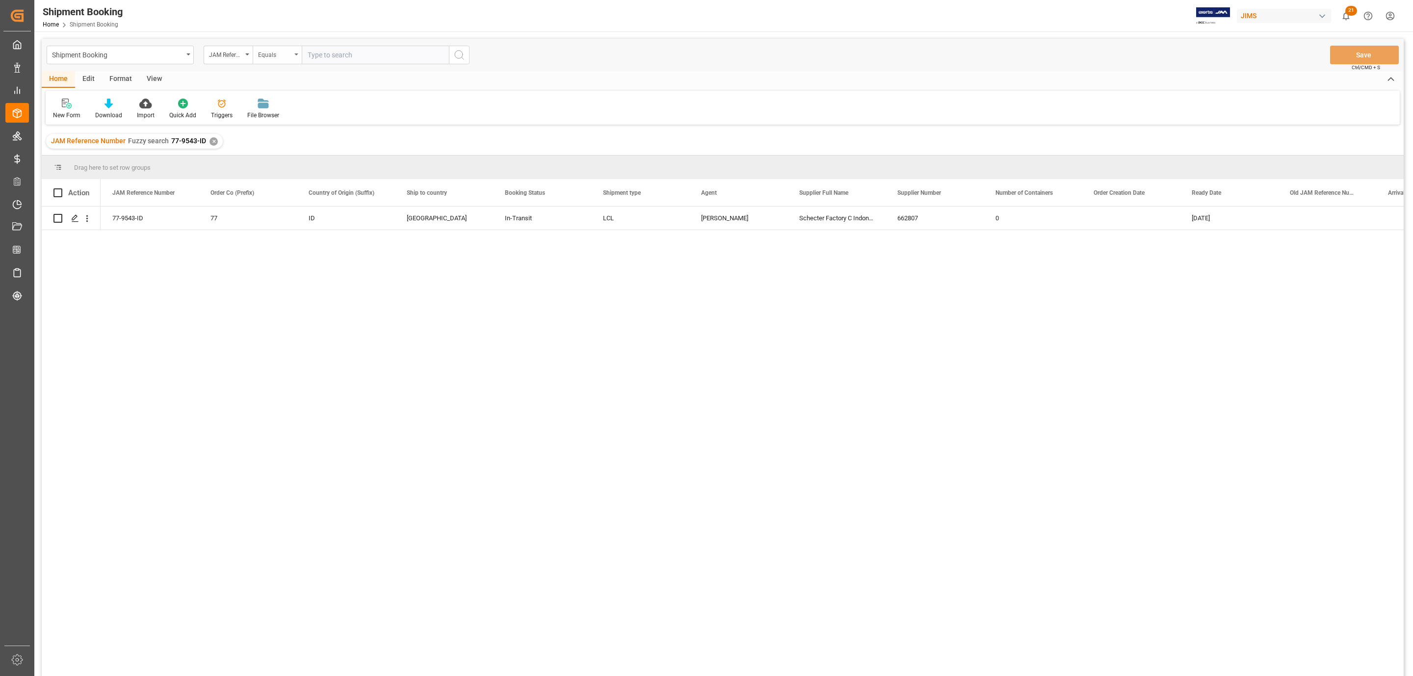
click at [296, 60] on div "Equals" at bounding box center [277, 55] width 49 height 19
click at [286, 122] on div "Fuzzy search" at bounding box center [326, 120] width 146 height 21
type input "9814"
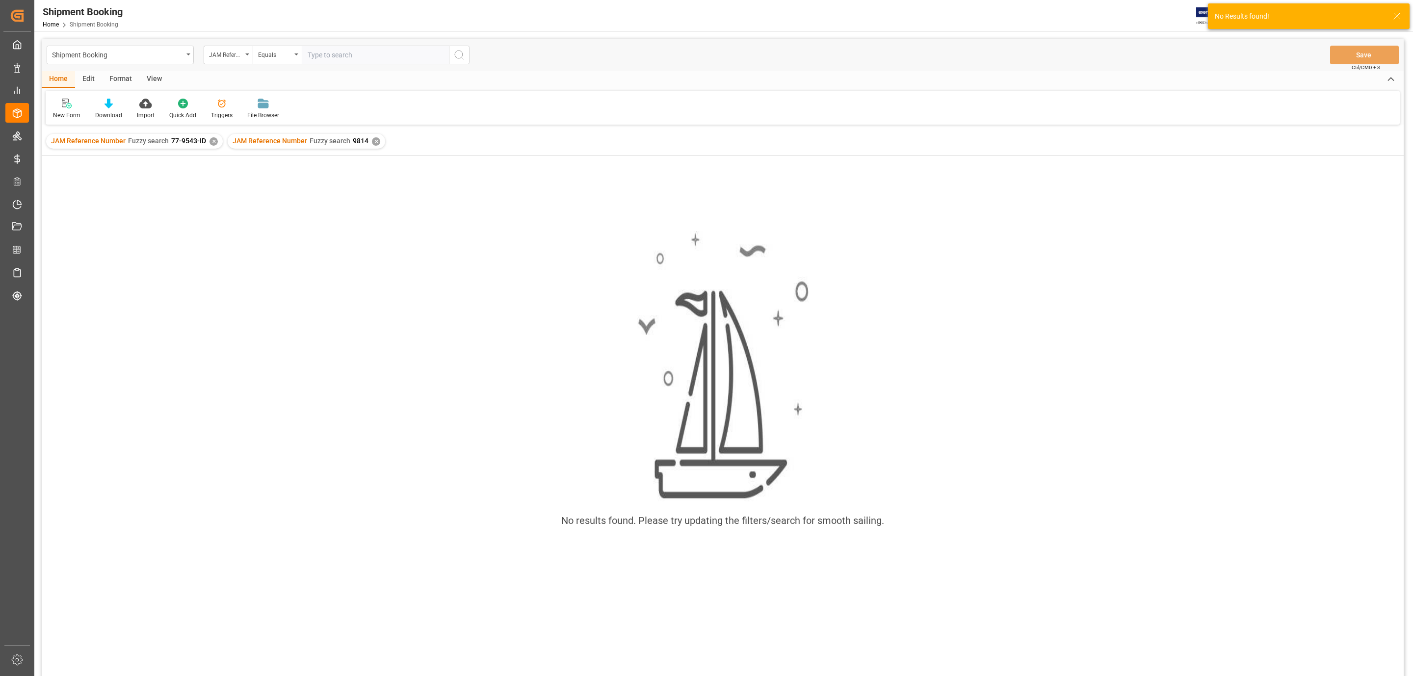
click at [211, 138] on div "✕" at bounding box center [213, 141] width 8 height 8
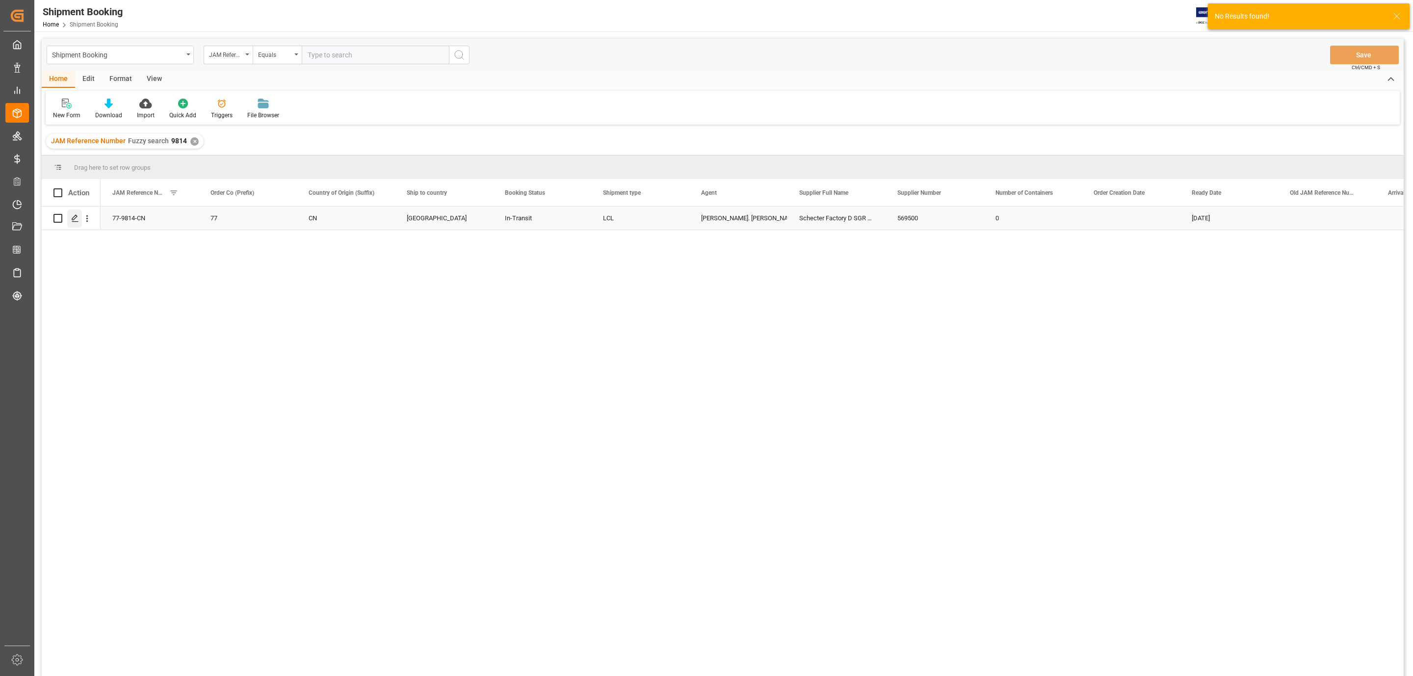
click at [68, 217] on div "Press SPACE to select this row." at bounding box center [74, 218] width 15 height 18
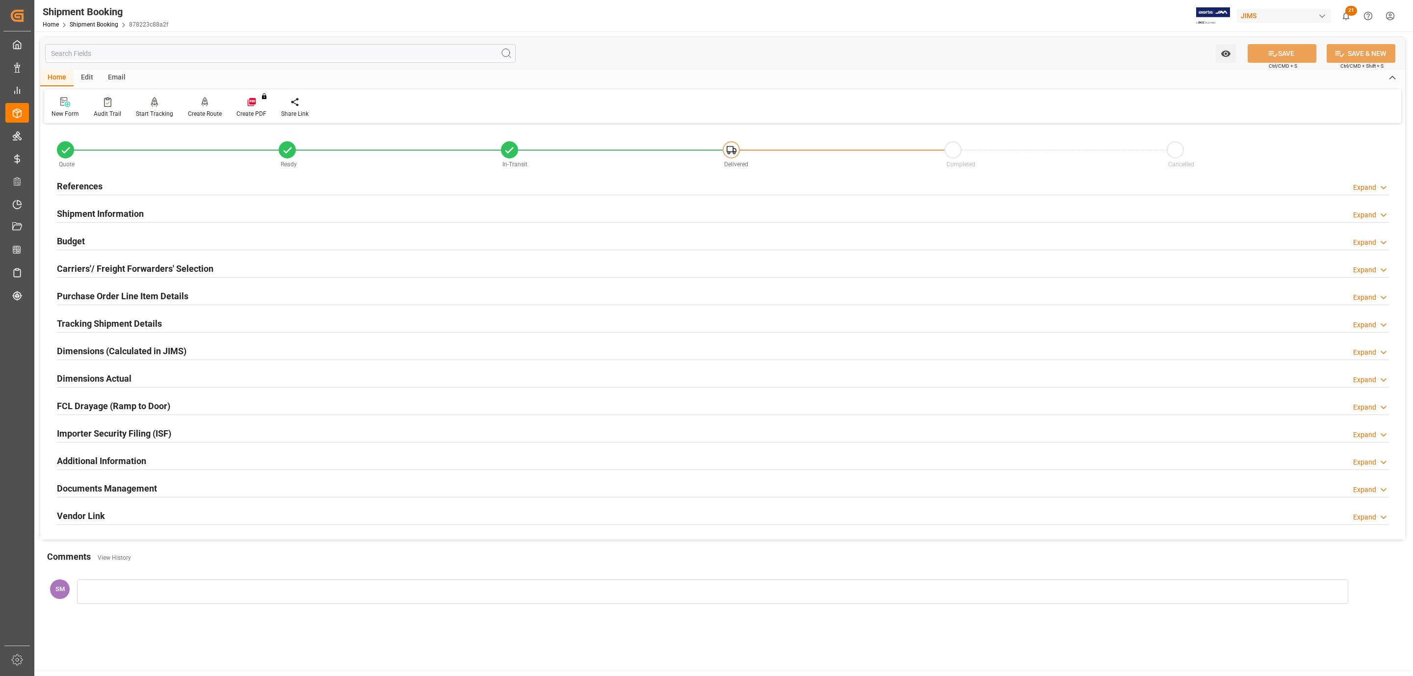
click at [110, 493] on h2 "Documents Management" at bounding box center [107, 488] width 100 height 13
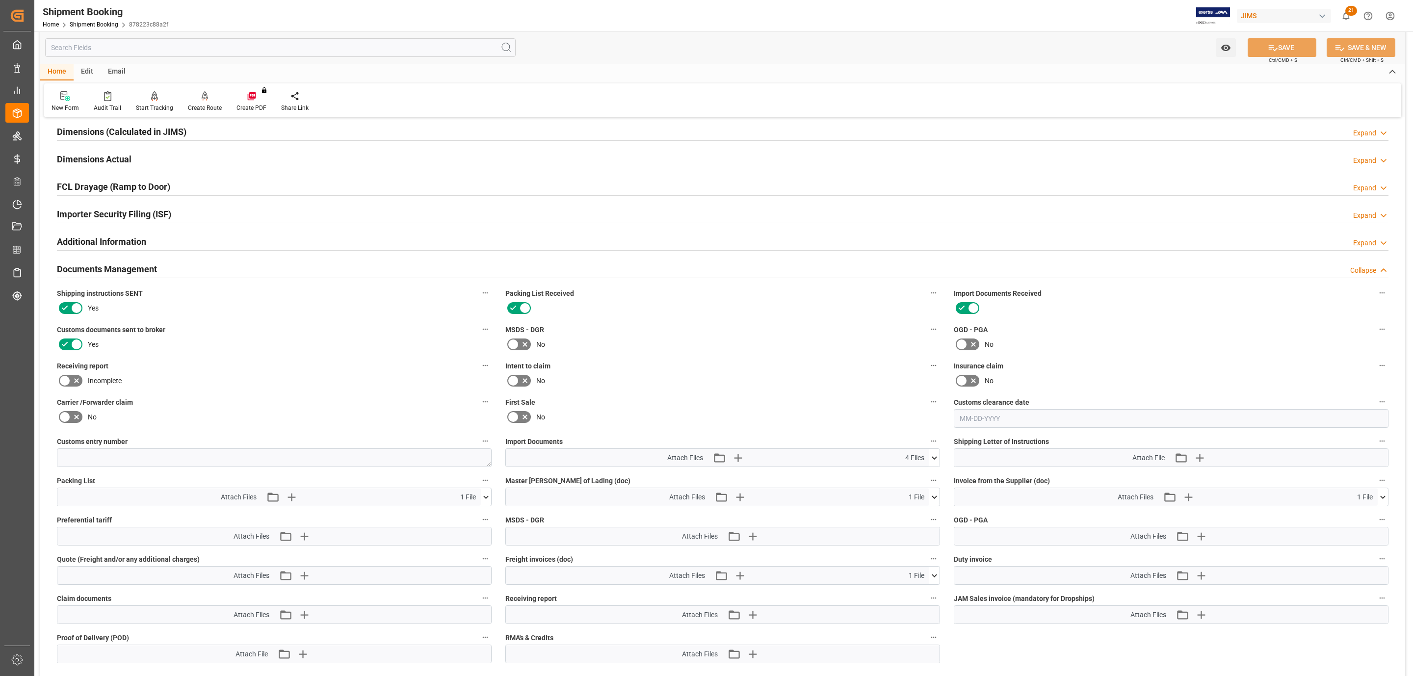
scroll to position [221, 0]
click at [738, 458] on icon "button" at bounding box center [737, 456] width 9 height 9
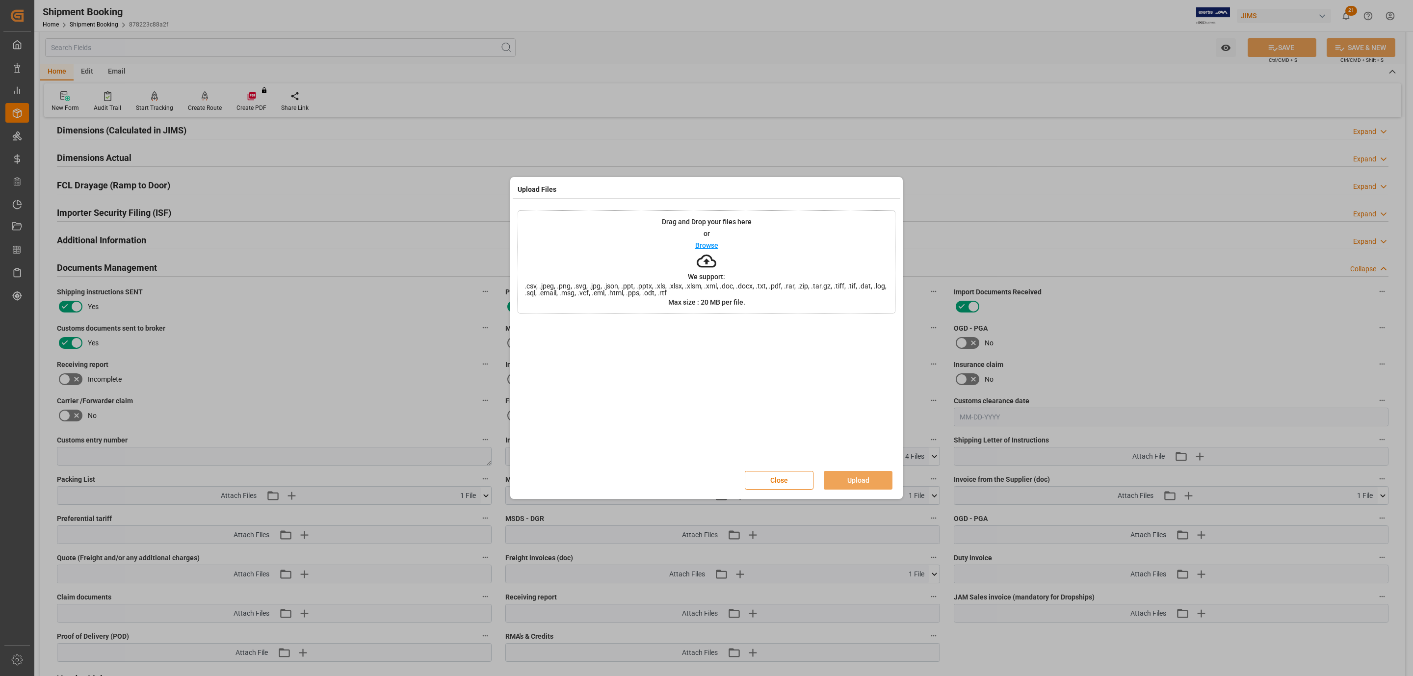
click at [707, 244] on p "Browse" at bounding box center [706, 245] width 23 height 7
click at [846, 477] on button "Upload" at bounding box center [858, 480] width 69 height 19
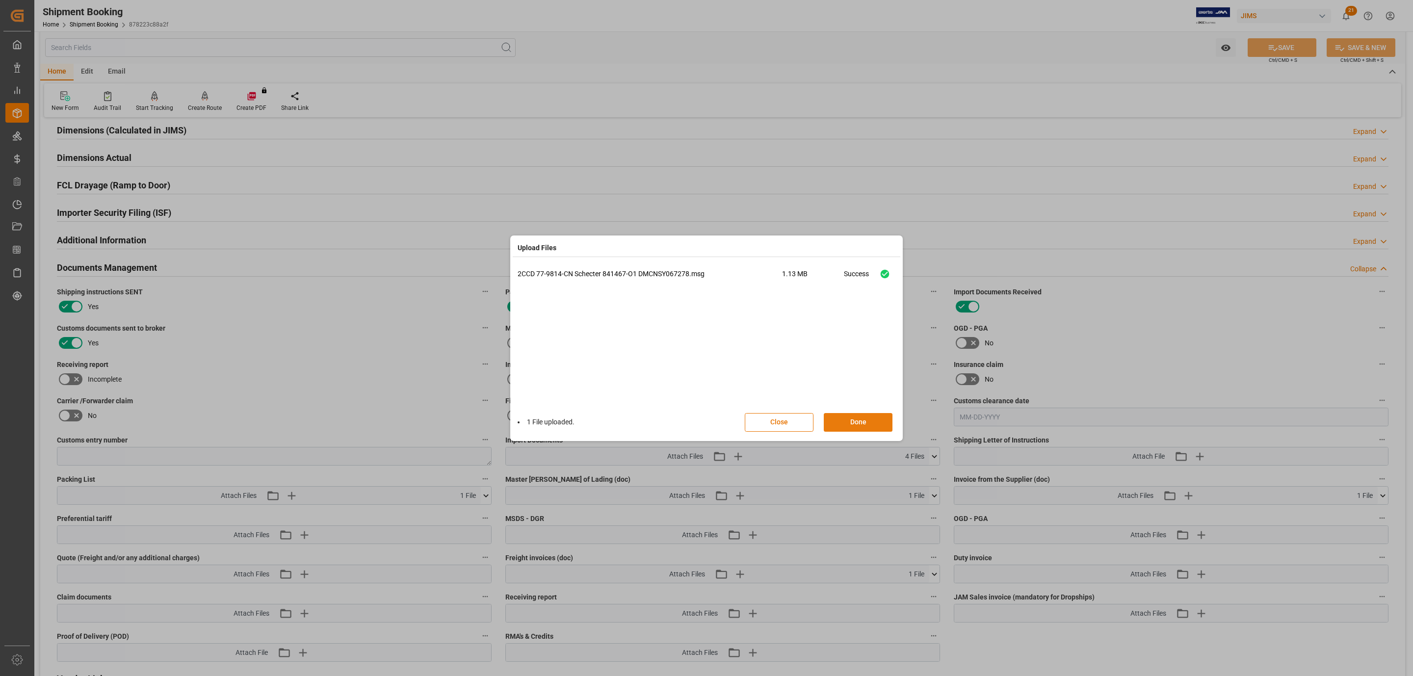
click at [849, 419] on button "Done" at bounding box center [858, 422] width 69 height 19
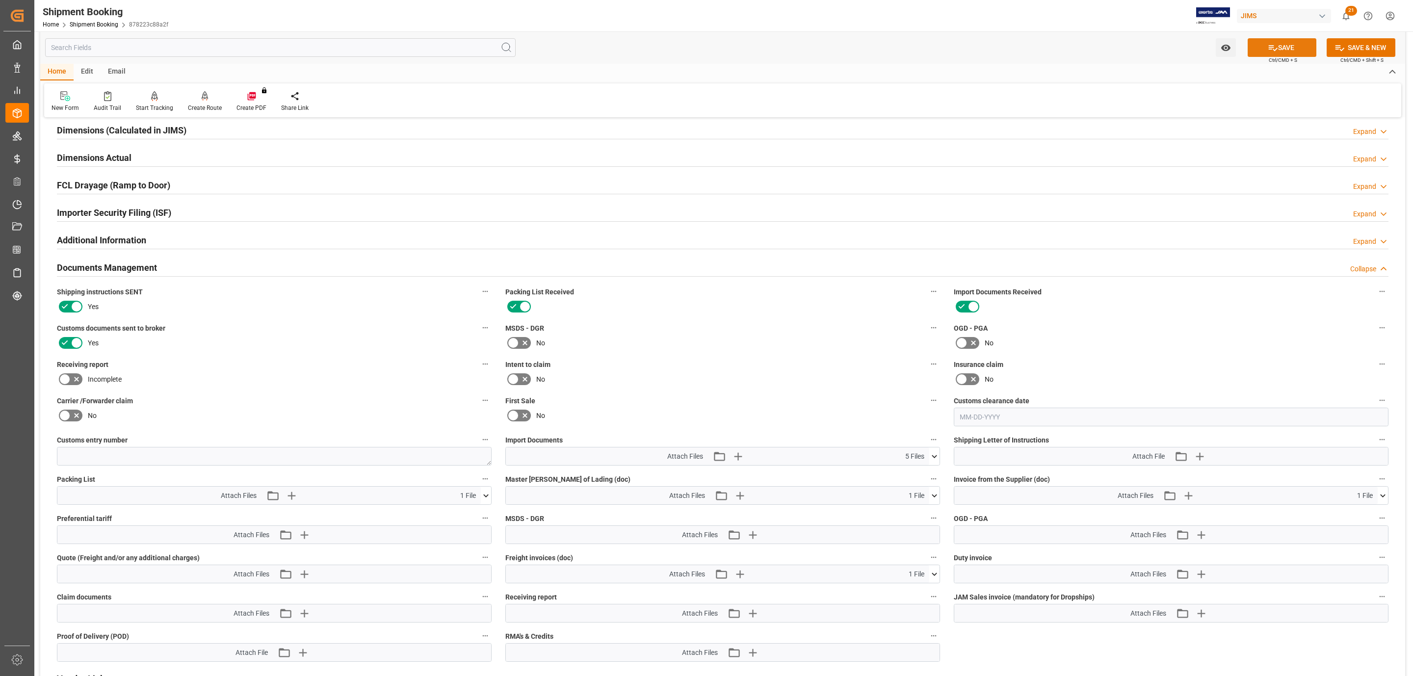
click at [1290, 45] on button "SAVE" at bounding box center [1282, 47] width 69 height 19
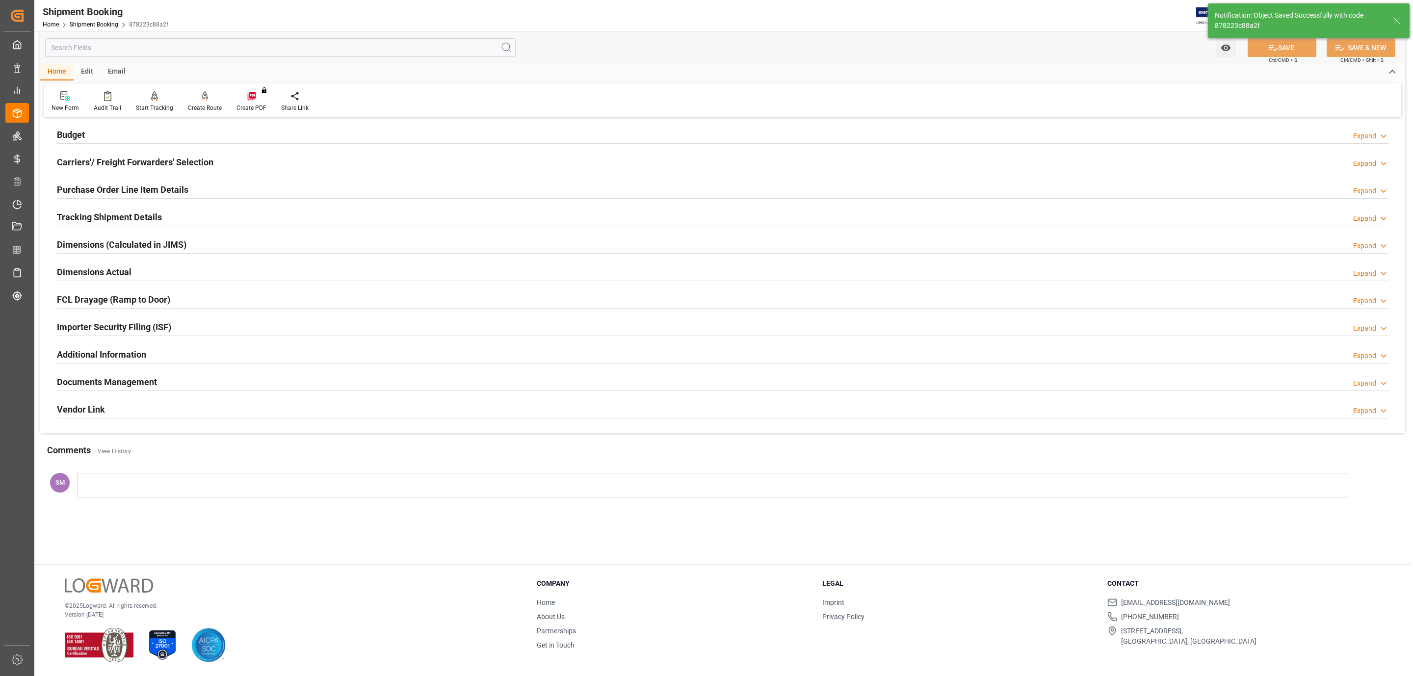
scroll to position [106, 0]
click at [134, 380] on h2 "Documents Management" at bounding box center [107, 381] width 100 height 13
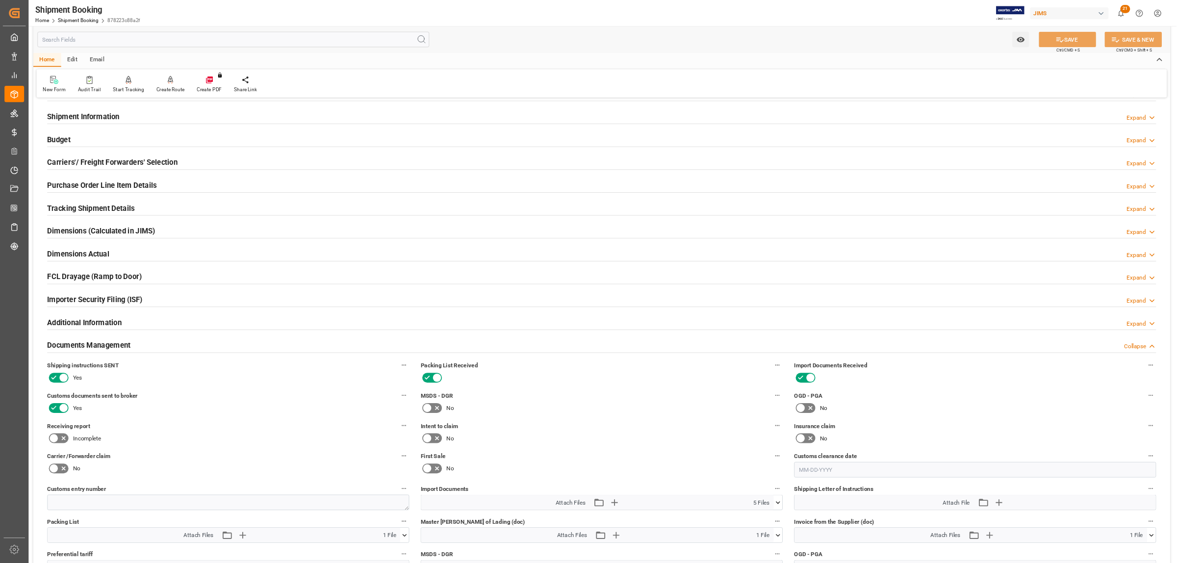
scroll to position [0, 0]
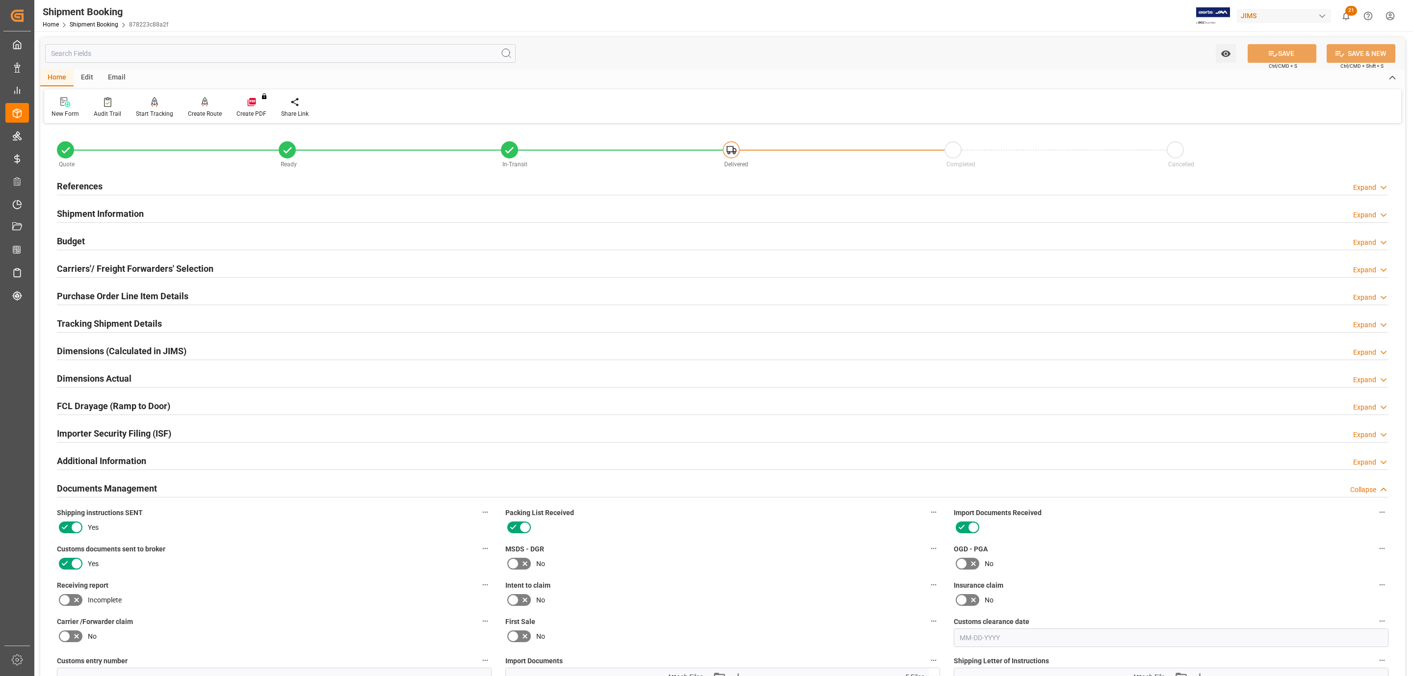
click at [88, 184] on h2 "References" at bounding box center [80, 186] width 46 height 13
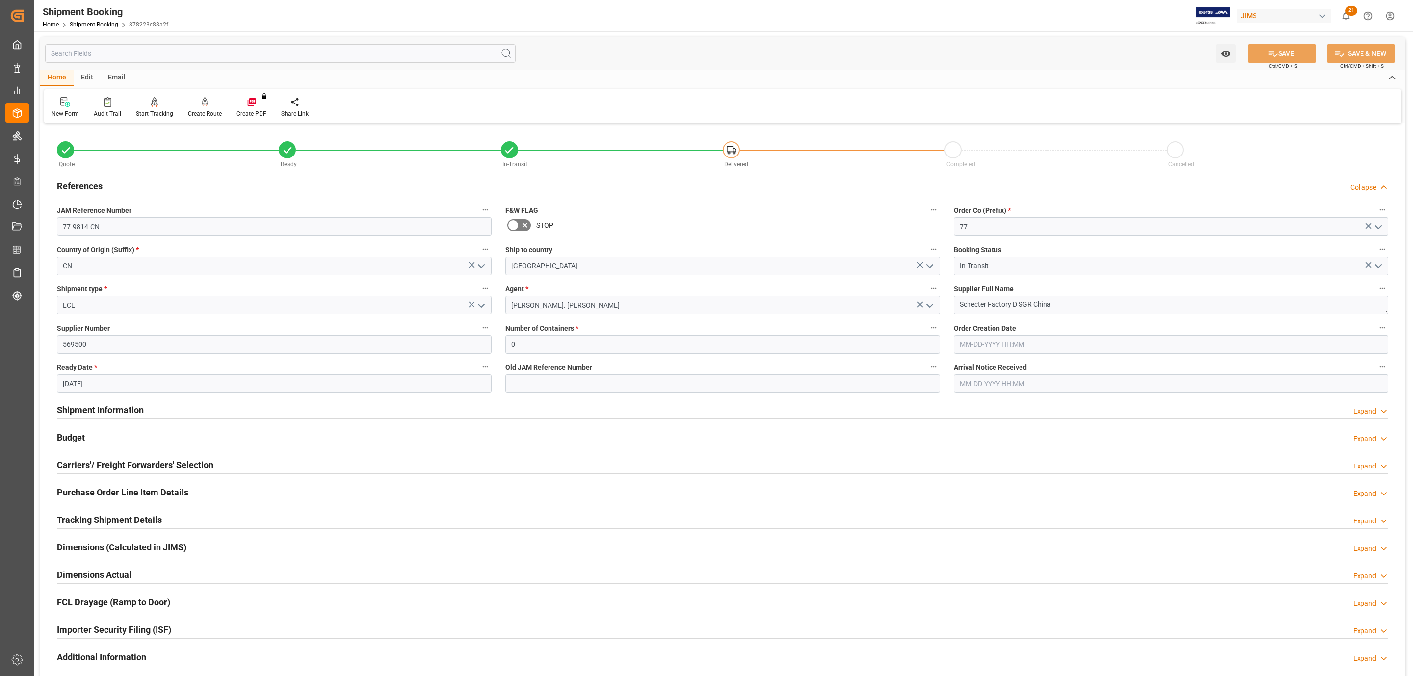
click at [88, 184] on h2 "References" at bounding box center [80, 186] width 46 height 13
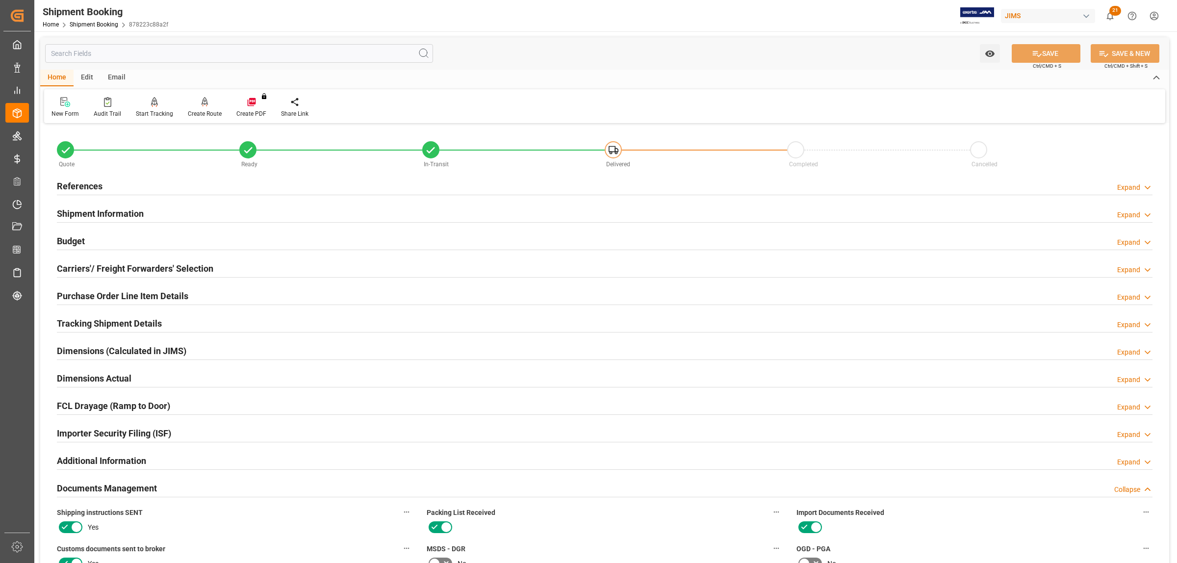
click at [78, 244] on h2 "Budget" at bounding box center [71, 241] width 28 height 13
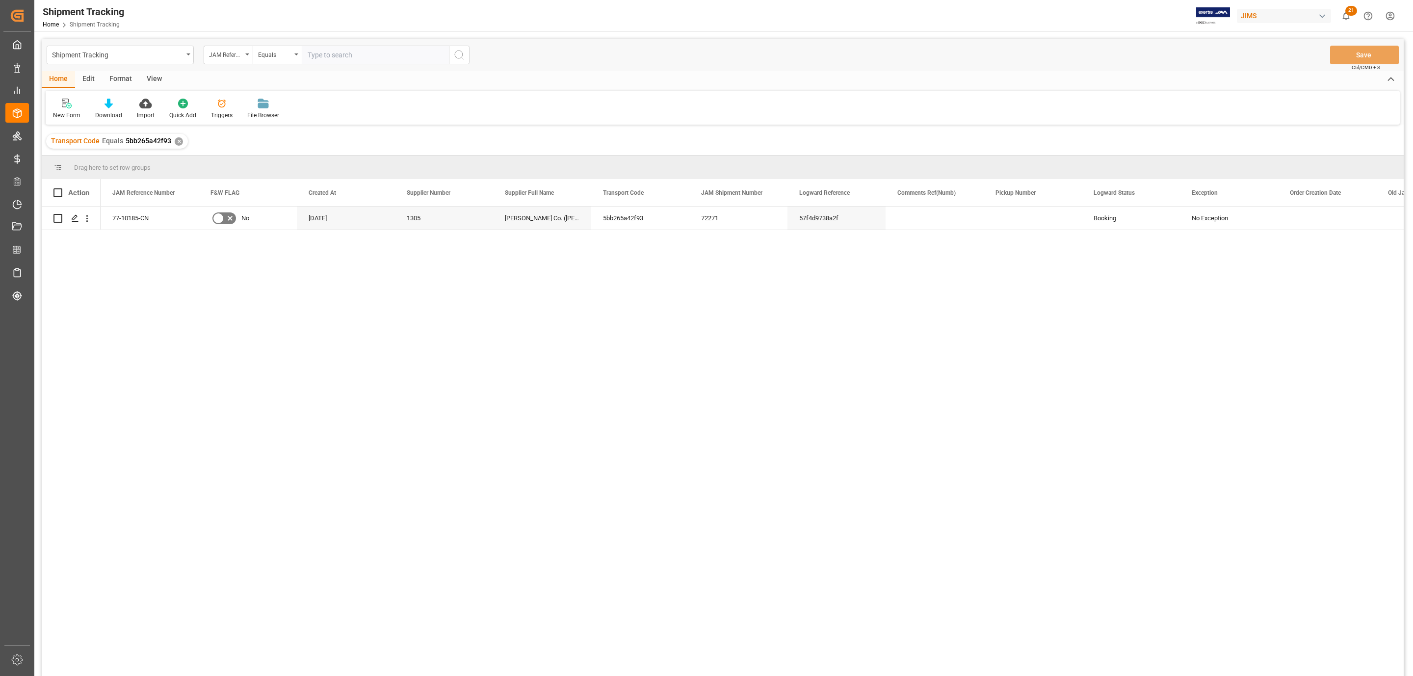
click at [155, 71] on div "View" at bounding box center [154, 79] width 30 height 17
click at [57, 113] on div "Default" at bounding box center [62, 115] width 19 height 9
click at [86, 241] on div "[DATE] trxn details" at bounding box center [101, 246] width 86 height 10
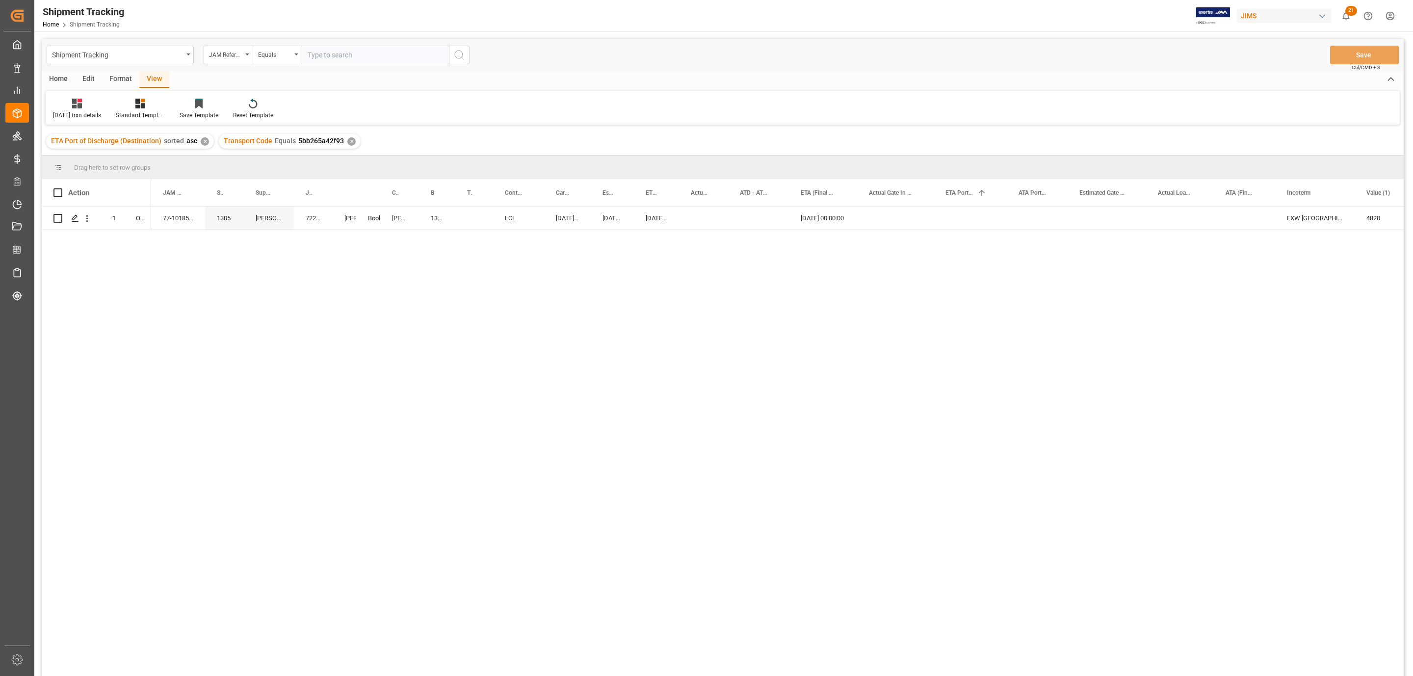
click at [126, 253] on div "1 O2 77-10185-CN [STREET_ADDRESS][PERSON_NAME] ([PERSON_NAME]) 72271 [PERSON_NA…" at bounding box center [723, 443] width 1362 height 473
click at [370, 315] on div "77-10185-CN [STREET_ADDRESS][PERSON_NAME] ([PERSON_NAME]) 72271 [PERSON_NAME]. …" at bounding box center [777, 445] width 1253 height 476
click at [731, 214] on div "Press SPACE to select this row." at bounding box center [758, 218] width 61 height 23
click at [735, 216] on div "Press SPACE to select this row." at bounding box center [758, 218] width 61 height 23
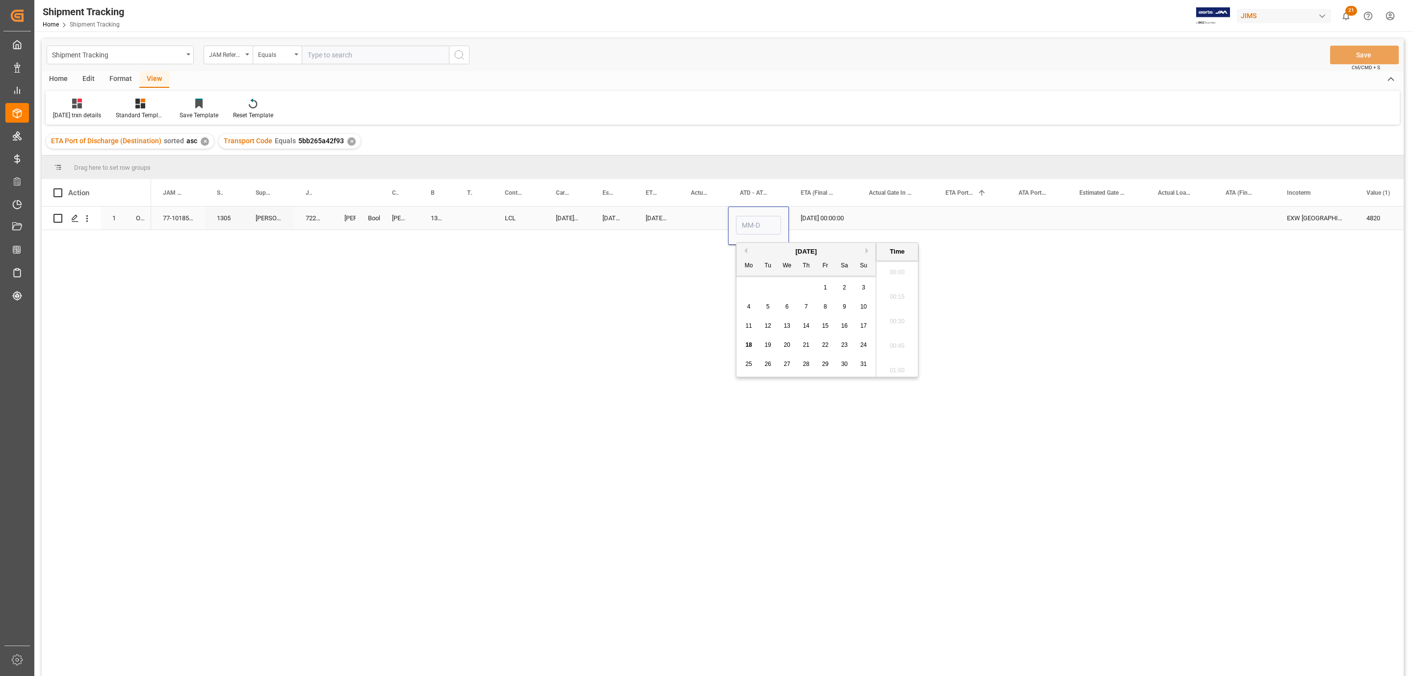
scroll to position [1622, 0]
click at [843, 286] on span "2" at bounding box center [844, 287] width 3 height 7
type input "[DATE] 00:00"
click at [918, 223] on div "Press SPACE to select this row." at bounding box center [895, 218] width 77 height 23
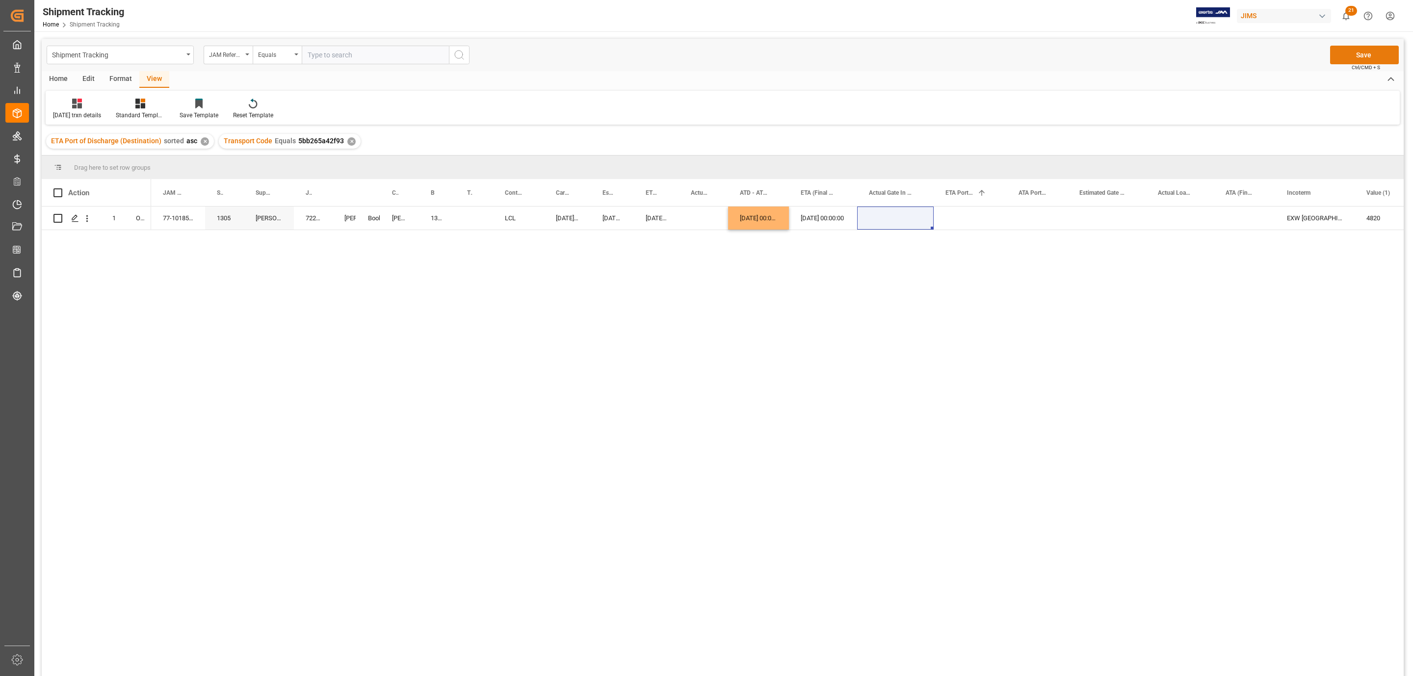
click at [1377, 53] on button "Save" at bounding box center [1364, 55] width 69 height 19
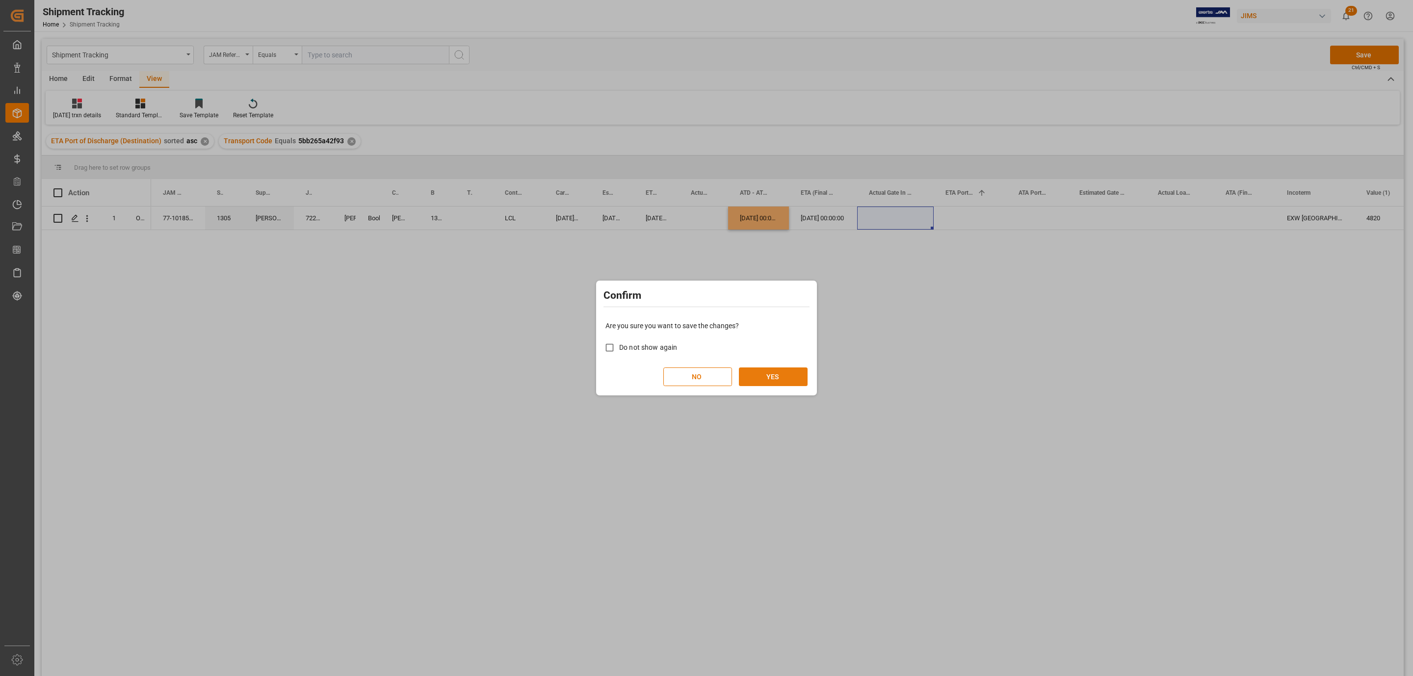
click at [778, 378] on button "YES" at bounding box center [773, 376] width 69 height 19
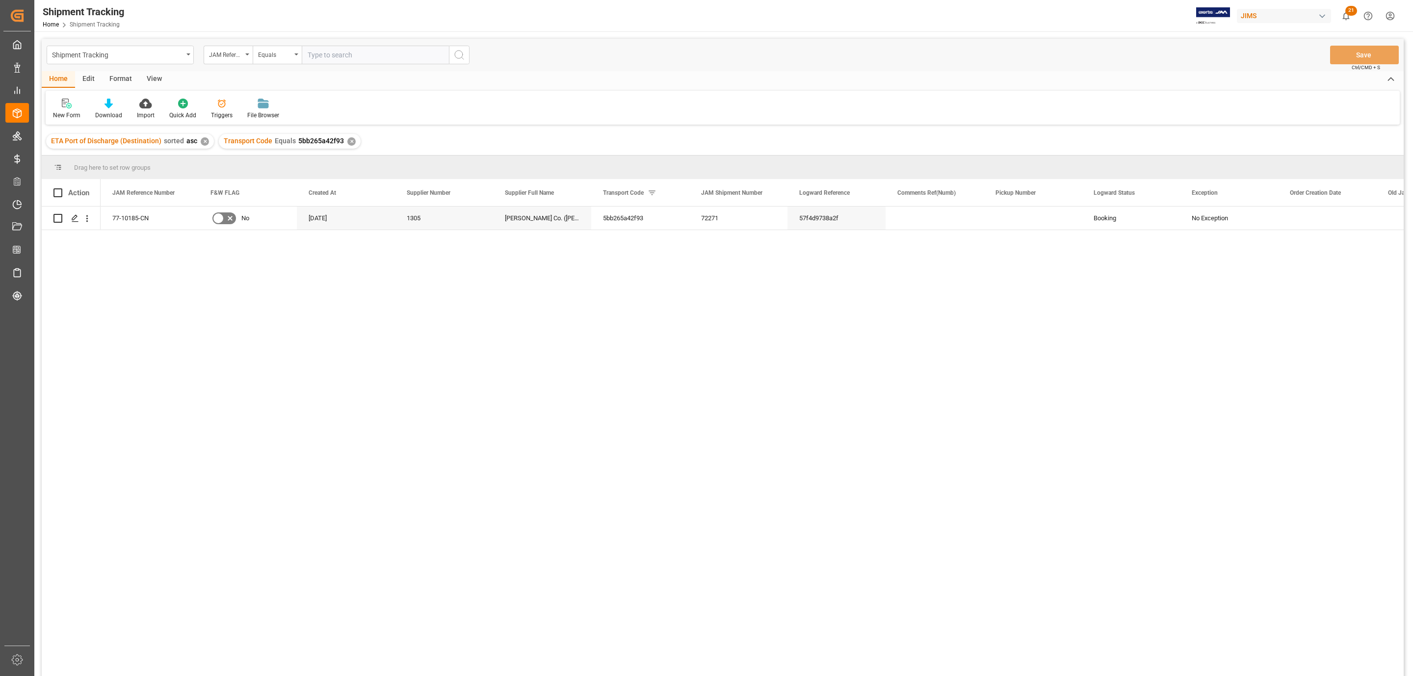
click at [149, 80] on div "View" at bounding box center [154, 79] width 30 height 17
click at [60, 111] on div "Default" at bounding box center [62, 115] width 19 height 9
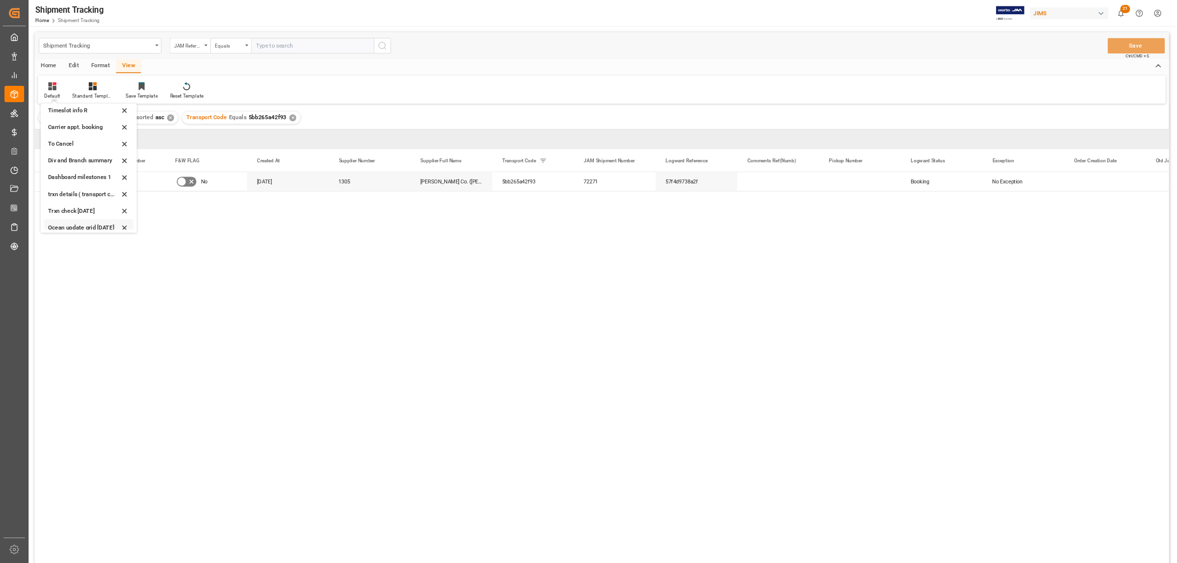
scroll to position [93, 0]
click at [79, 243] on div "[DATE] trxn details" at bounding box center [101, 246] width 86 height 10
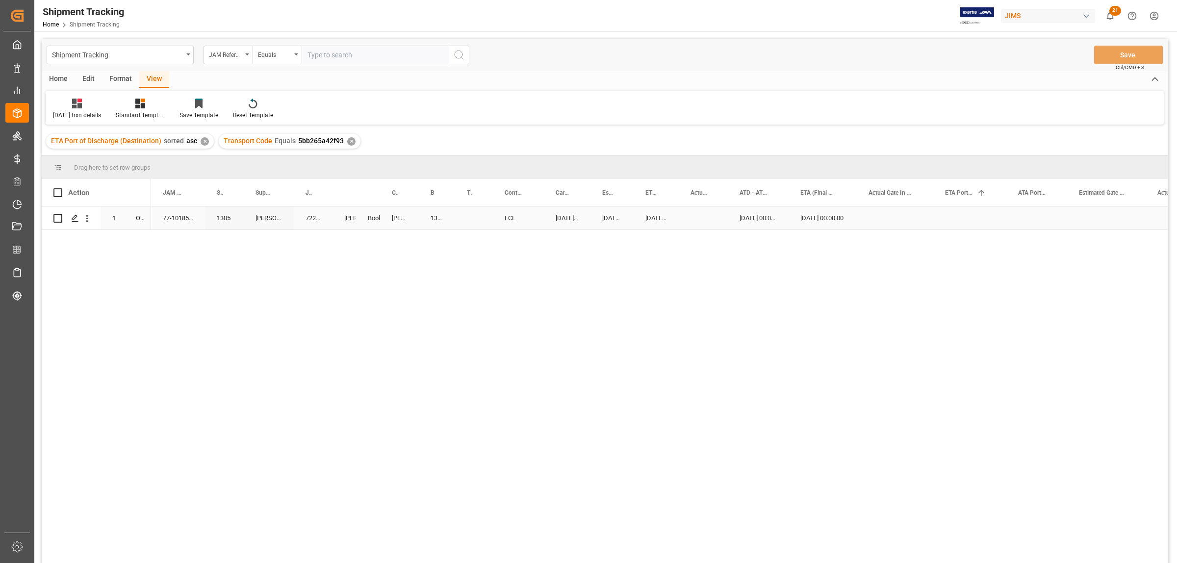
click at [750, 216] on div "[DATE] 00:00:00" at bounding box center [758, 218] width 61 height 23
click at [682, 217] on div "Press SPACE to select this row." at bounding box center [703, 218] width 49 height 23
click at [746, 221] on div "[DATE] 00:00:00" at bounding box center [758, 218] width 61 height 23
drag, startPoint x: 728, startPoint y: 229, endPoint x: 694, endPoint y: 228, distance: 33.4
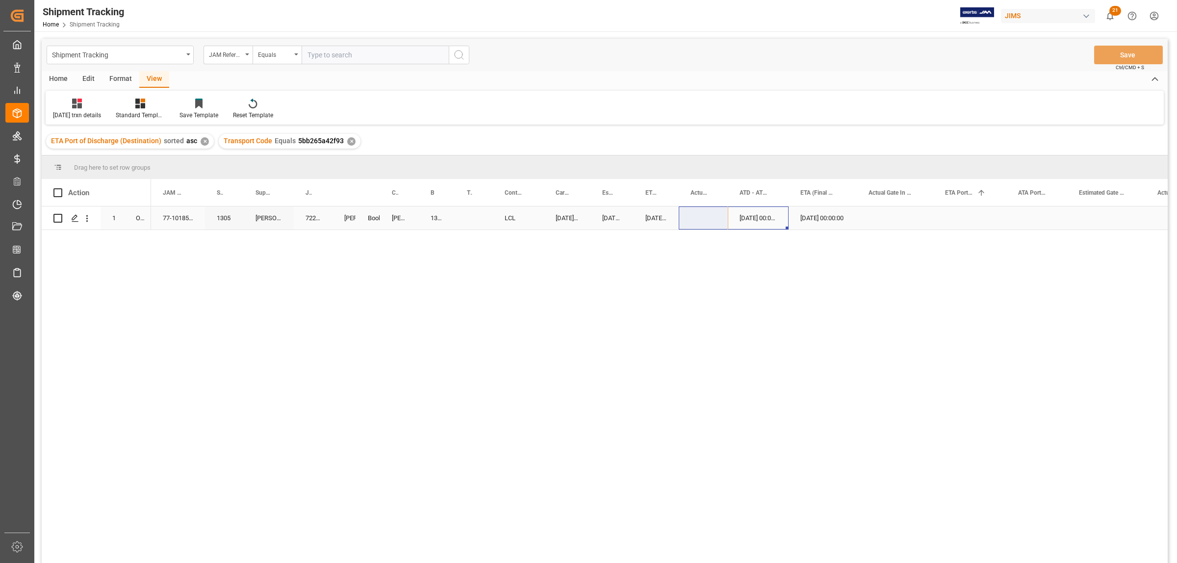
click at [711, 218] on div "Press SPACE to select this row." at bounding box center [703, 218] width 49 height 23
click at [755, 216] on div "[DATE] 00:00:00" at bounding box center [758, 218] width 61 height 23
click at [705, 214] on div "Press SPACE to select this row." at bounding box center [703, 218] width 49 height 23
click at [705, 237] on div "77-10185-CN [STREET_ADDRESS][PERSON_NAME] ([PERSON_NAME]) 72271 Booking [PERSON…" at bounding box center [659, 388] width 1017 height 363
click at [1118, 57] on button "Save" at bounding box center [1129, 55] width 69 height 19
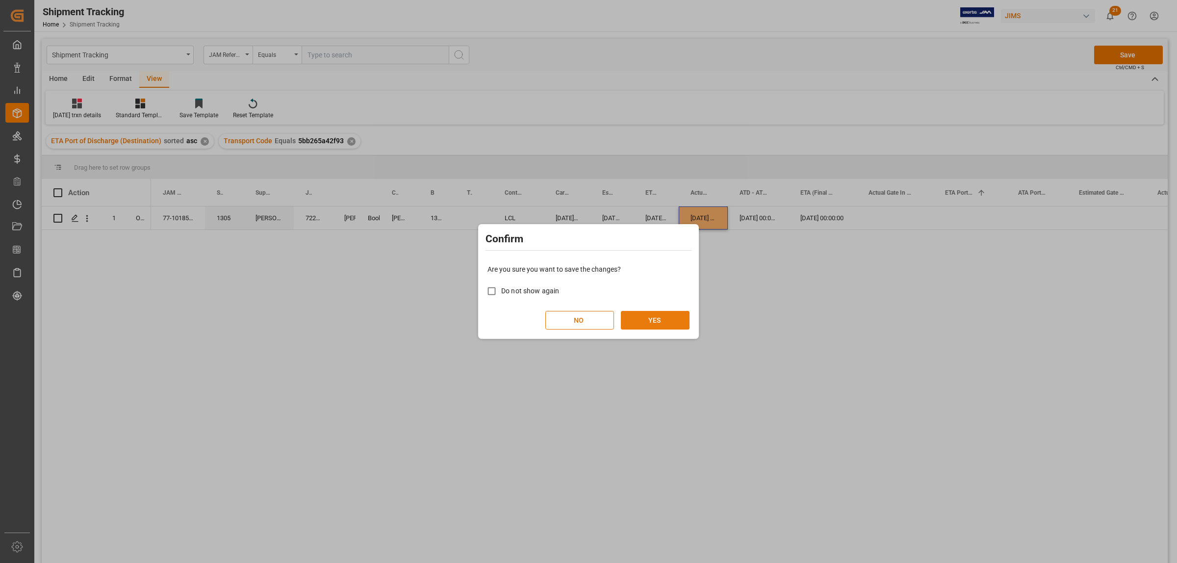
click at [661, 312] on button "YES" at bounding box center [655, 320] width 69 height 19
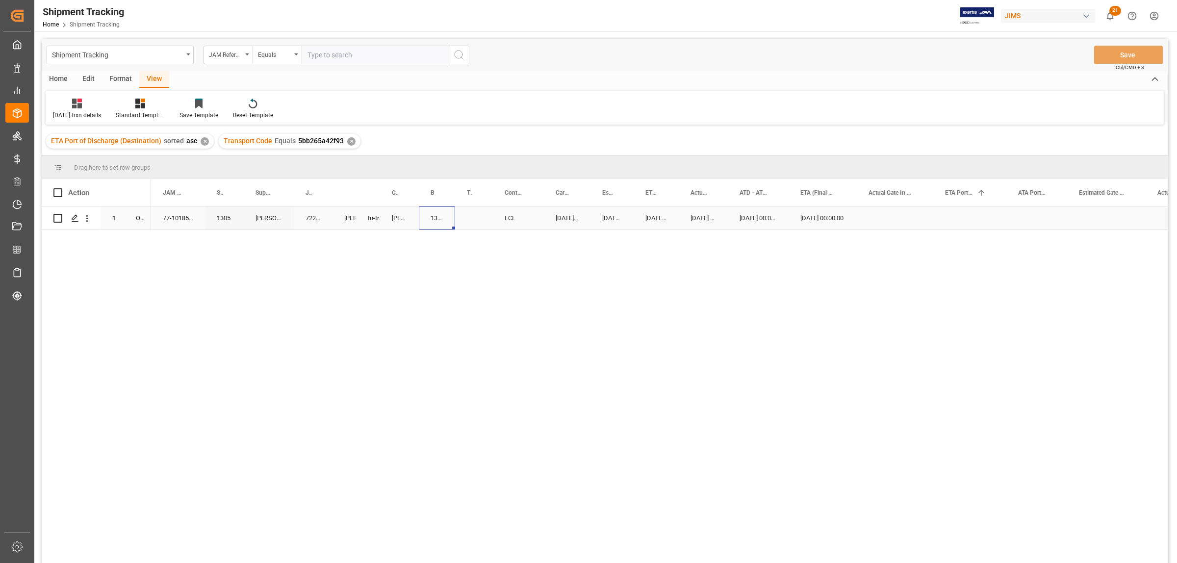
click at [431, 221] on div "13631665" at bounding box center [437, 218] width 36 height 23
drag, startPoint x: 454, startPoint y: 228, endPoint x: 471, endPoint y: 229, distance: 17.2
click at [1126, 55] on button "Save" at bounding box center [1129, 55] width 69 height 19
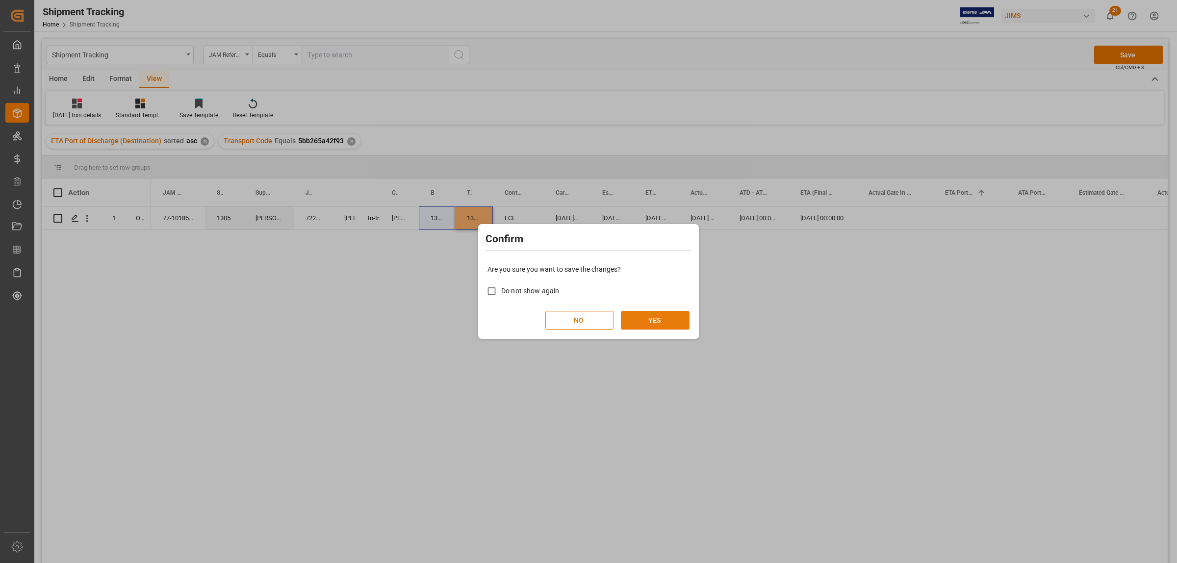
click at [663, 319] on button "YES" at bounding box center [655, 320] width 69 height 19
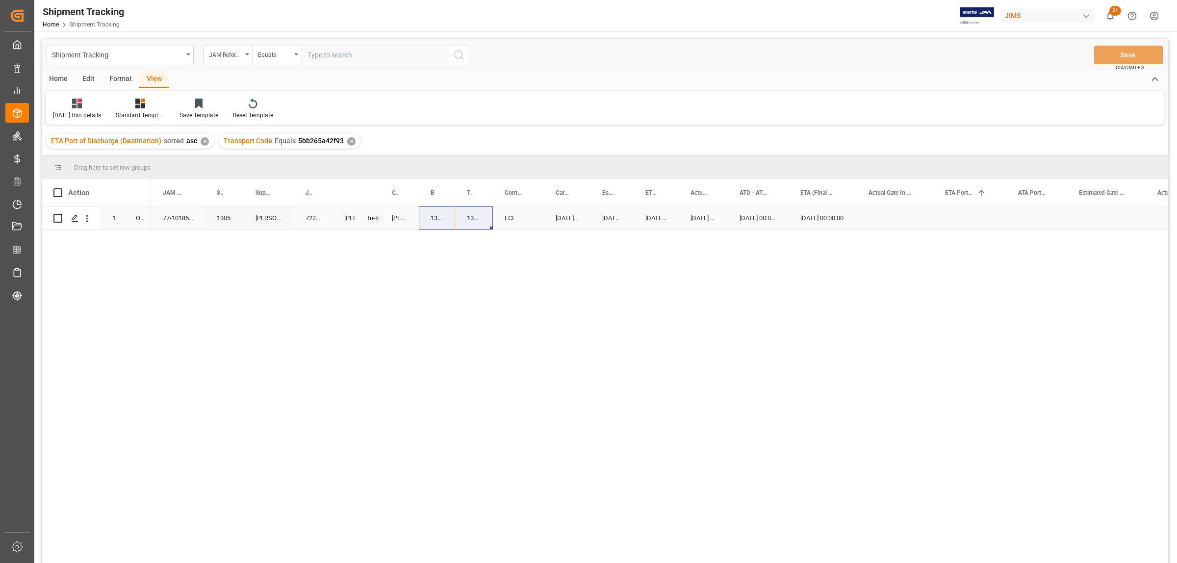
click at [887, 224] on div "Press SPACE to select this row." at bounding box center [895, 218] width 77 height 23
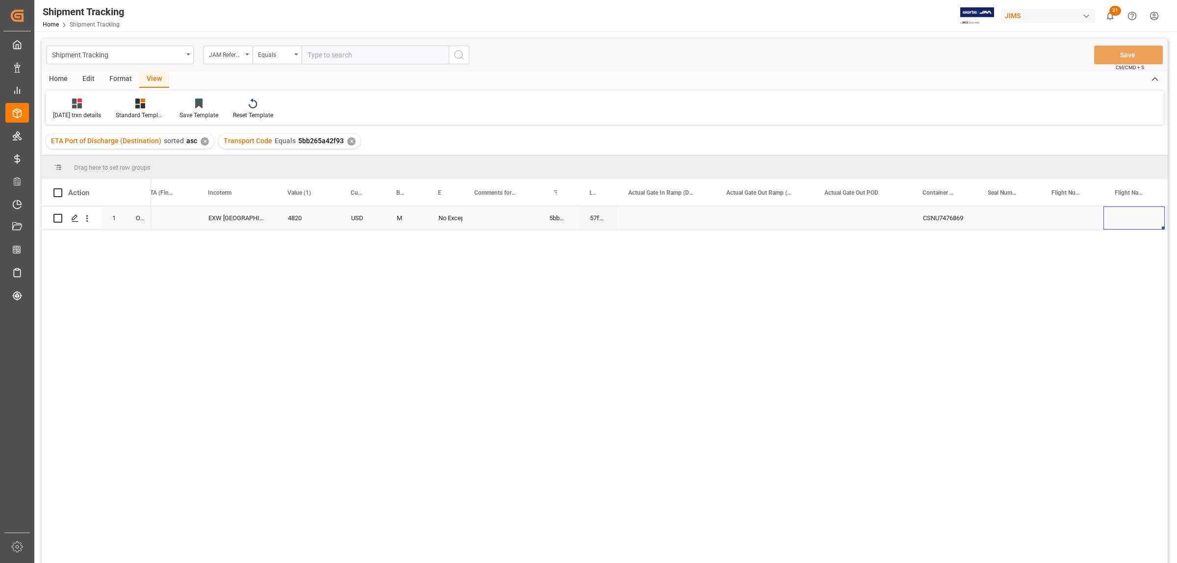
scroll to position [0, 1152]
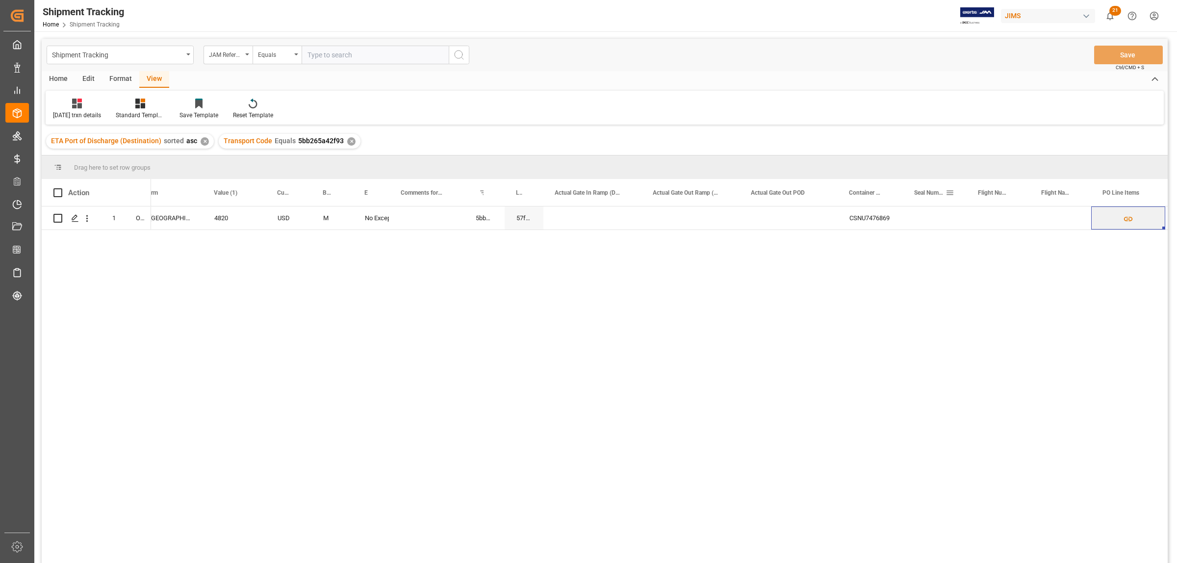
click at [926, 200] on div "Seal Number" at bounding box center [930, 192] width 31 height 27
drag, startPoint x: 902, startPoint y: 190, endPoint x: 916, endPoint y: 194, distance: 14.9
click at [916, 194] on div at bounding box center [917, 192] width 4 height 27
click at [935, 211] on div "Press SPACE to select this row." at bounding box center [949, 218] width 64 height 23
click at [935, 214] on div "Press SPACE to select this row." at bounding box center [949, 218] width 64 height 23
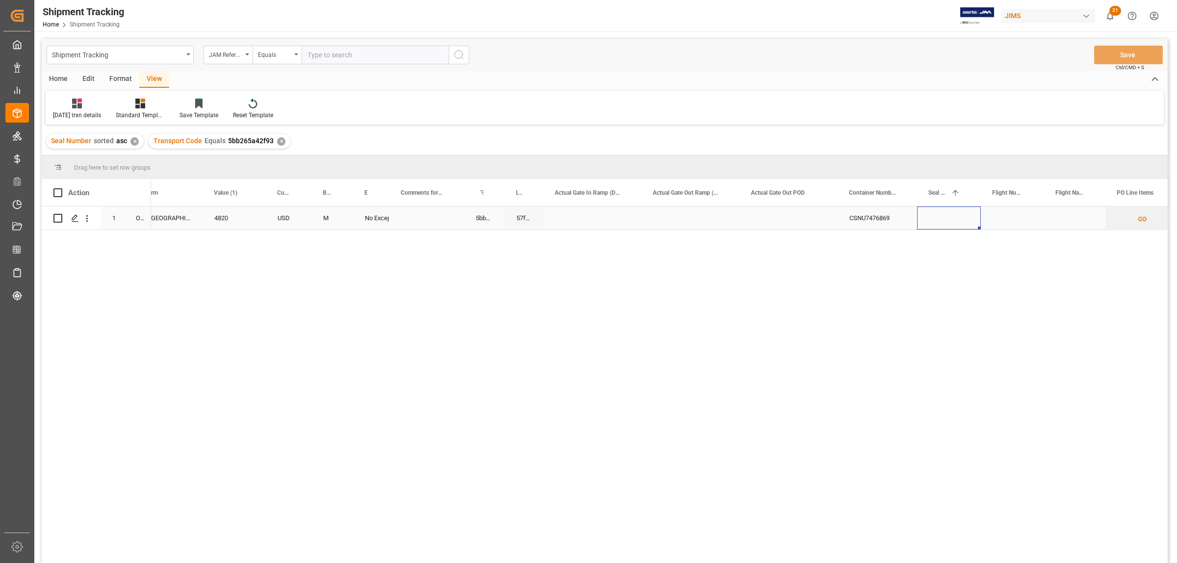
click at [935, 214] on div "Press SPACE to select this row." at bounding box center [949, 218] width 64 height 23
click at [937, 222] on input "Press SPACE to select this row." at bounding box center [949, 223] width 48 height 19
paste input "2025-08-02 00:00:00"
drag, startPoint x: 927, startPoint y: 220, endPoint x: 978, endPoint y: 220, distance: 50.5
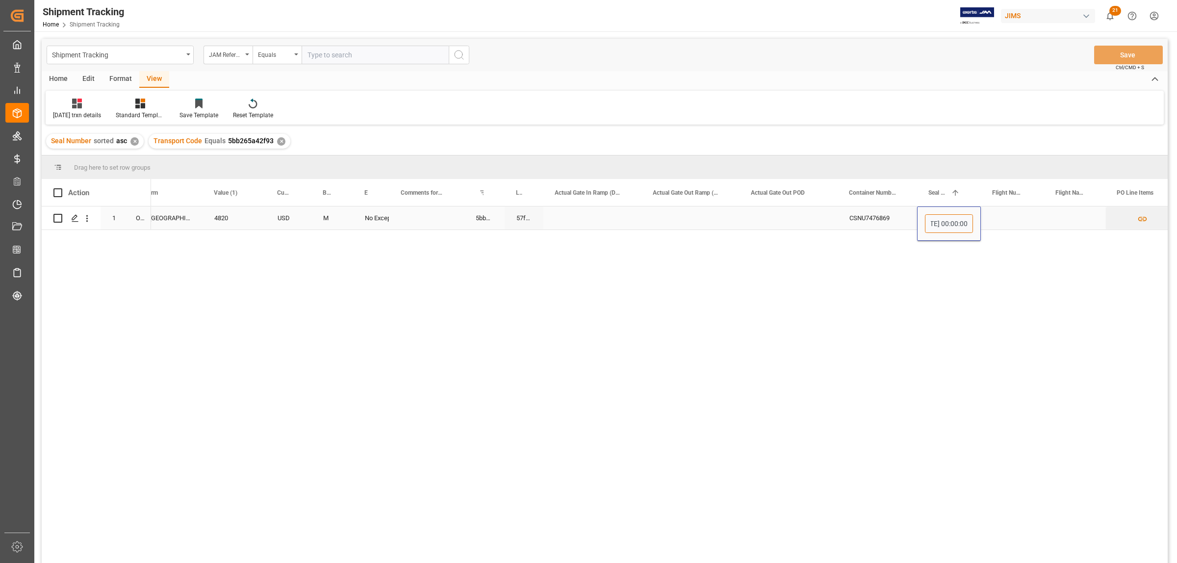
click at [978, 220] on div "2025-08-02 00:00:00" at bounding box center [949, 224] width 64 height 34
type input "2025-0"
drag, startPoint x: 957, startPoint y: 226, endPoint x: 903, endPoint y: 220, distance: 53.8
click at [903, 220] on div "EXW Granite City IL US 4820 USD M No Exception 5bb265a42f93 57f4d9738a2f CSNU74…" at bounding box center [825, 219] width 3653 height 24
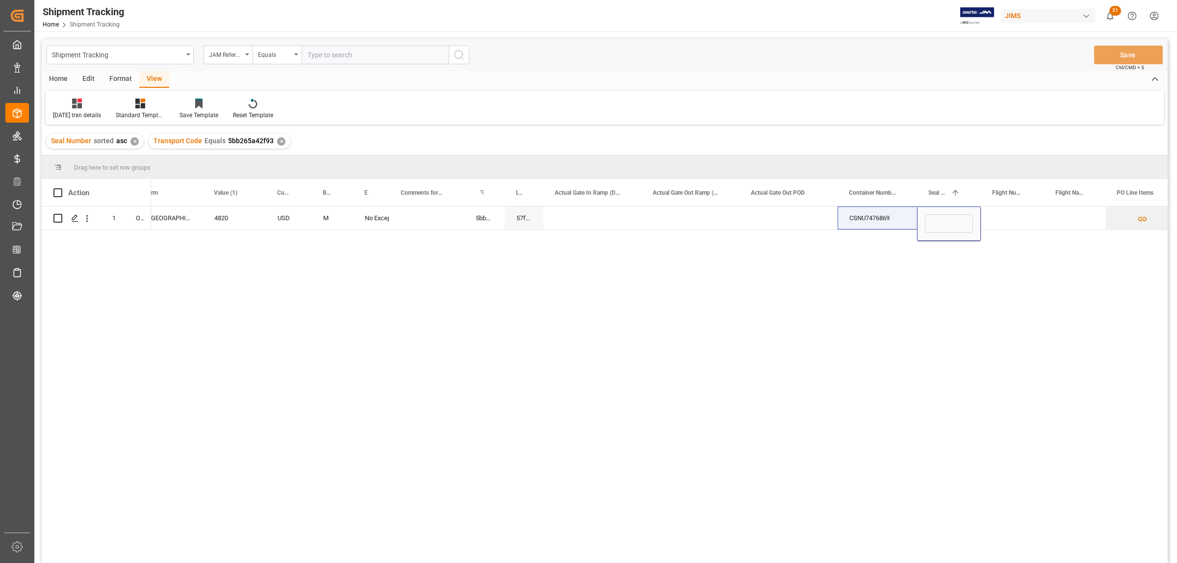
click at [601, 374] on div "EXW Granite City IL US 4820 USD M No Exception 5bb265a42f93 57f4d9738a2f CSNU74…" at bounding box center [659, 388] width 1017 height 363
click at [946, 228] on input "Press SPACE to select this row." at bounding box center [949, 223] width 48 height 19
paste input "CV907864"
type input "CV907864"
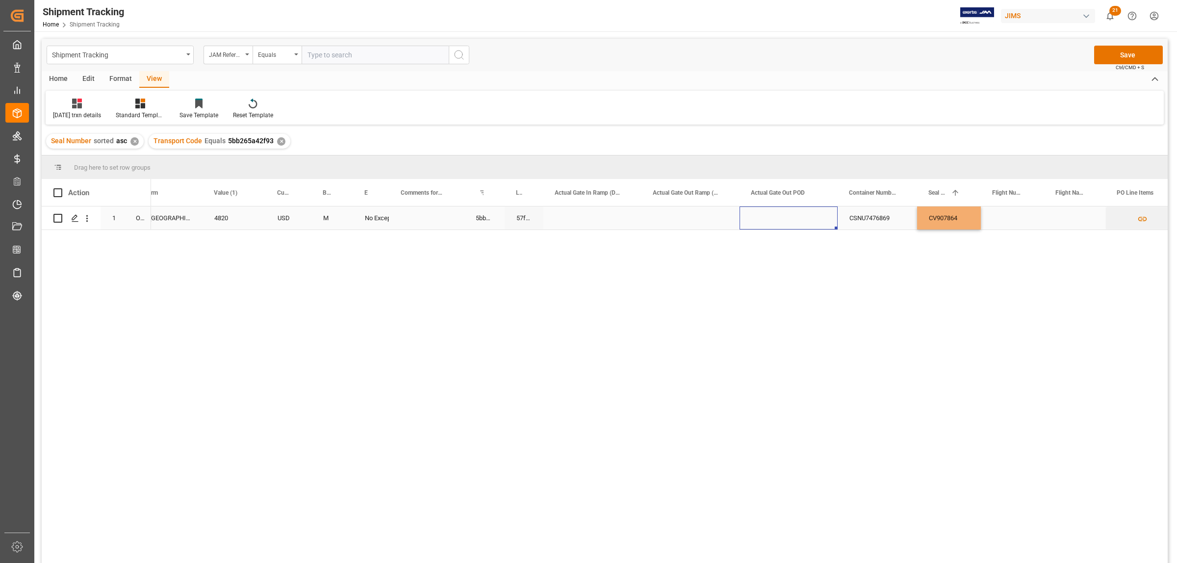
click at [785, 212] on div "Press SPACE to select this row." at bounding box center [789, 218] width 98 height 23
click at [1120, 53] on button "Save" at bounding box center [1129, 55] width 69 height 19
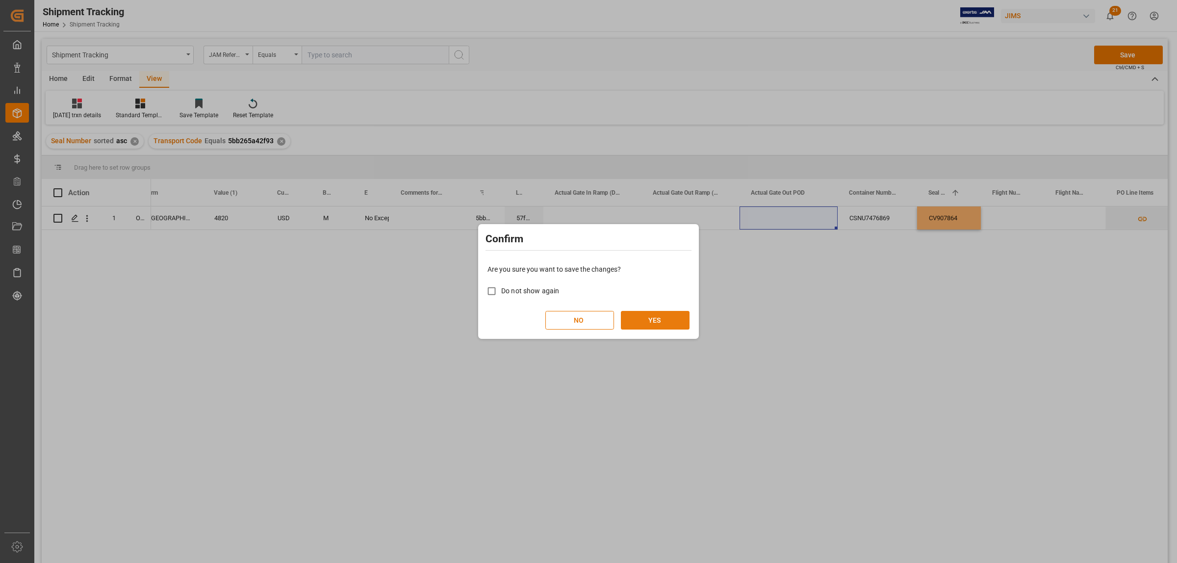
click at [649, 329] on button "YES" at bounding box center [655, 320] width 69 height 19
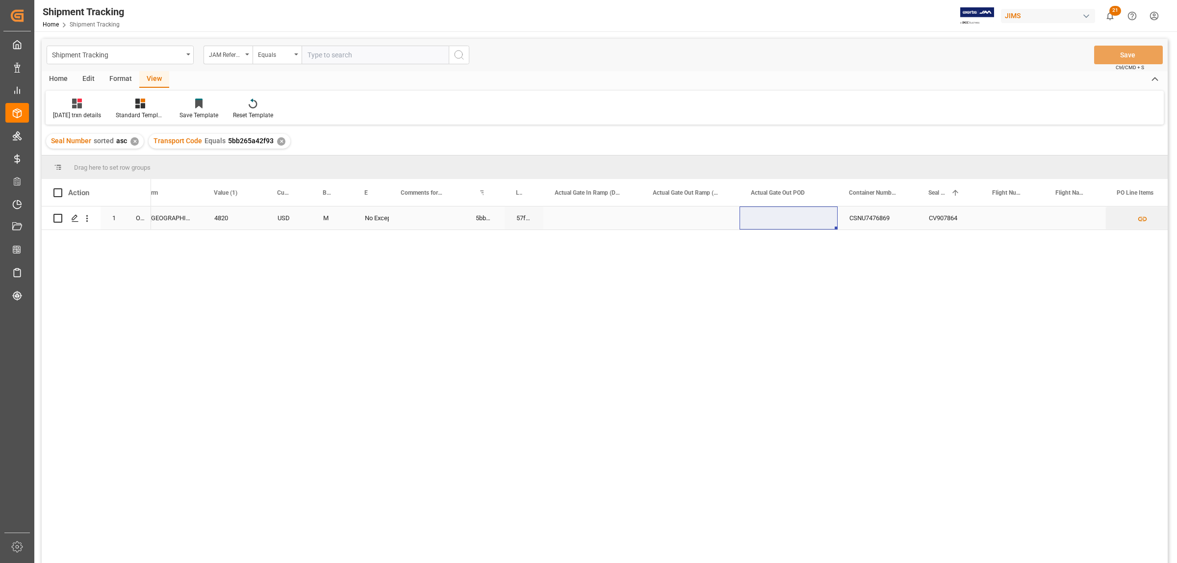
click at [383, 223] on div "No Exception" at bounding box center [371, 218] width 36 height 23
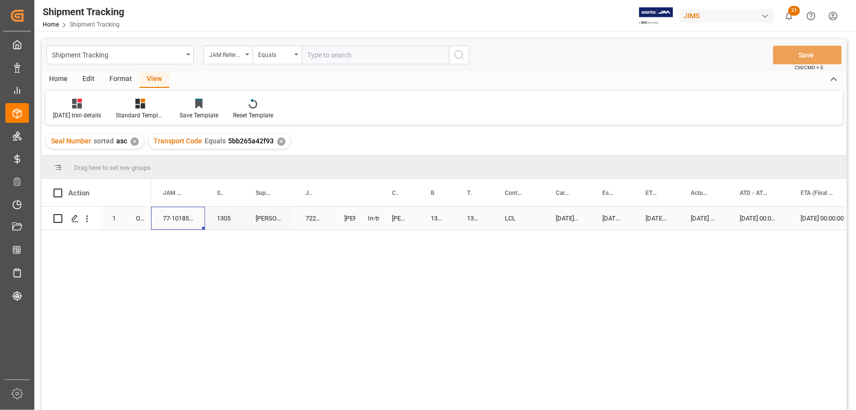
click at [204, 221] on div "77-10185-CN" at bounding box center [178, 218] width 54 height 23
click at [417, 221] on div "[PERSON_NAME]" at bounding box center [399, 218] width 39 height 23
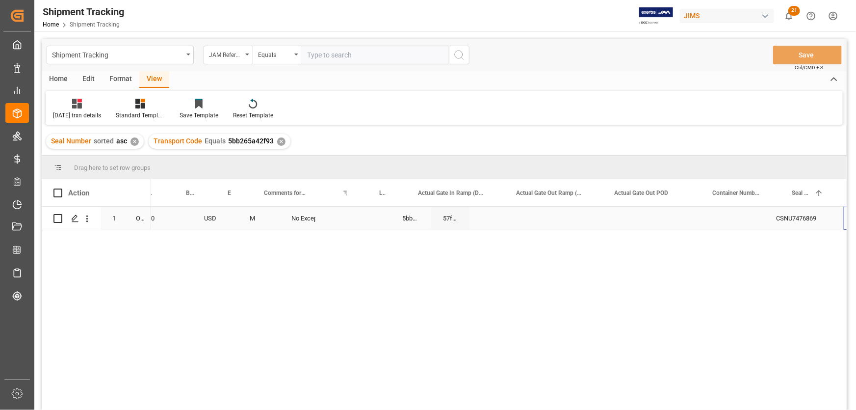
scroll to position [0, 1289]
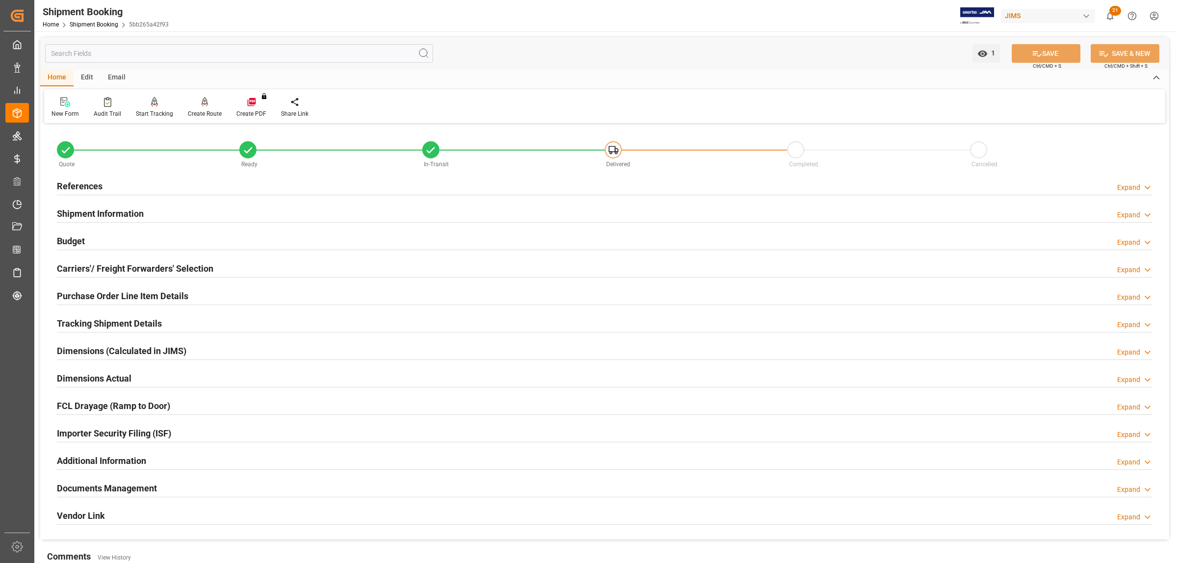
click at [103, 487] on h2 "Documents Management" at bounding box center [107, 488] width 100 height 13
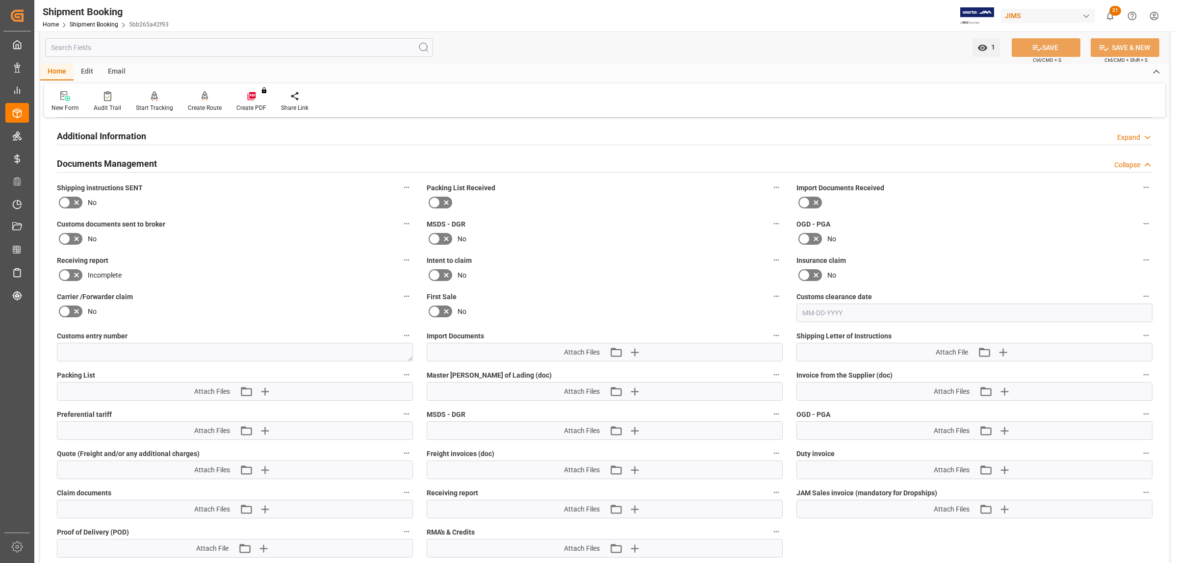
scroll to position [368, 0]
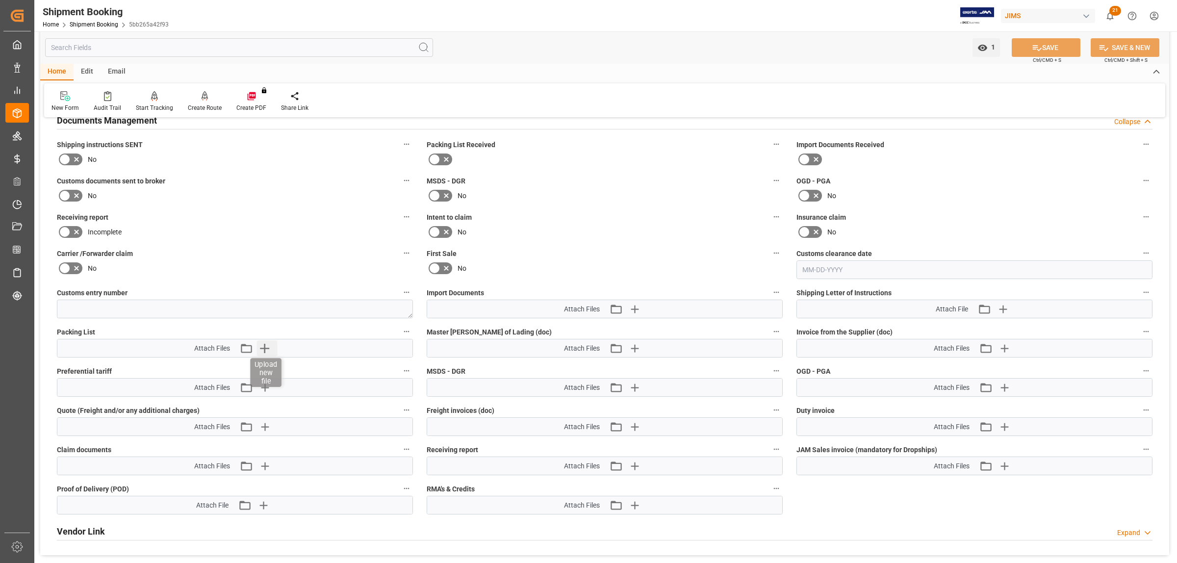
click at [264, 345] on icon "button" at bounding box center [265, 348] width 16 height 16
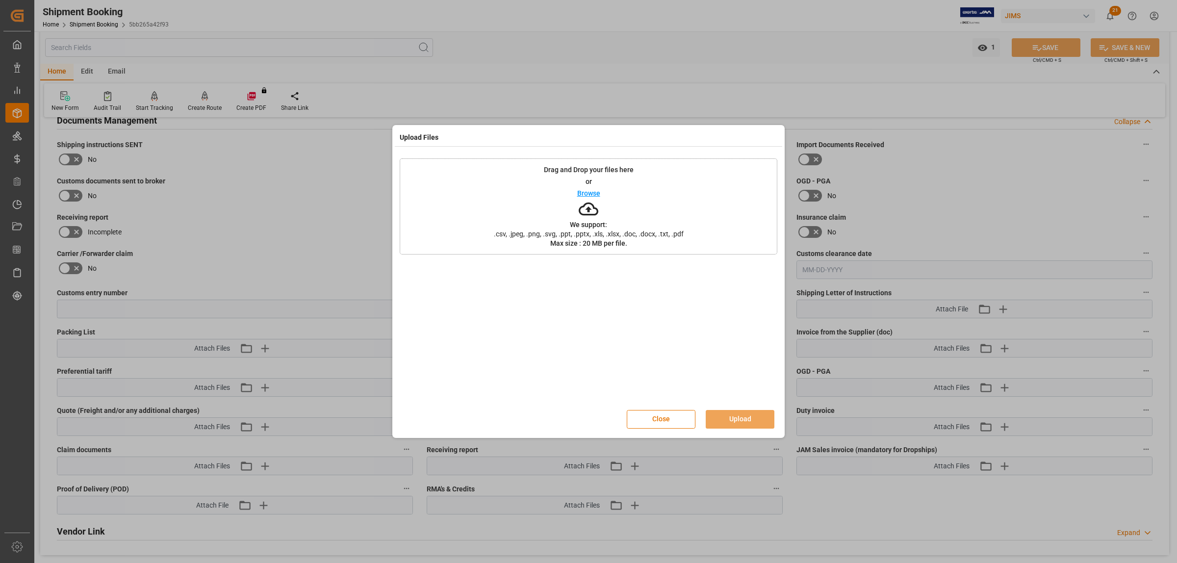
click at [585, 187] on div "Browse" at bounding box center [588, 193] width 23 height 12
click at [751, 421] on button "Upload" at bounding box center [740, 419] width 69 height 19
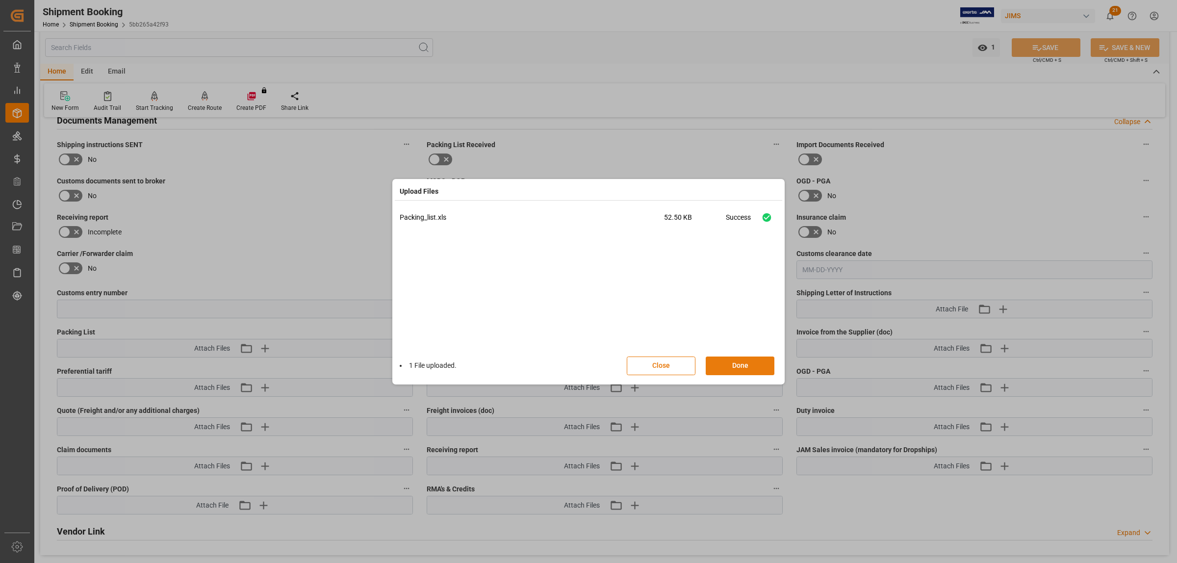
click at [739, 369] on button "Done" at bounding box center [740, 366] width 69 height 19
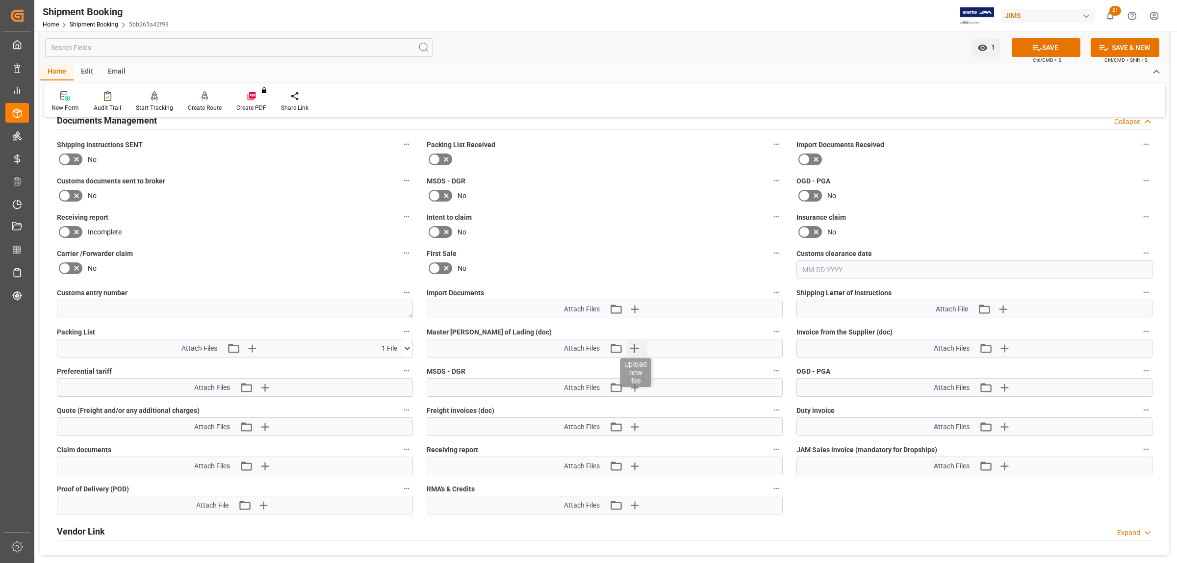
click at [639, 347] on icon "button" at bounding box center [634, 348] width 9 height 9
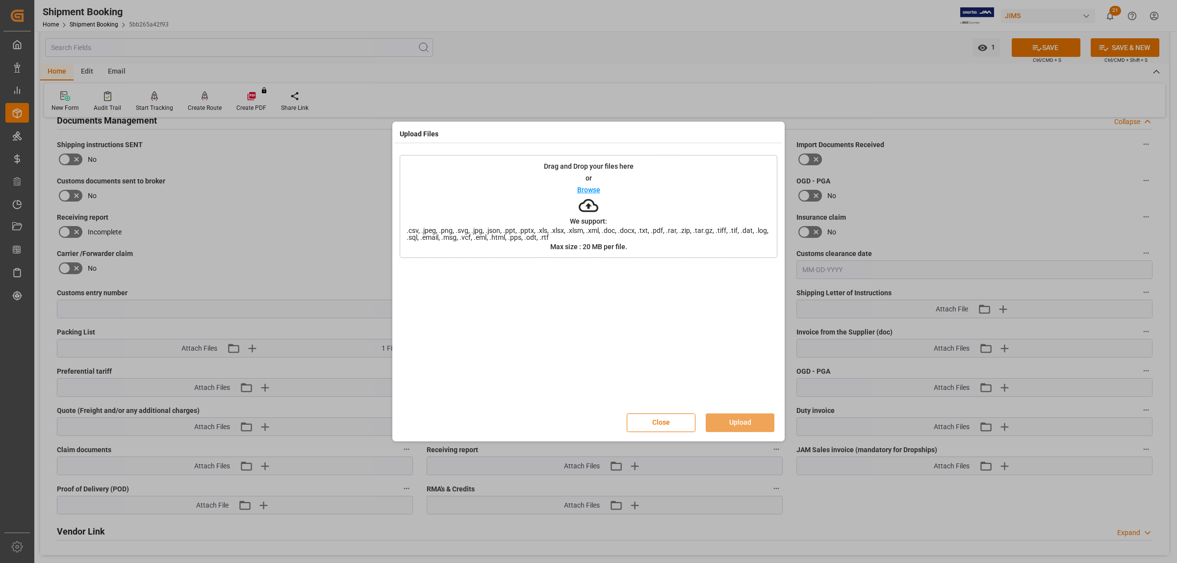
click at [582, 189] on p "Browse" at bounding box center [588, 189] width 23 height 7
click at [734, 414] on button "Upload" at bounding box center [740, 423] width 69 height 19
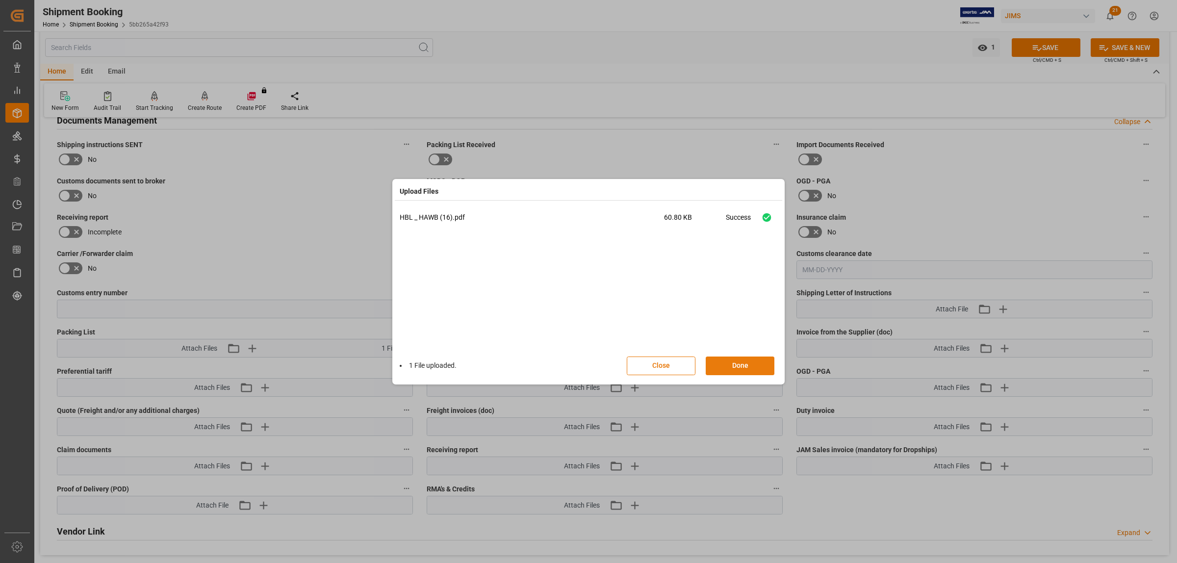
click at [736, 367] on button "Done" at bounding box center [740, 366] width 69 height 19
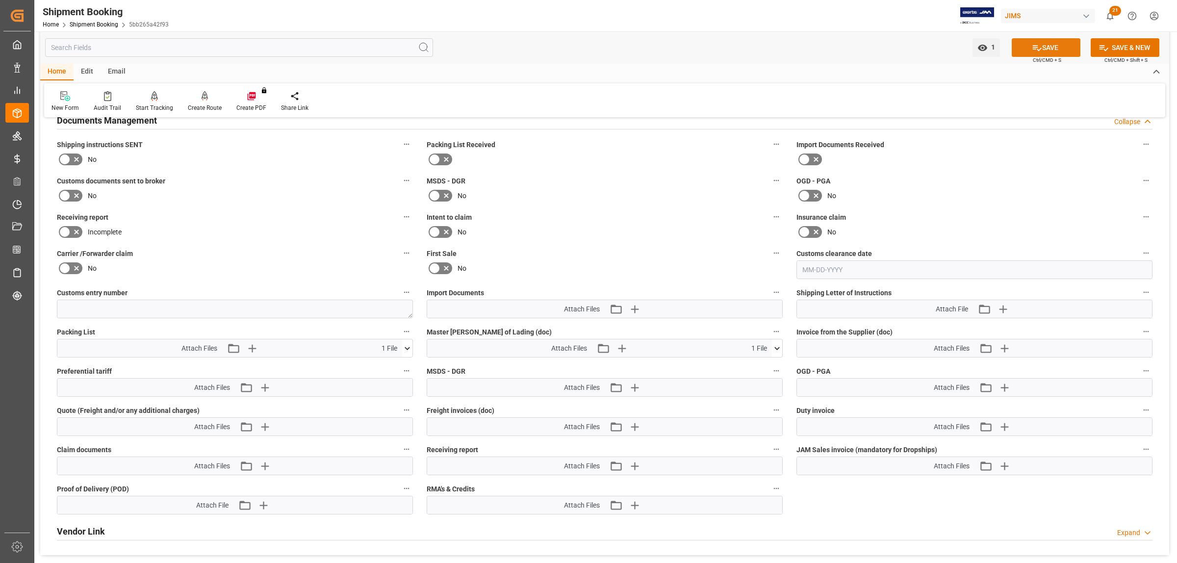
click at [1051, 43] on button "SAVE" at bounding box center [1046, 47] width 69 height 19
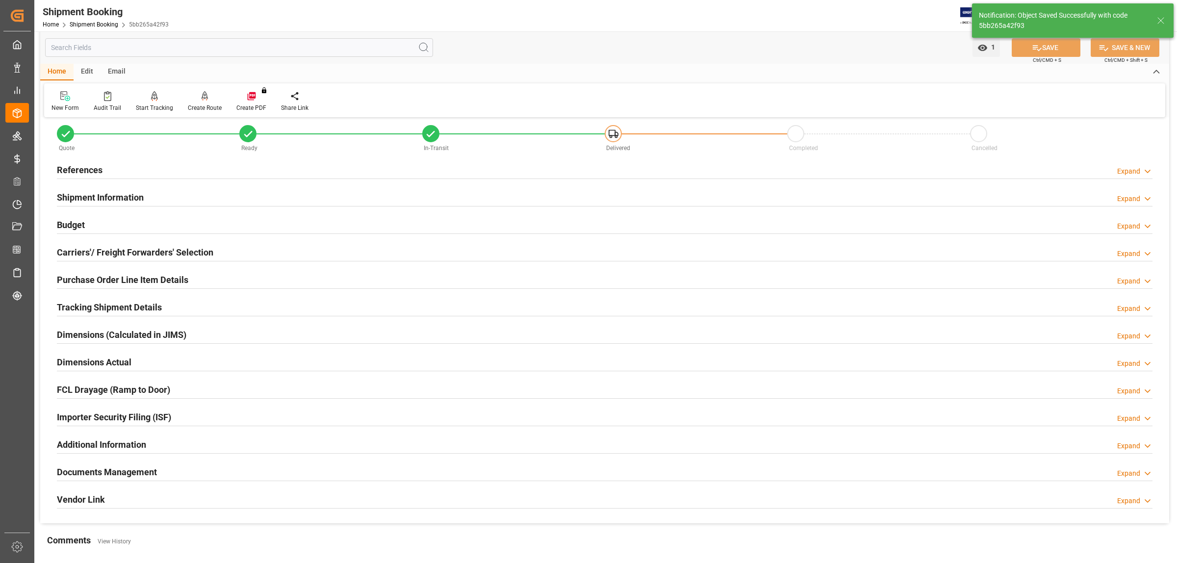
scroll to position [0, 0]
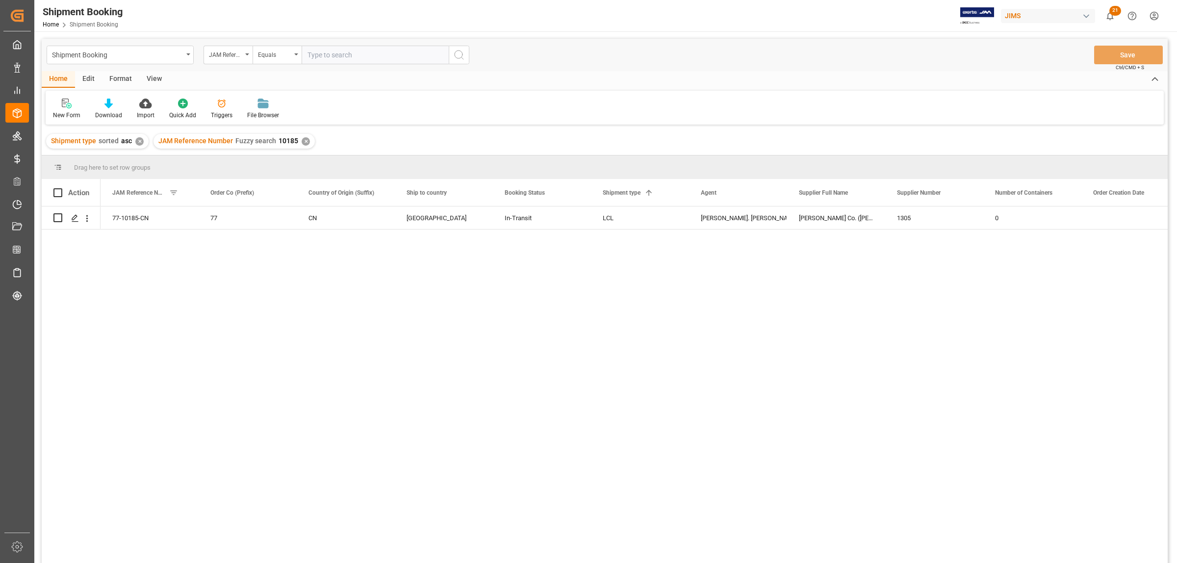
click at [159, 75] on div "View" at bounding box center [154, 79] width 30 height 17
click at [63, 115] on div "Default" at bounding box center [62, 115] width 19 height 9
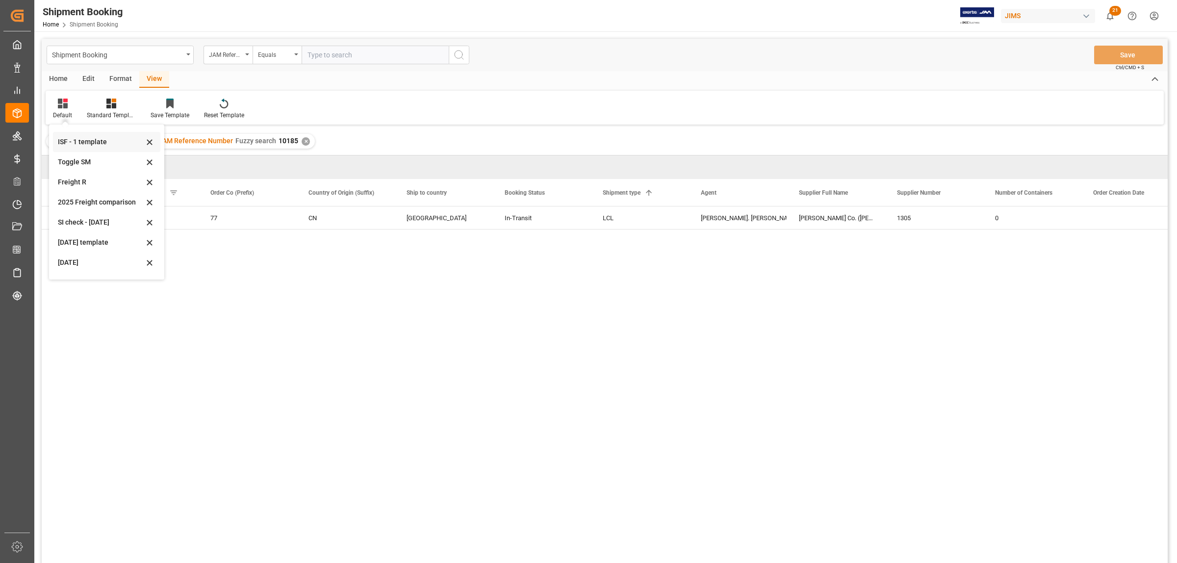
scroll to position [54, 0]
click at [72, 246] on div "[DATE]" at bounding box center [101, 245] width 86 height 10
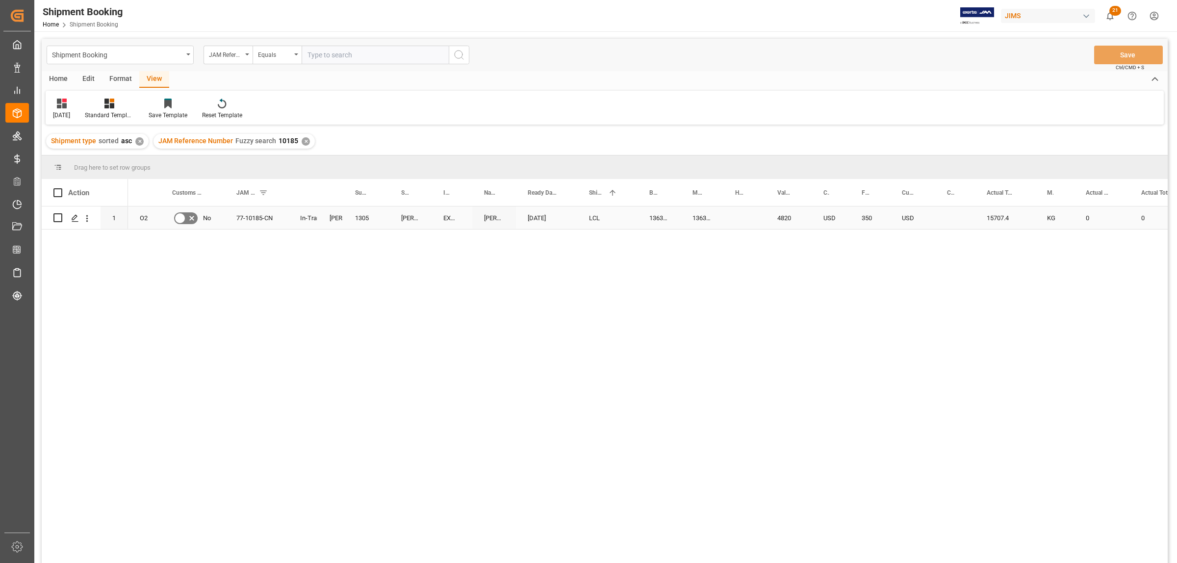
click at [992, 220] on div "15707.4" at bounding box center [1005, 218] width 60 height 23
drag, startPoint x: 1024, startPoint y: 221, endPoint x: 973, endPoint y: 225, distance: 51.1
type input "115.5"
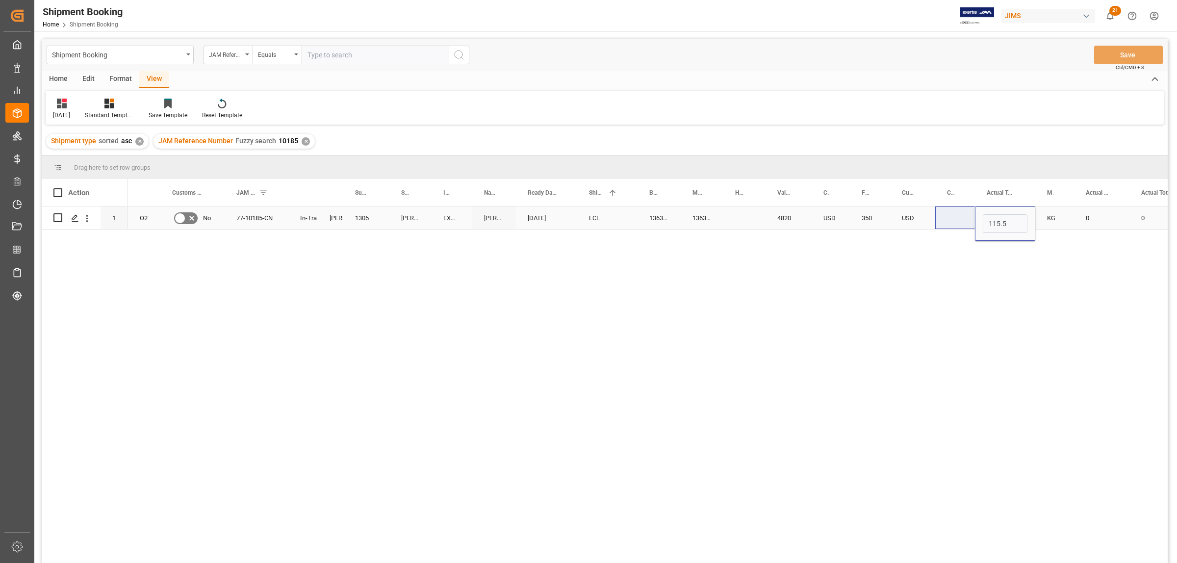
click at [1080, 220] on div "0" at bounding box center [1101, 218] width 55 height 23
click at [1096, 217] on div "0" at bounding box center [1101, 218] width 55 height 23
drag, startPoint x: 1098, startPoint y: 220, endPoint x: 1074, endPoint y: 234, distance: 26.8
click at [1074, 234] on div "0" at bounding box center [1101, 224] width 55 height 34
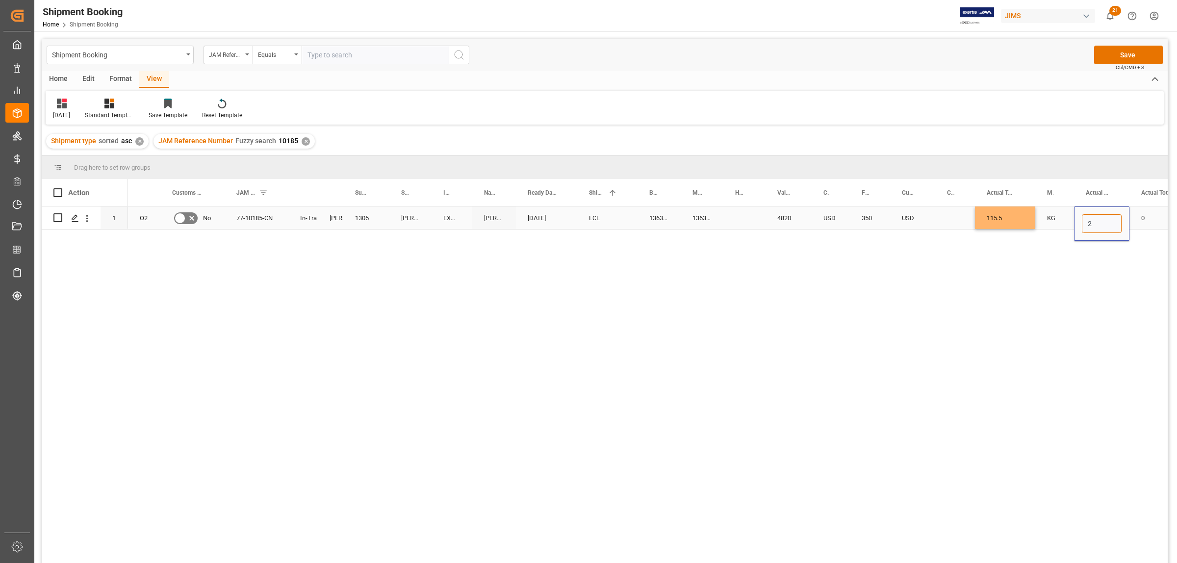
type input "21"
click at [934, 216] on div "USD" at bounding box center [912, 218] width 45 height 23
click at [737, 211] on div "Press SPACE to select this row." at bounding box center [745, 218] width 42 height 23
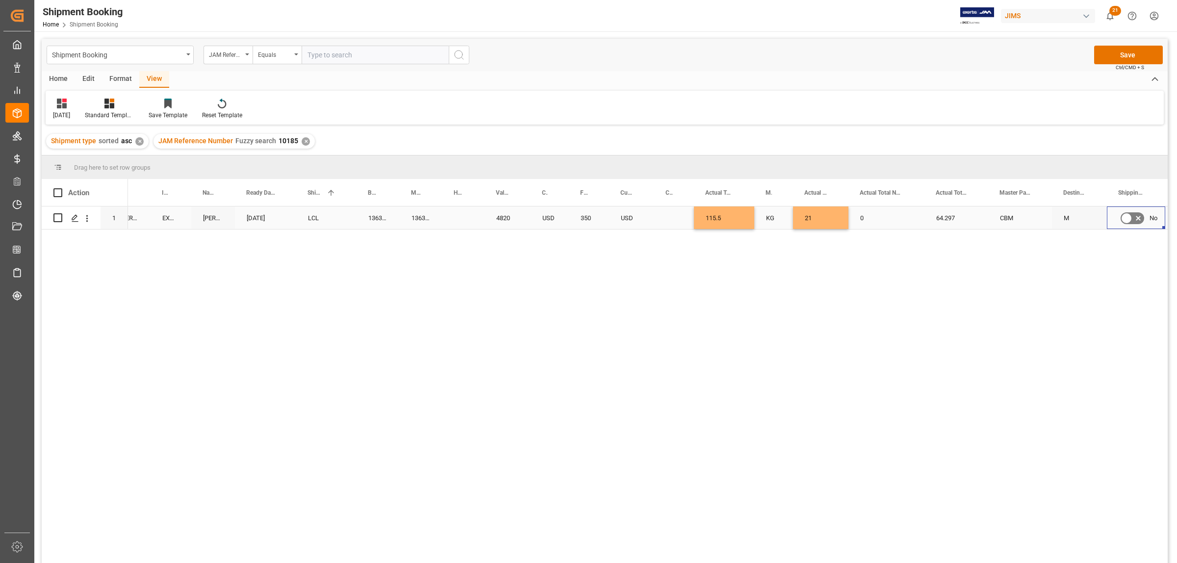
scroll to position [0, 336]
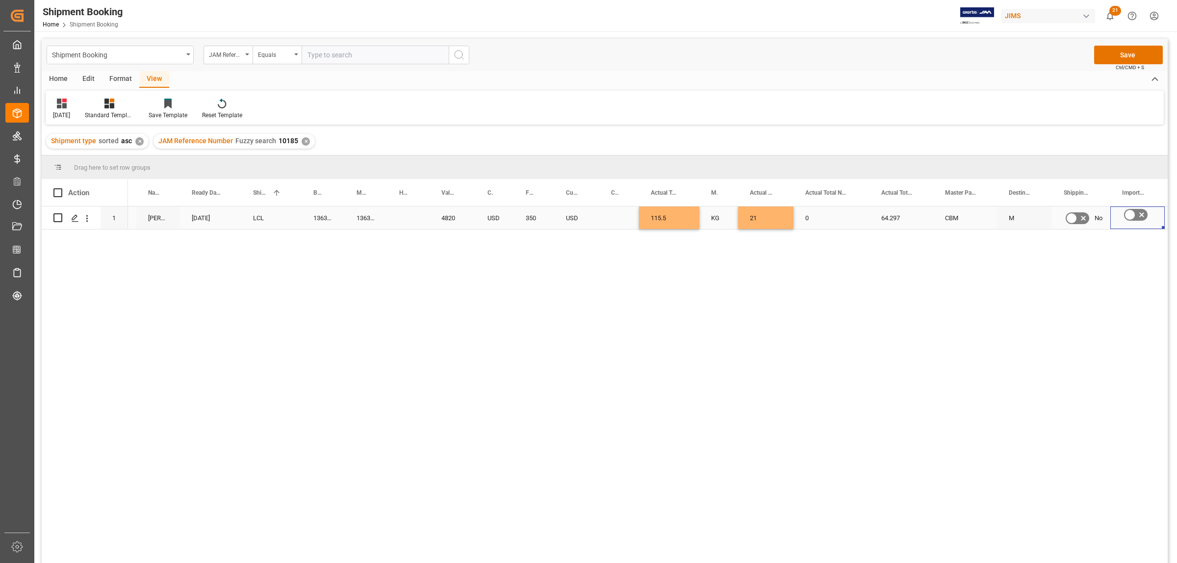
click at [761, 215] on div "21" at bounding box center [765, 218] width 55 height 23
drag, startPoint x: 766, startPoint y: 227, endPoint x: 742, endPoint y: 229, distance: 24.2
click at [742, 229] on div "21" at bounding box center [765, 224] width 55 height 34
click at [824, 217] on div "0" at bounding box center [832, 218] width 76 height 23
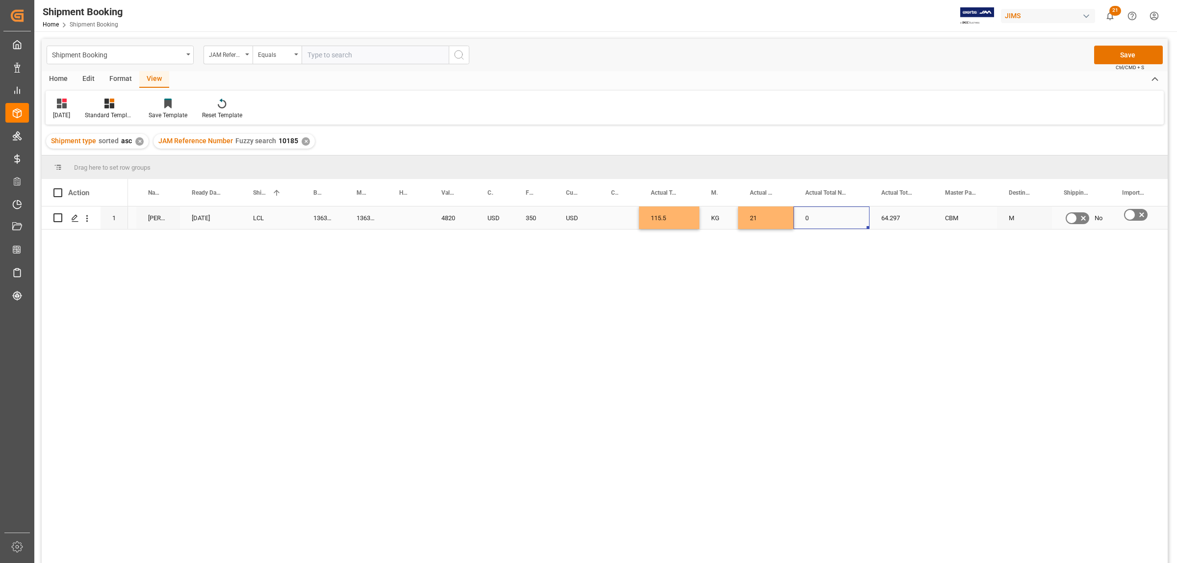
click at [897, 216] on div "64.297" at bounding box center [902, 218] width 64 height 23
drag, startPoint x: 908, startPoint y: 224, endPoint x: 864, endPoint y: 224, distance: 43.7
click at [864, 224] on div "LCL [PERSON_NAME] Zildjian Co. ([PERSON_NAME]) 1305 [DATE] EXW [GEOGRAPHIC_DATA…" at bounding box center [997, 218] width 2410 height 23
type input "0.76"
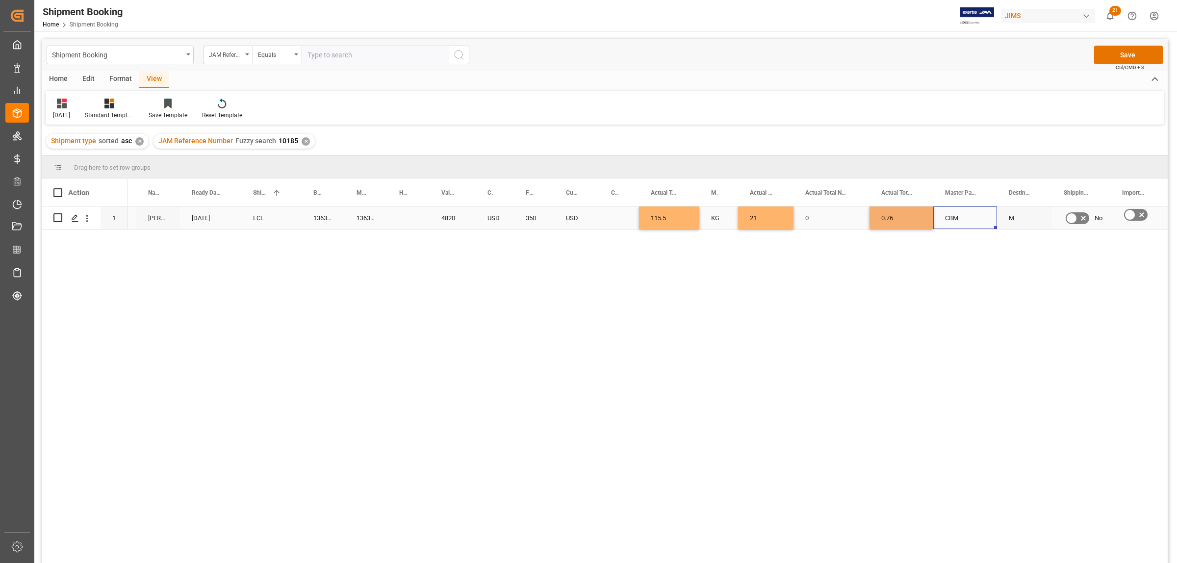
click at [977, 227] on div "CBM" at bounding box center [965, 218] width 40 height 23
click at [1118, 58] on button "Save" at bounding box center [1129, 55] width 69 height 19
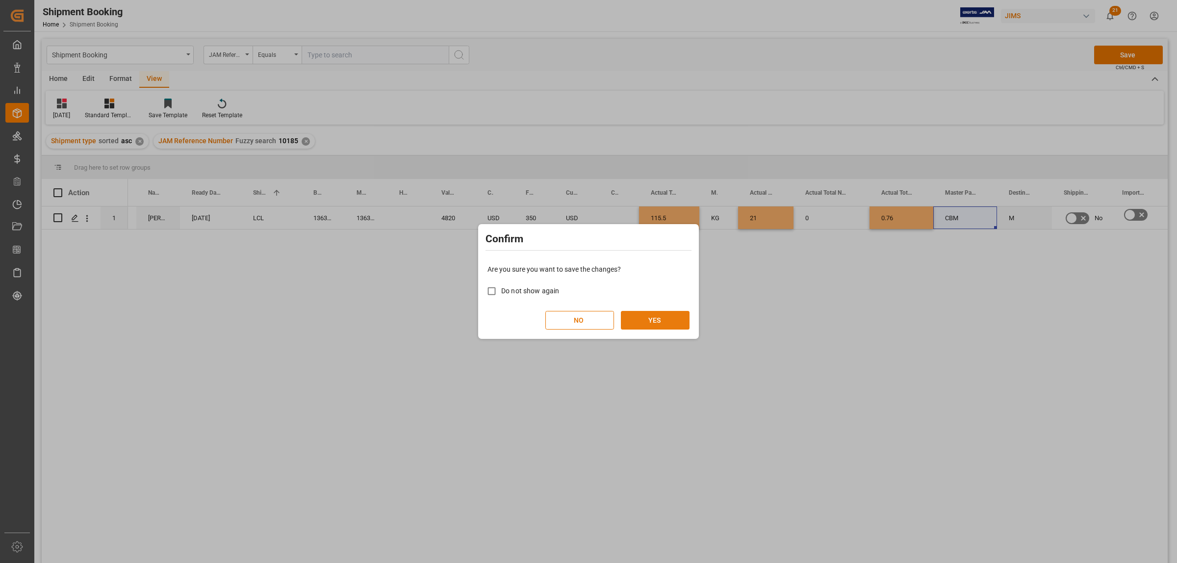
click at [658, 322] on button "YES" at bounding box center [655, 320] width 69 height 19
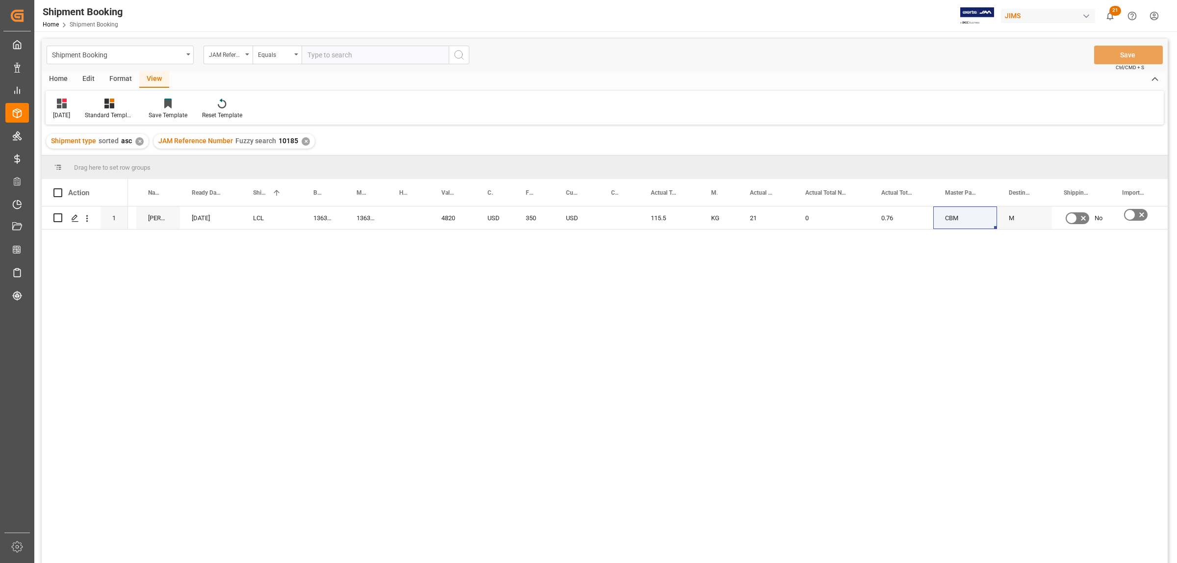
click at [280, 250] on div "[STREET_ADDRESS][PERSON_NAME] ([PERSON_NAME]) EXW [GEOGRAPHIC_DATA] [GEOGRAPHIC…" at bounding box center [648, 388] width 1040 height 363
click at [78, 218] on icon "Press SPACE to select this row." at bounding box center [75, 218] width 8 height 8
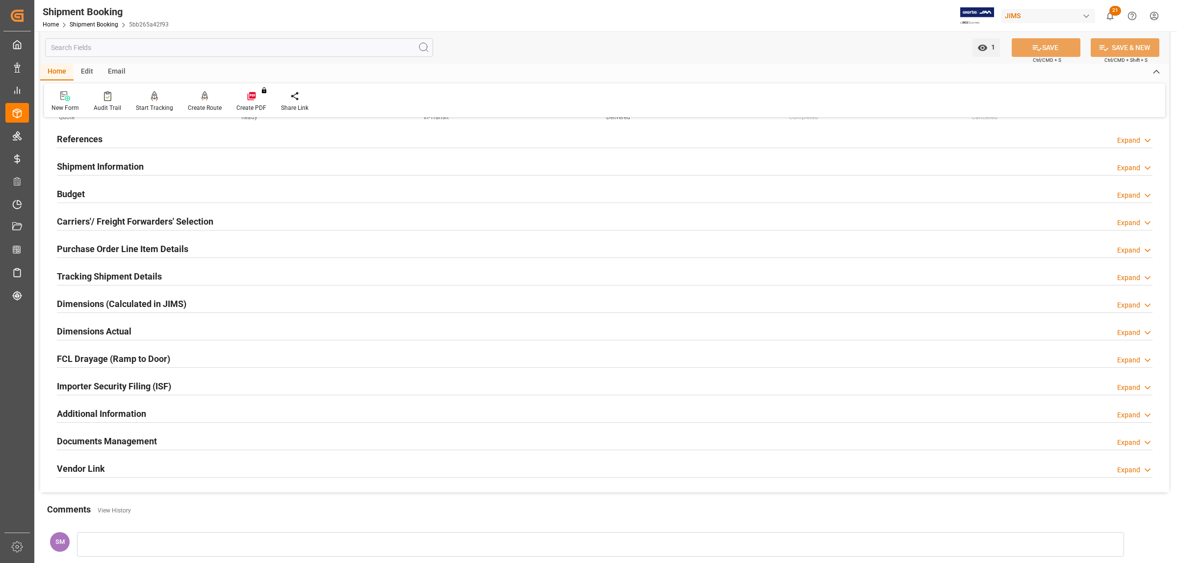
scroll to position [123, 0]
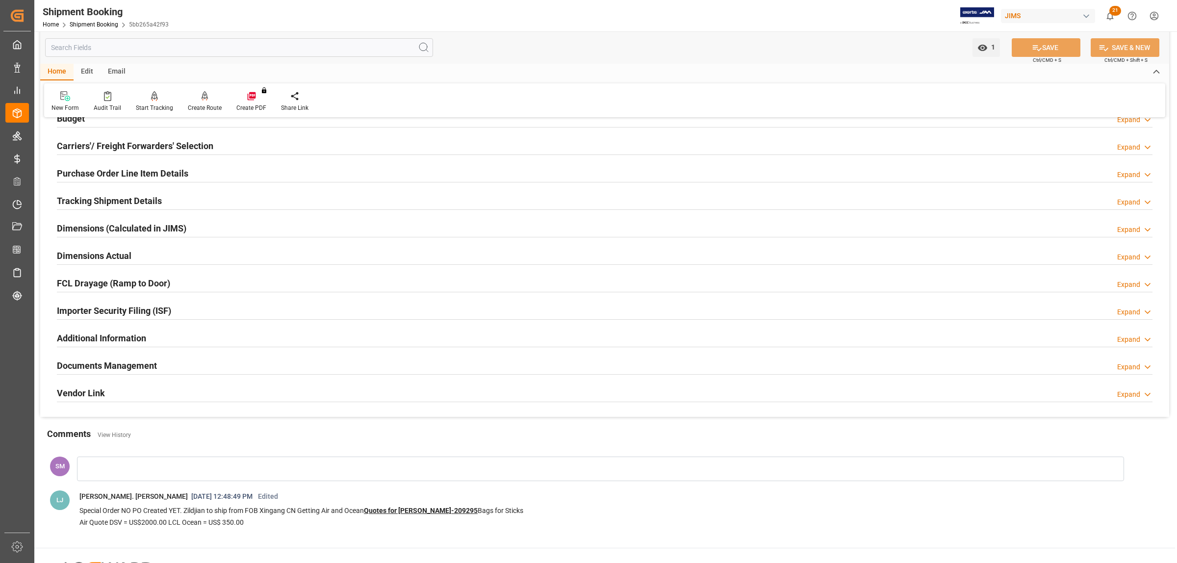
click at [133, 365] on h2 "Documents Management" at bounding box center [107, 365] width 100 height 13
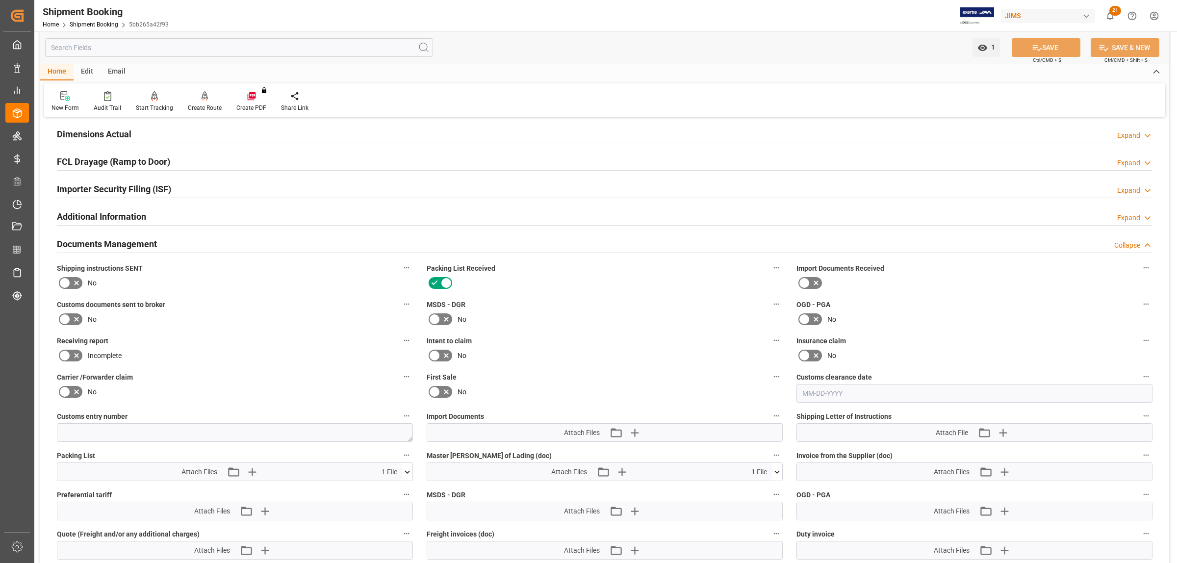
scroll to position [245, 0]
click at [778, 469] on icon at bounding box center [777, 471] width 10 height 10
click at [757, 489] on icon at bounding box center [751, 489] width 10 height 10
click at [629, 469] on icon "button" at bounding box center [635, 471] width 16 height 16
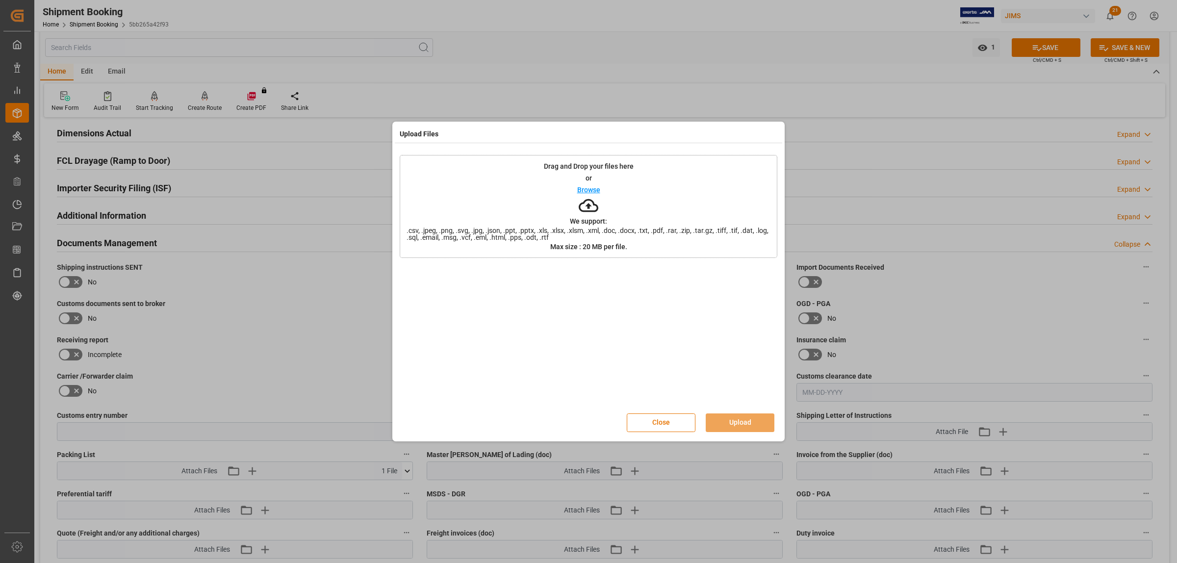
click at [576, 188] on div "Drag and Drop your files here or Browse We support: .csv, .jpeg, .png, .svg, .j…" at bounding box center [589, 206] width 378 height 103
click at [738, 420] on button "Upload" at bounding box center [740, 423] width 69 height 19
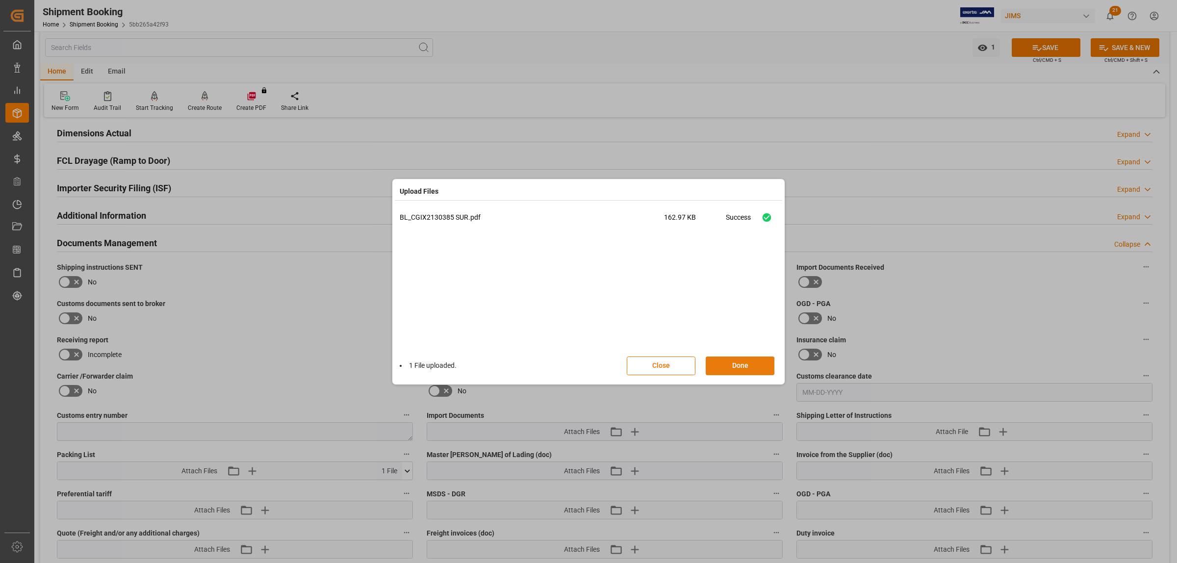
click at [731, 366] on button "Done" at bounding box center [740, 366] width 69 height 19
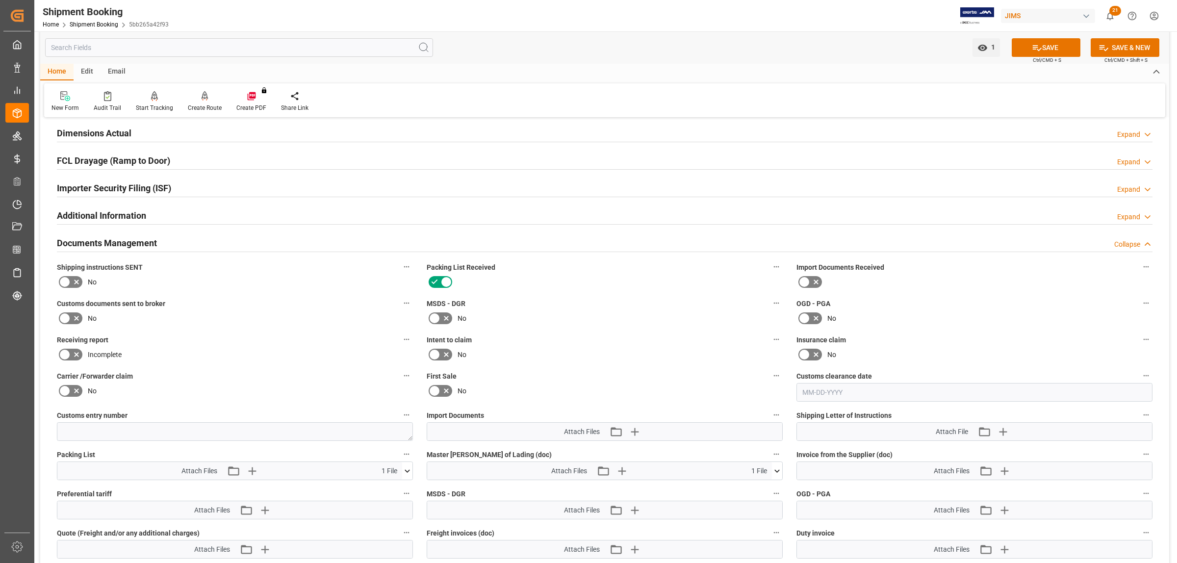
click at [776, 471] on icon at bounding box center [777, 471] width 10 height 10
click at [1033, 43] on icon at bounding box center [1037, 48] width 10 height 10
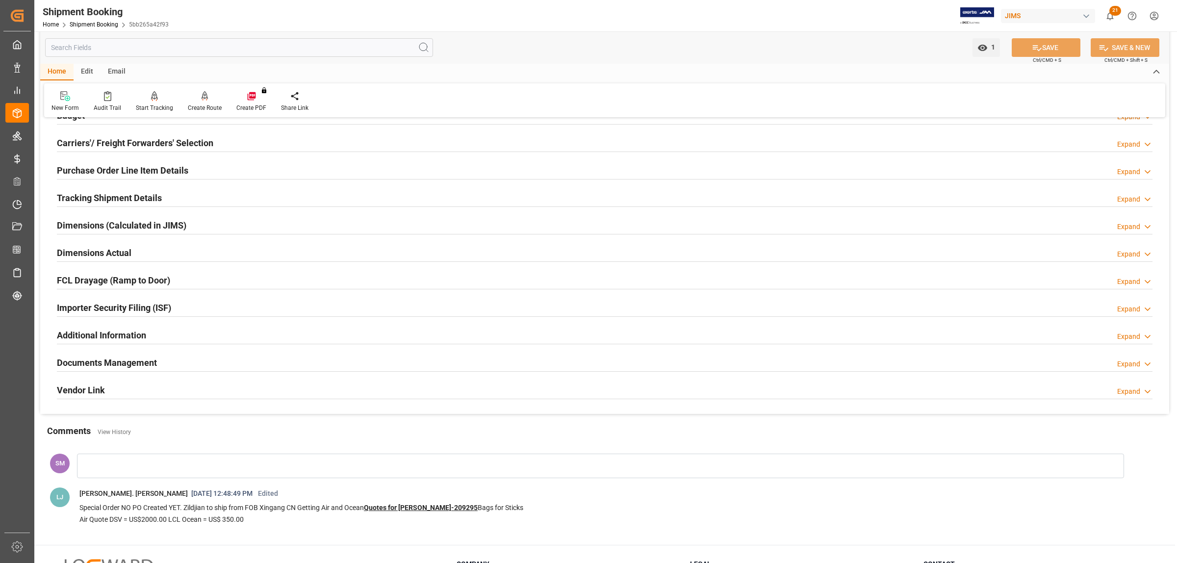
scroll to position [0, 0]
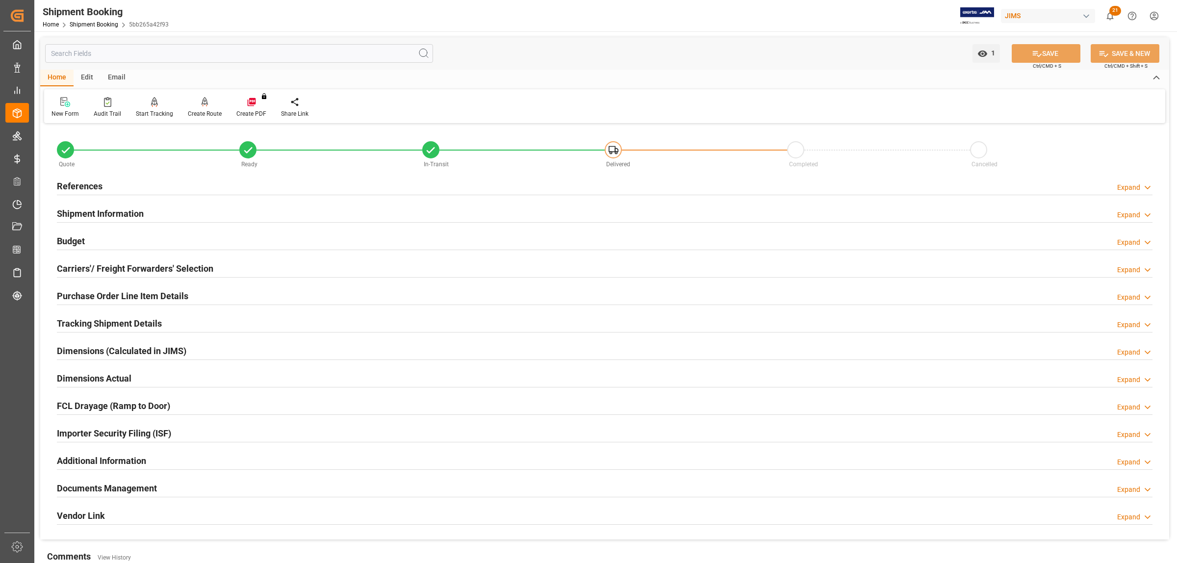
click at [77, 184] on h2 "References" at bounding box center [80, 186] width 46 height 13
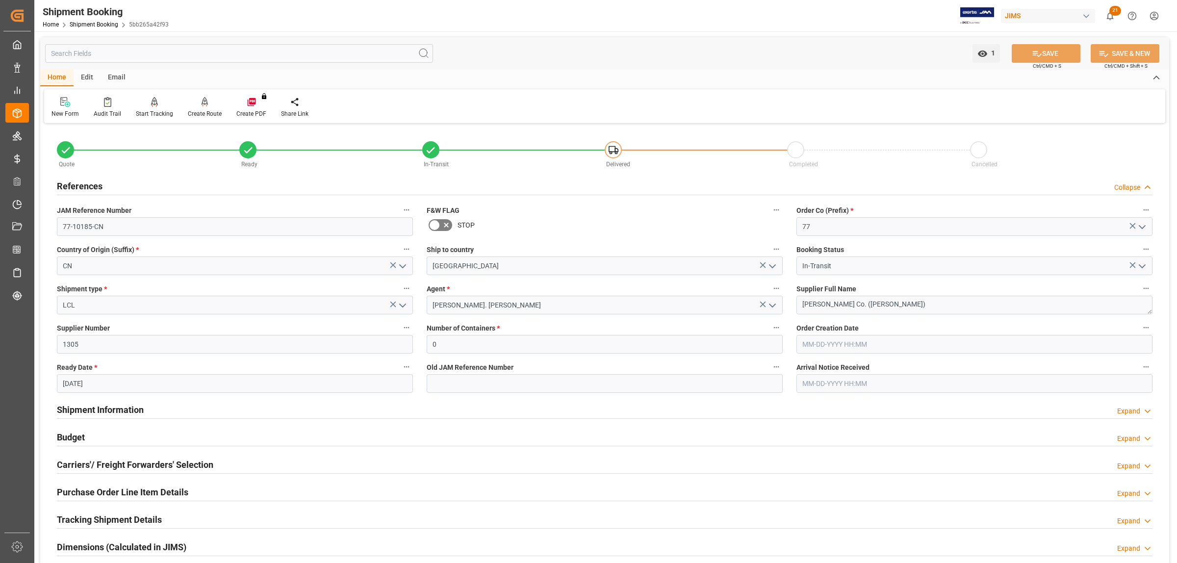
click at [74, 436] on h2 "Budget" at bounding box center [71, 437] width 28 height 13
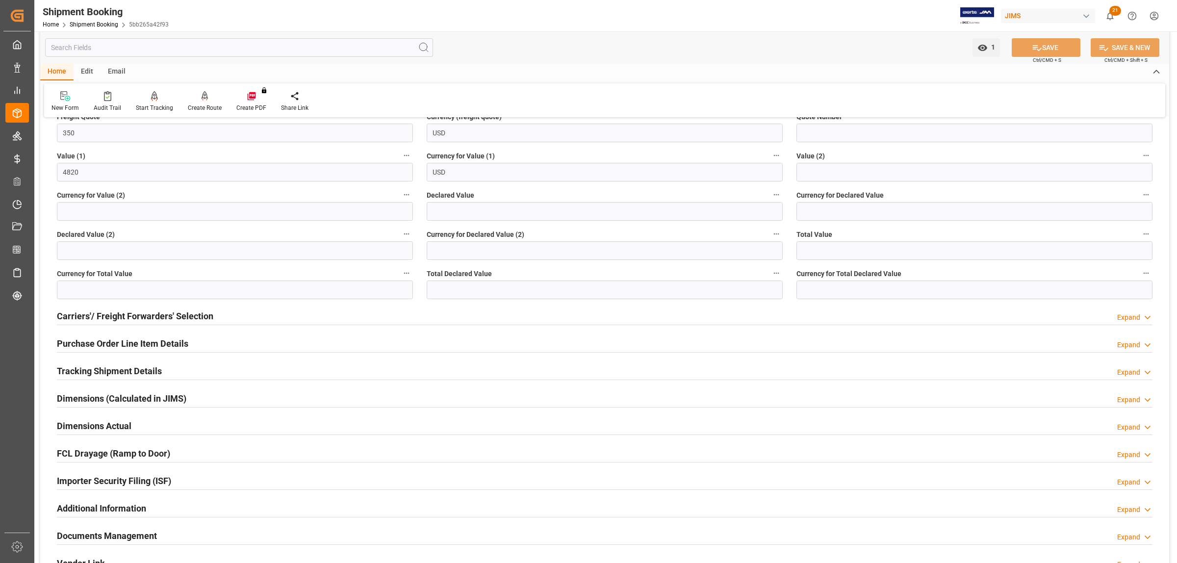
scroll to position [491, 0]
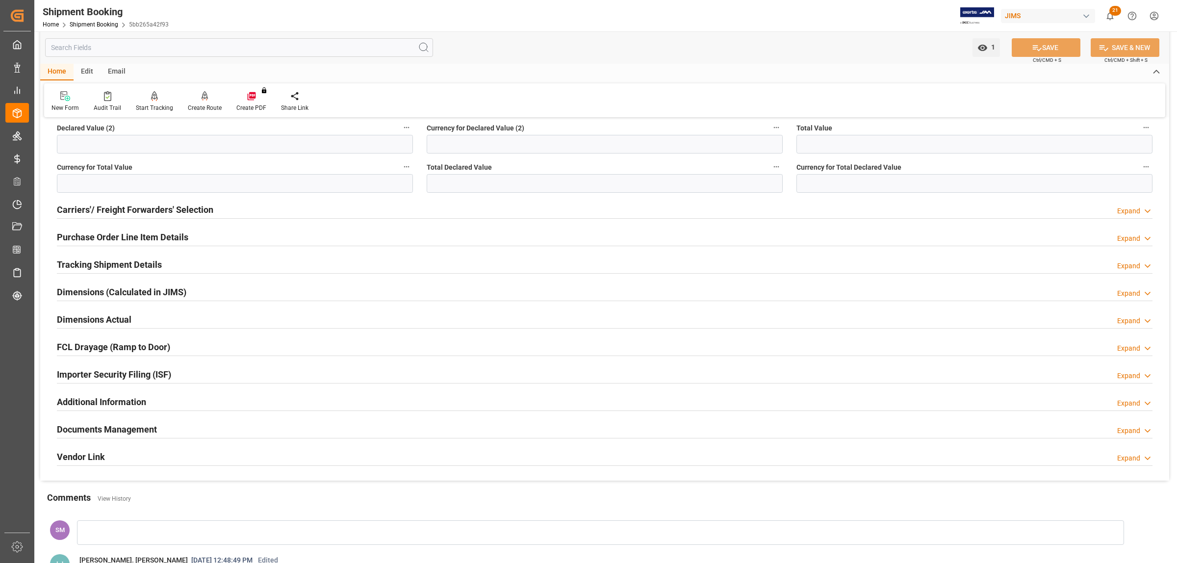
click at [133, 423] on h2 "Documents Management" at bounding box center [107, 429] width 100 height 13
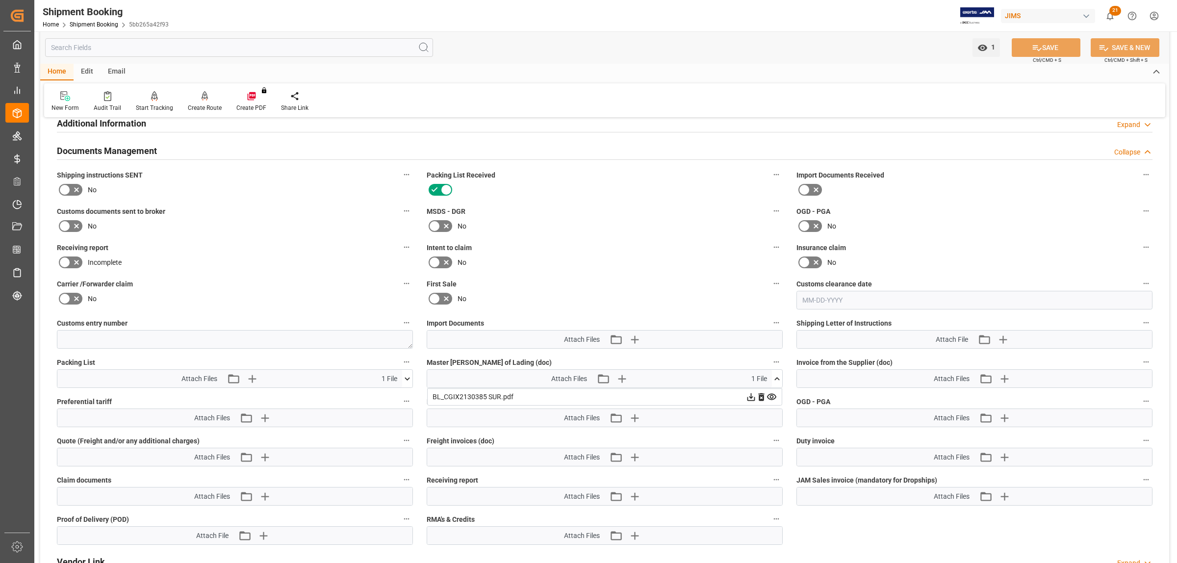
scroll to position [797, 0]
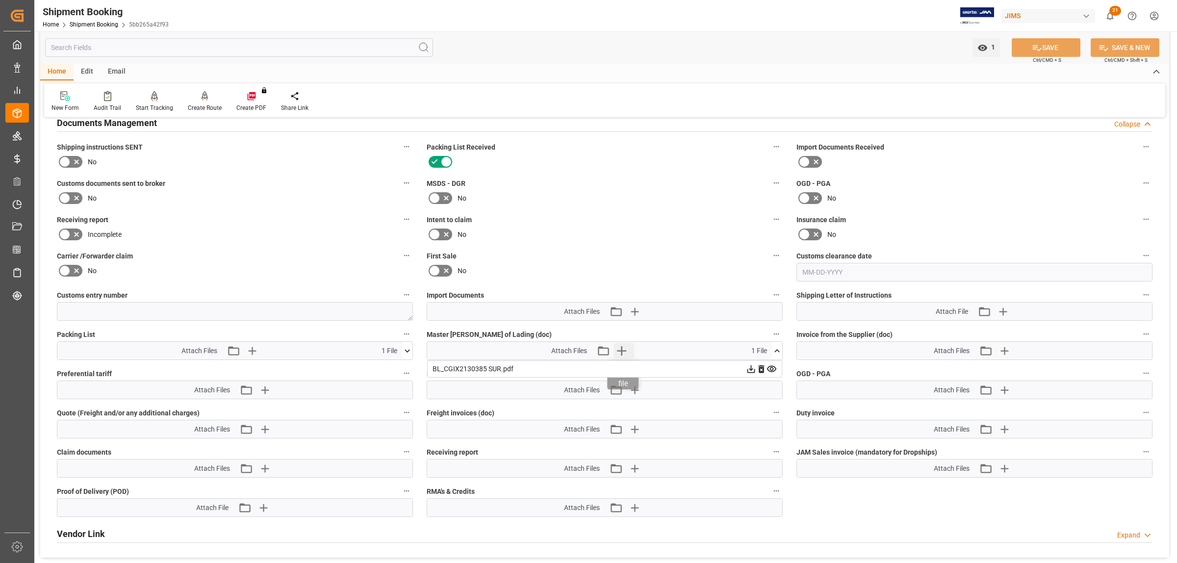
click at [626, 349] on icon "button" at bounding box center [622, 351] width 16 height 16
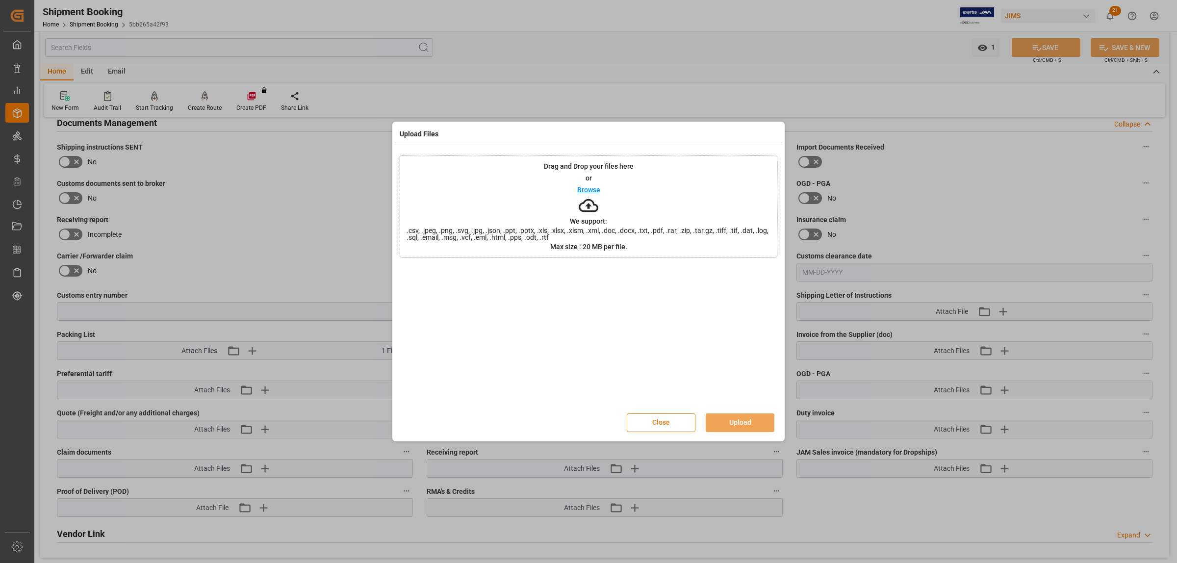
click at [665, 422] on button "Close" at bounding box center [661, 423] width 69 height 19
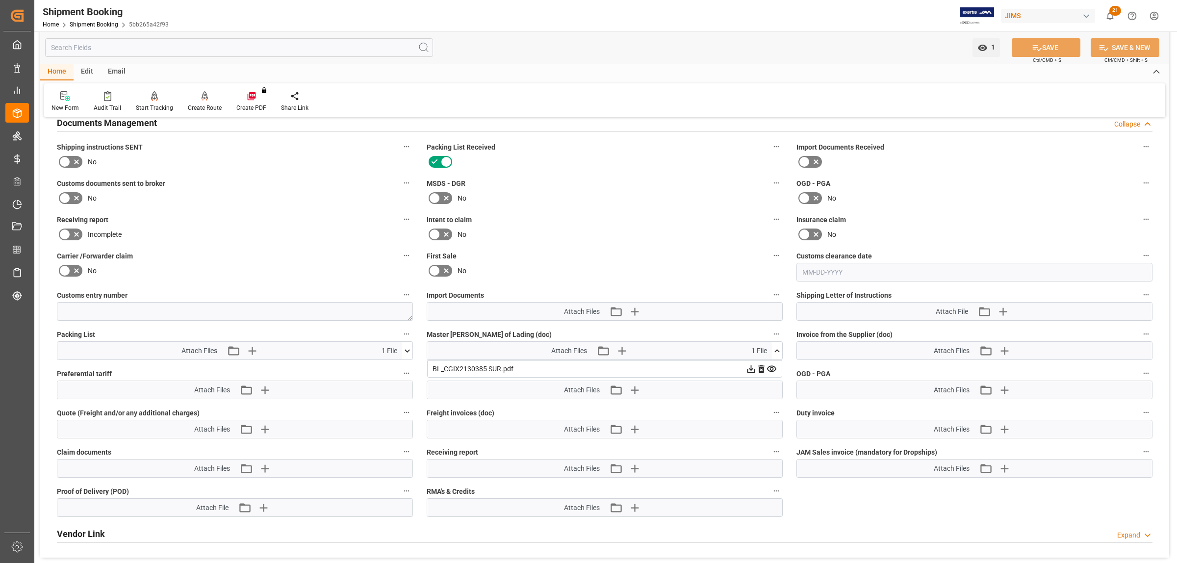
click at [757, 368] on icon at bounding box center [751, 369] width 10 height 10
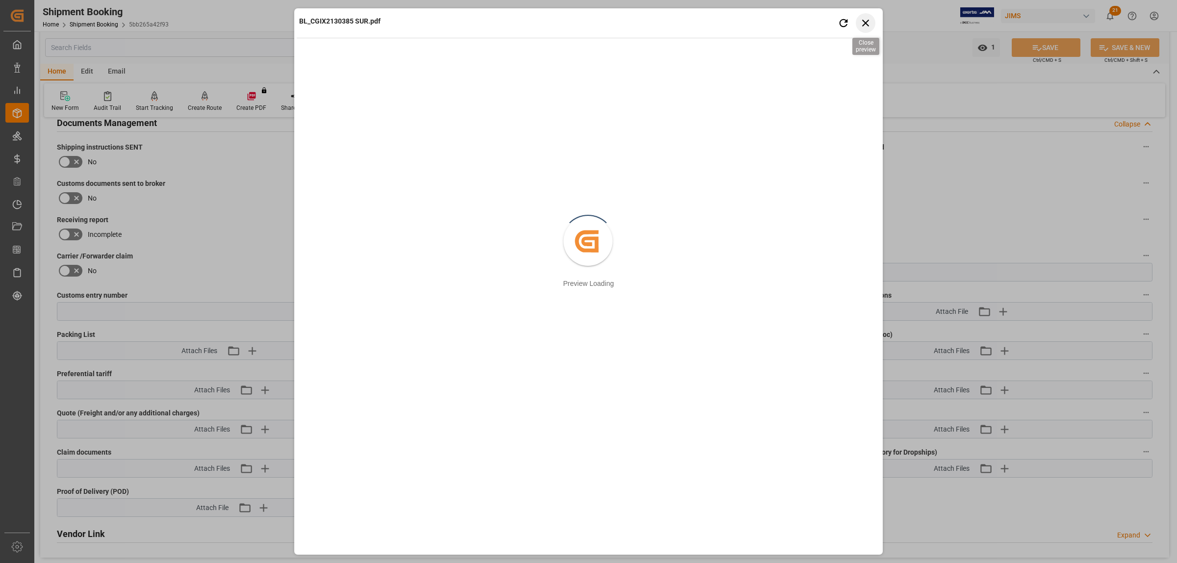
click at [864, 26] on icon "button" at bounding box center [866, 23] width 12 height 12
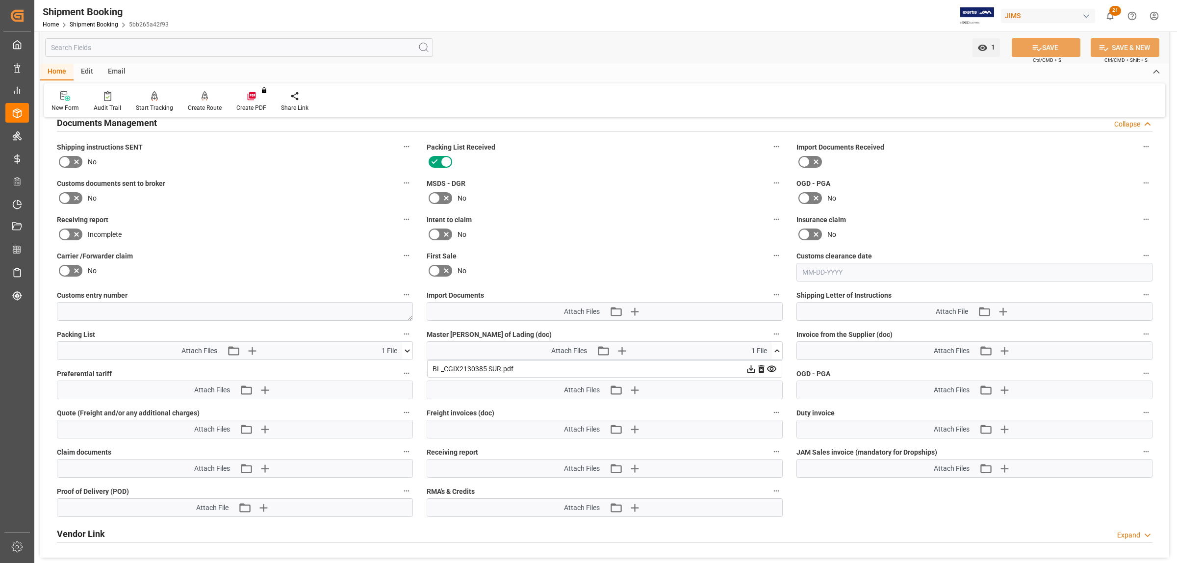
click at [756, 366] on icon at bounding box center [752, 370] width 8 height 8
click at [631, 349] on icon "button" at bounding box center [634, 350] width 9 height 9
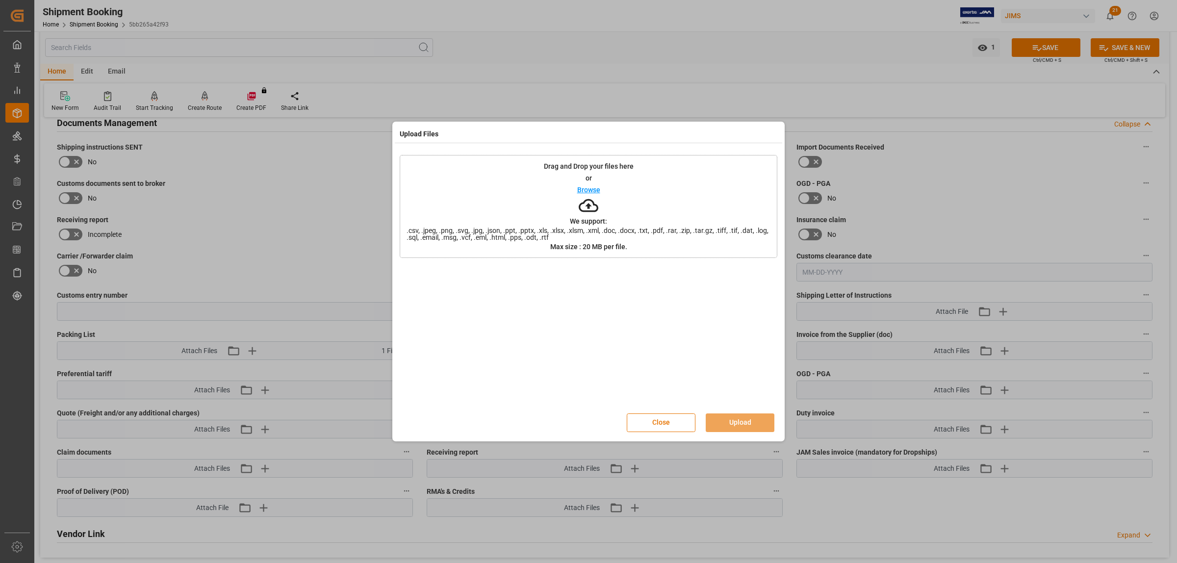
click at [585, 187] on p "Browse" at bounding box center [588, 189] width 23 height 7
click at [734, 418] on button "Upload" at bounding box center [740, 423] width 69 height 19
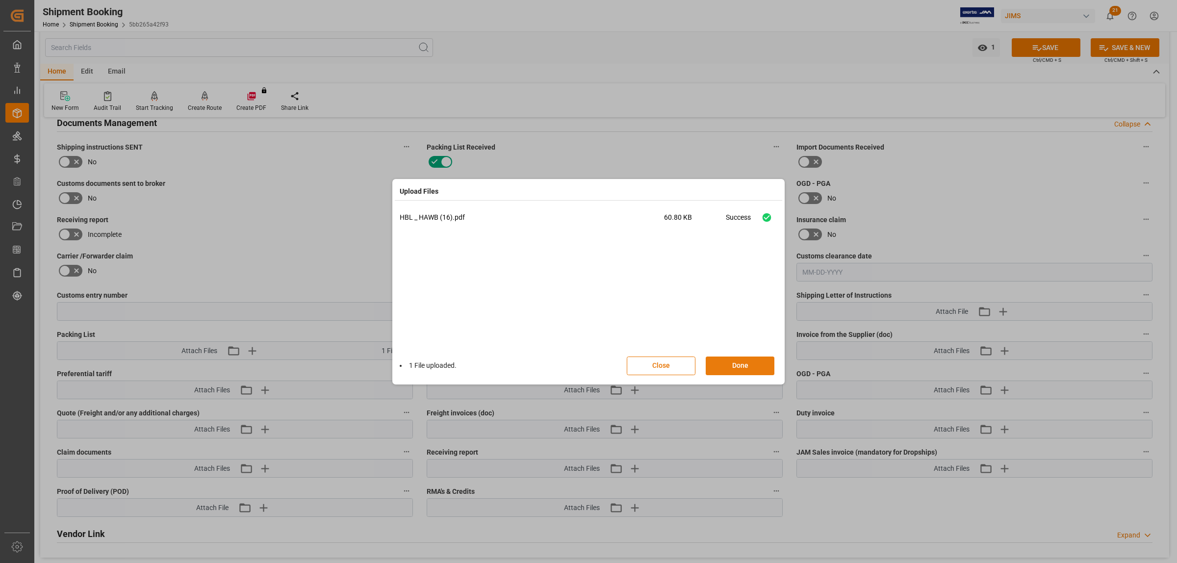
click at [761, 363] on button "Done" at bounding box center [740, 366] width 69 height 19
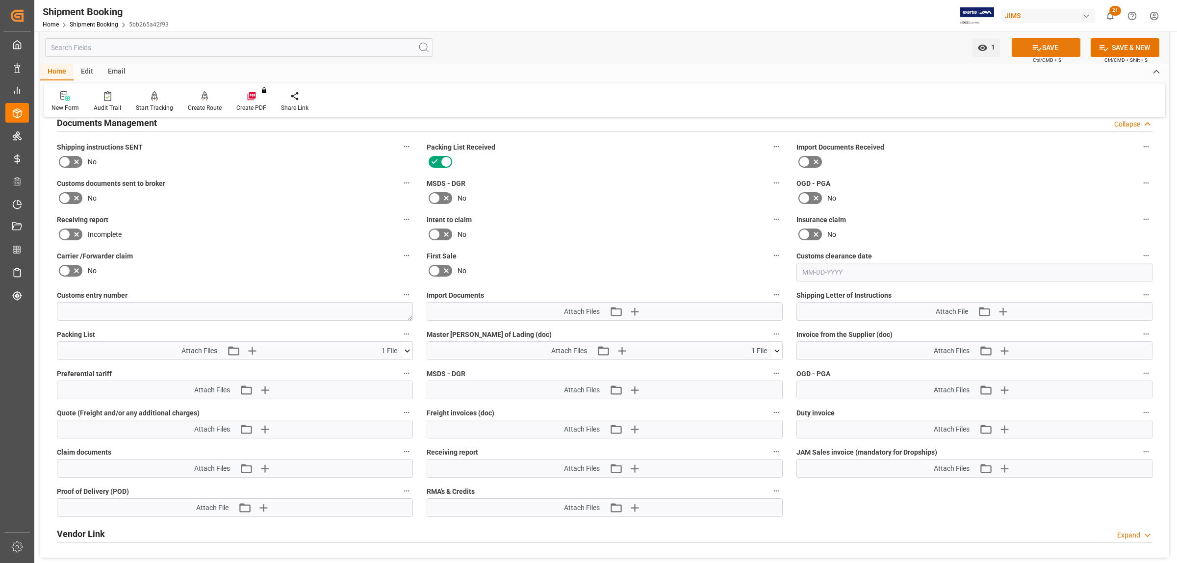
click at [1061, 45] on button "SAVE" at bounding box center [1046, 47] width 69 height 19
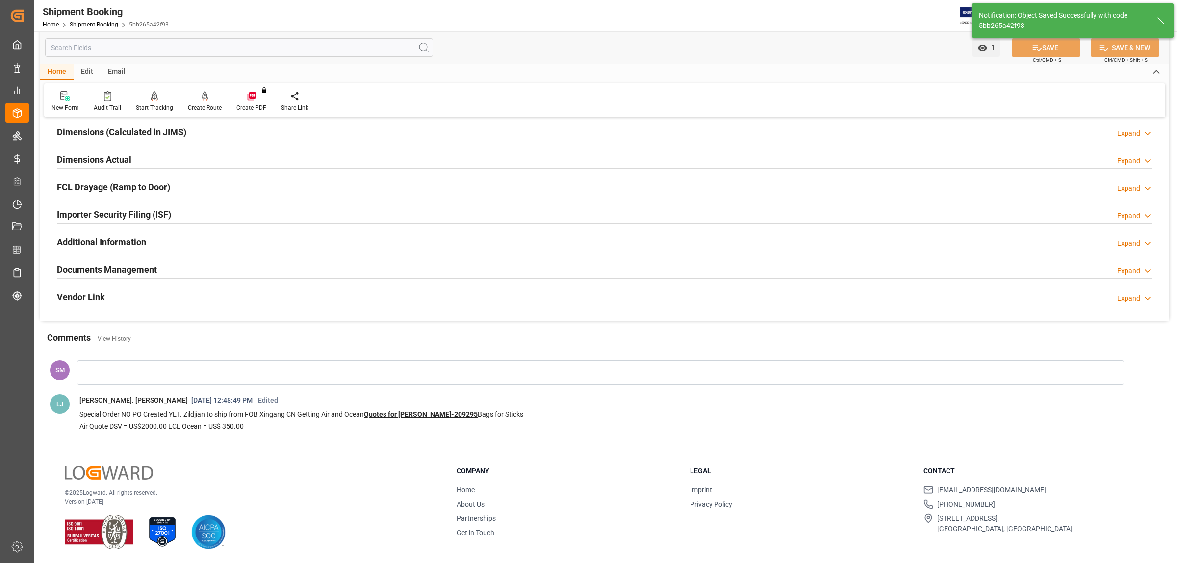
scroll to position [219, 0]
click at [137, 266] on h2 "Documents Management" at bounding box center [107, 269] width 100 height 13
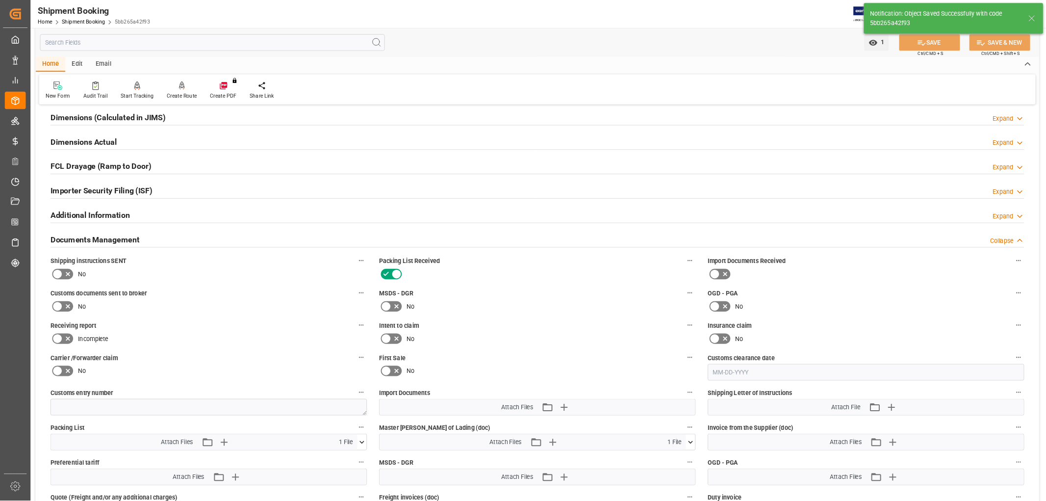
scroll to position [366, 0]
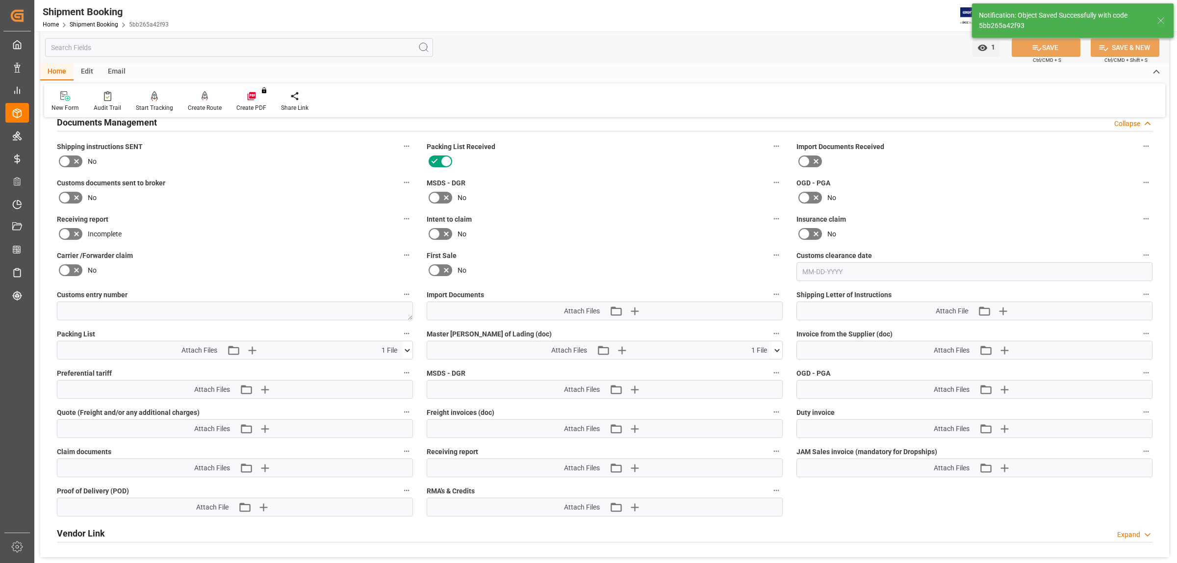
click at [774, 349] on icon at bounding box center [777, 350] width 10 height 10
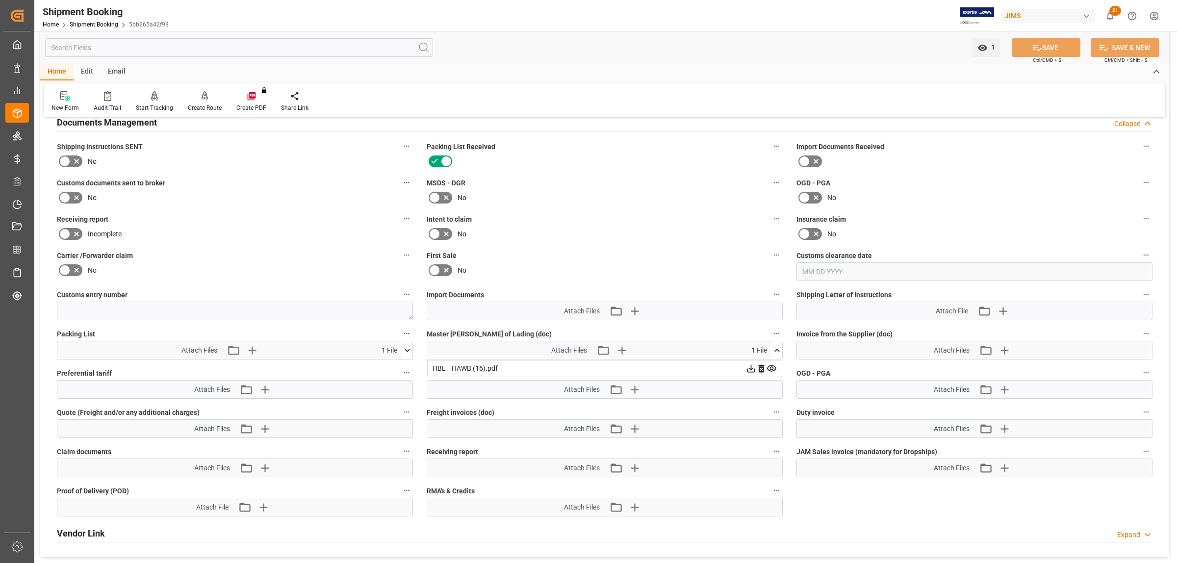
click at [757, 366] on icon at bounding box center [751, 369] width 10 height 10
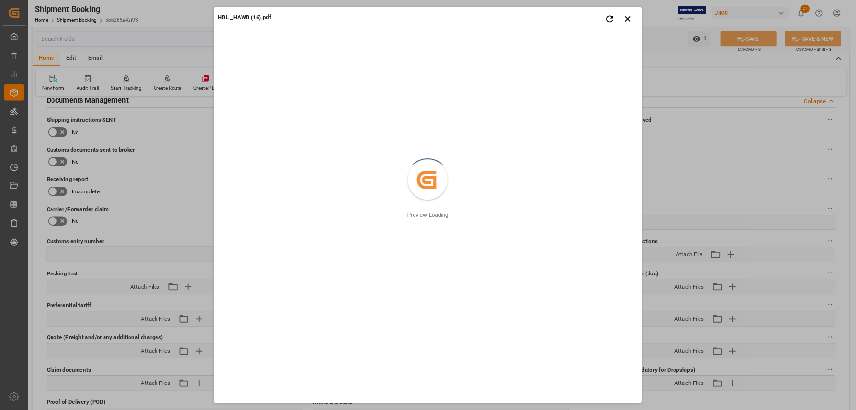
scroll to position [366, 0]
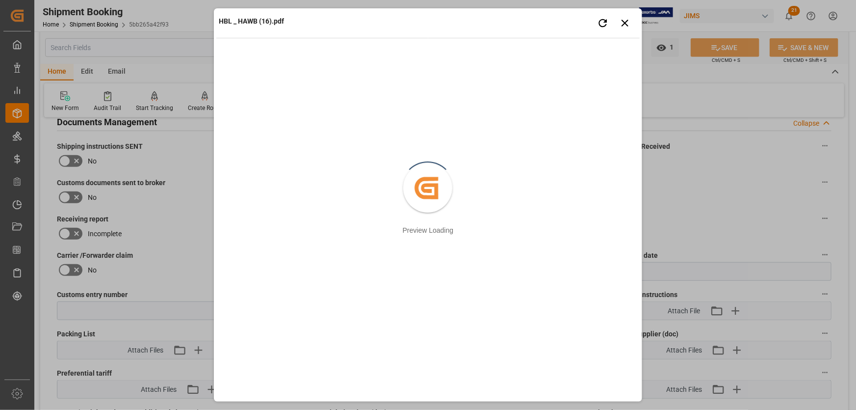
click at [172, 289] on div "HBL _ HAWB (16).pdf Retry Close preview Created by potrace 1.15, written by [PE…" at bounding box center [428, 205] width 856 height 410
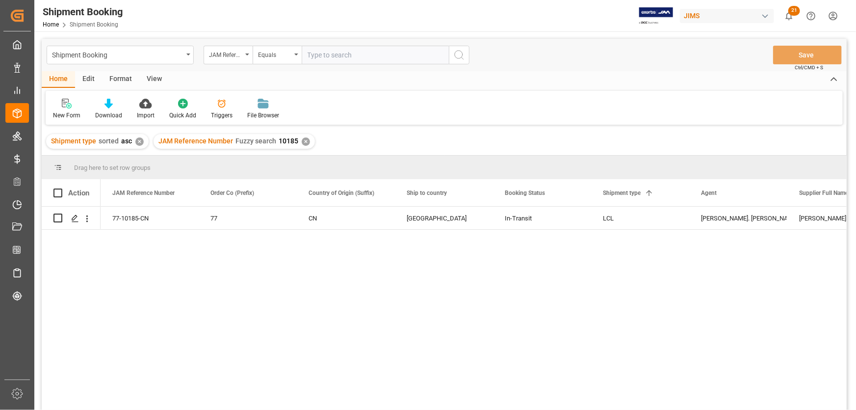
click at [152, 75] on div "View" at bounding box center [154, 79] width 30 height 17
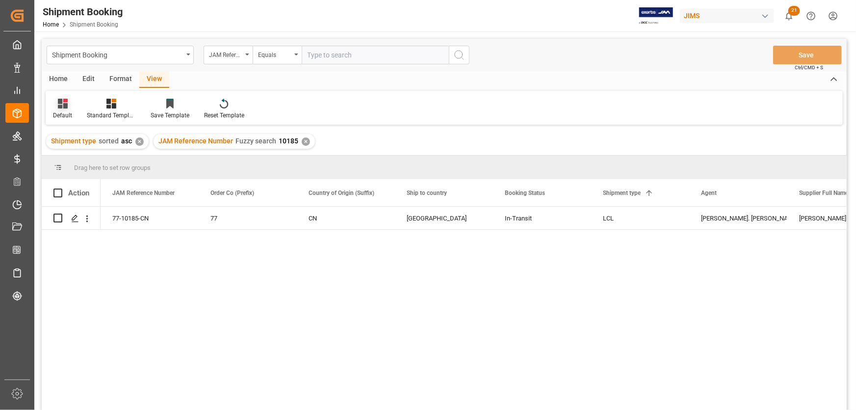
click at [63, 107] on icon at bounding box center [63, 104] width 10 height 10
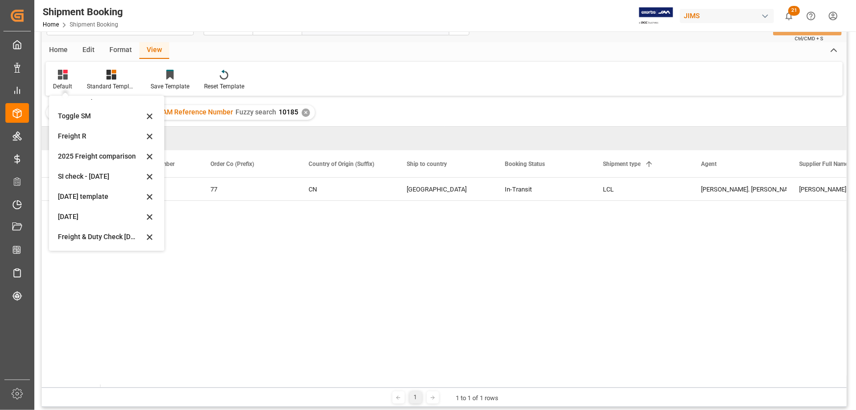
scroll to position [44, 0]
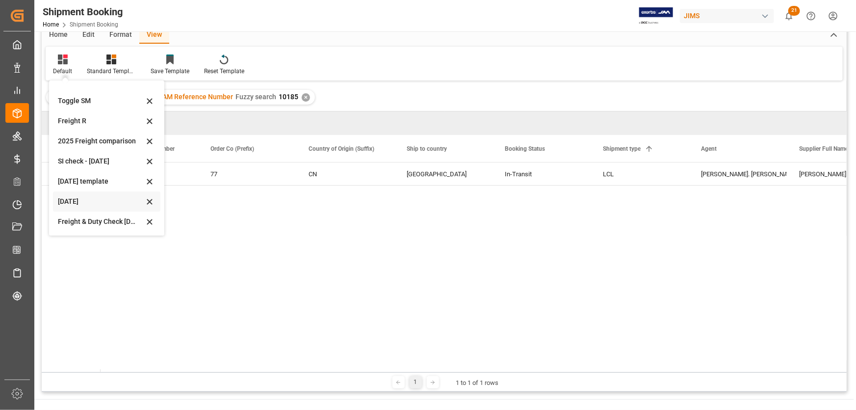
click at [62, 204] on div "[DATE]" at bounding box center [101, 201] width 86 height 10
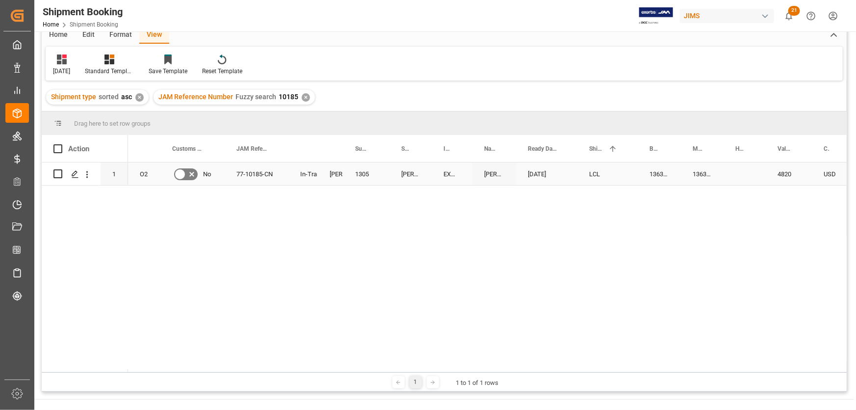
click at [431, 180] on div "[PERSON_NAME] Co. ([PERSON_NAME])" at bounding box center [411, 173] width 42 height 23
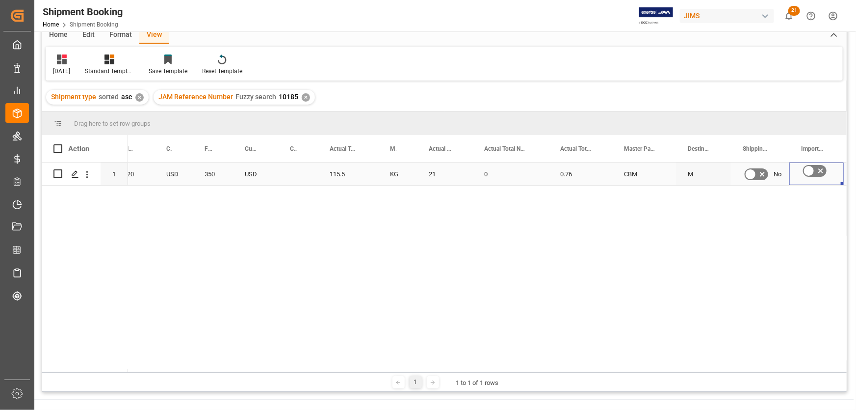
scroll to position [0, 0]
